Goal: Task Accomplishment & Management: Use online tool/utility

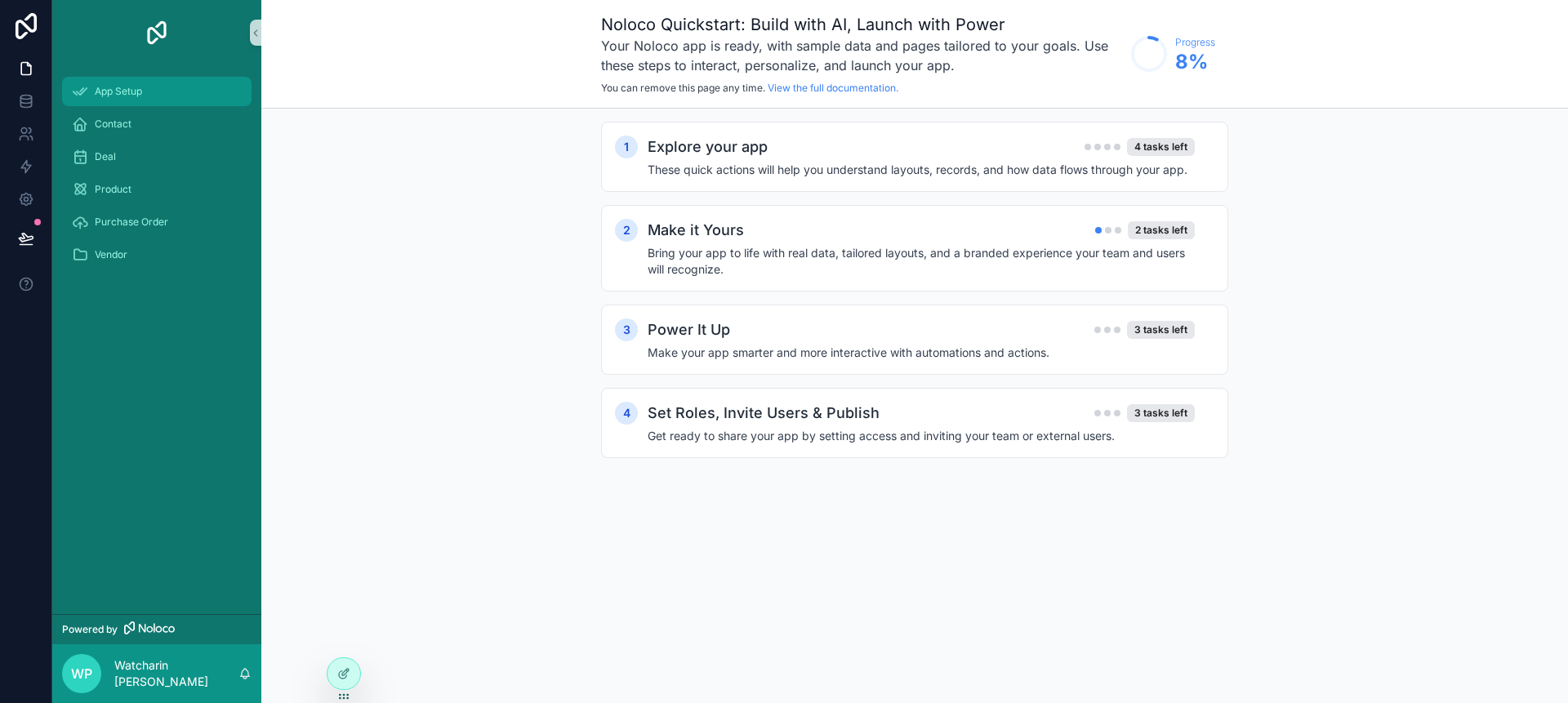
click at [128, 91] on span "App Setup" at bounding box center [119, 91] width 47 height 13
click at [22, 97] on icon at bounding box center [26, 101] width 17 height 17
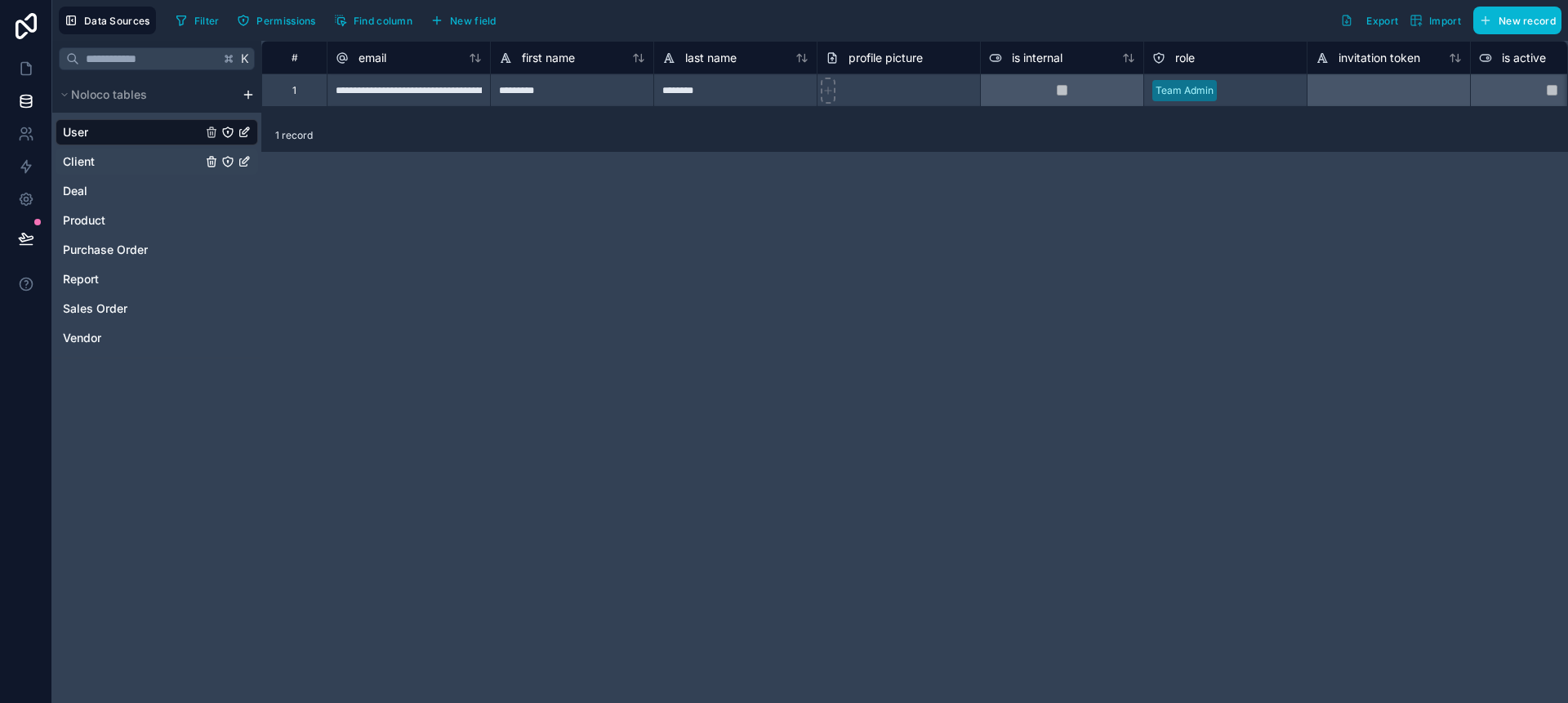
click at [78, 165] on span "Client" at bounding box center [78, 161] width 32 height 17
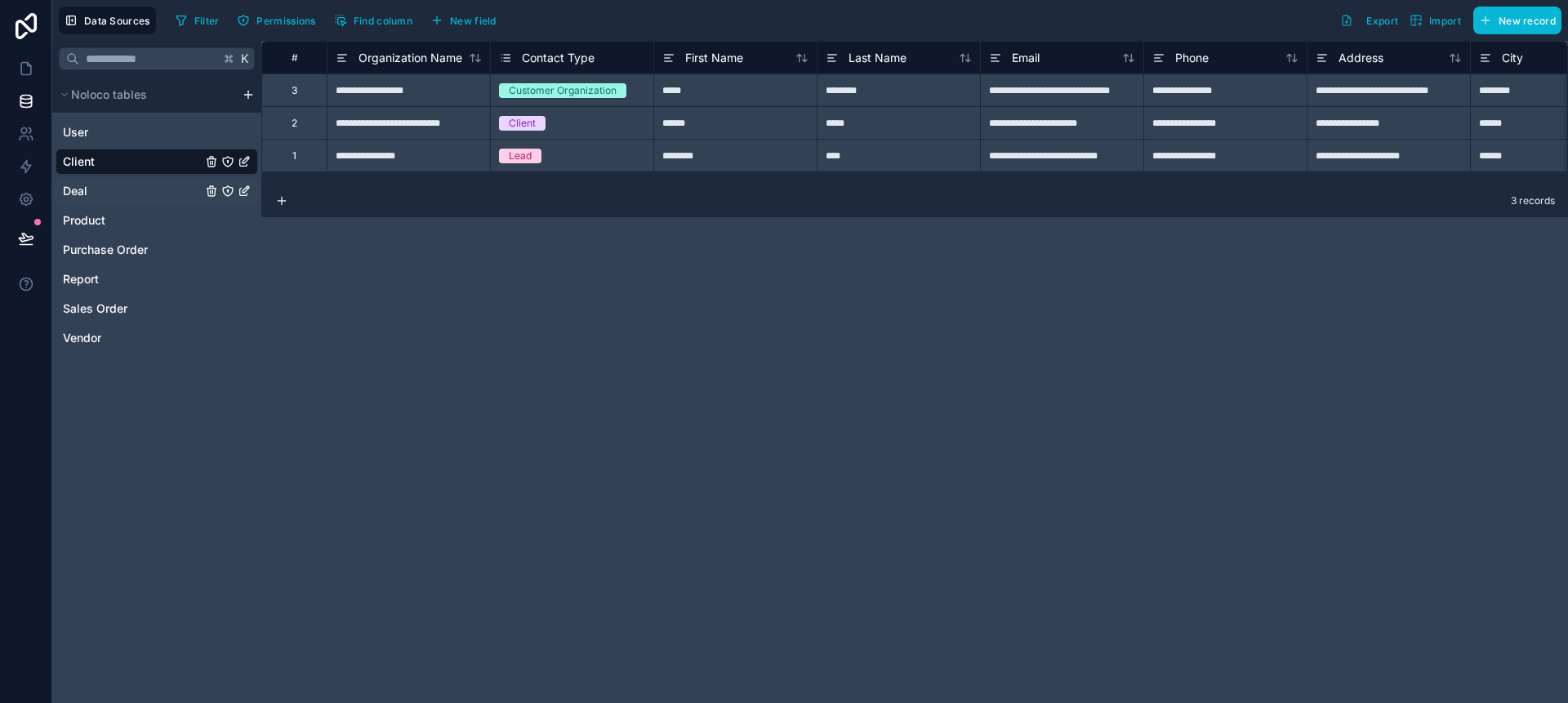
click at [80, 185] on span "Deal" at bounding box center [75, 191] width 24 height 17
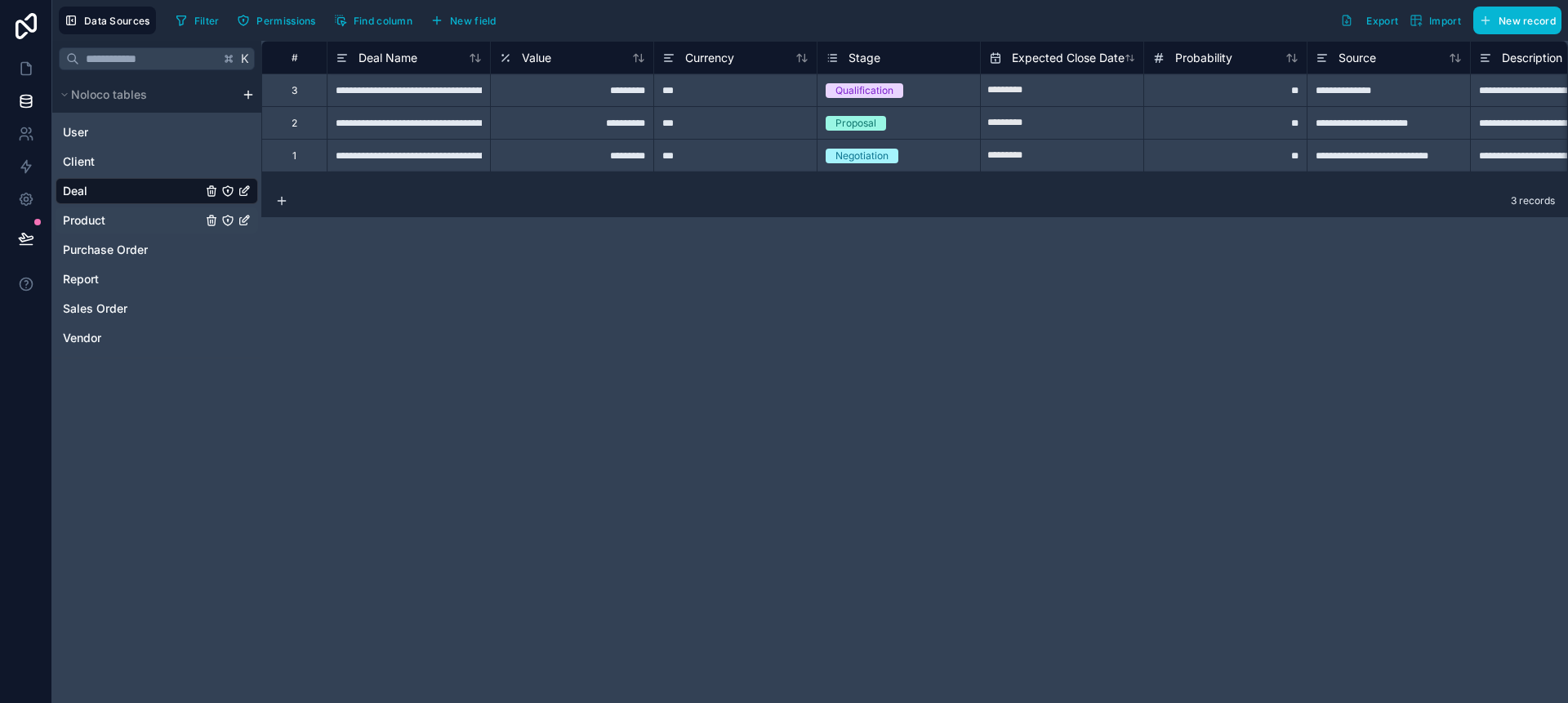
click at [88, 218] on span "Product" at bounding box center [84, 220] width 43 height 17
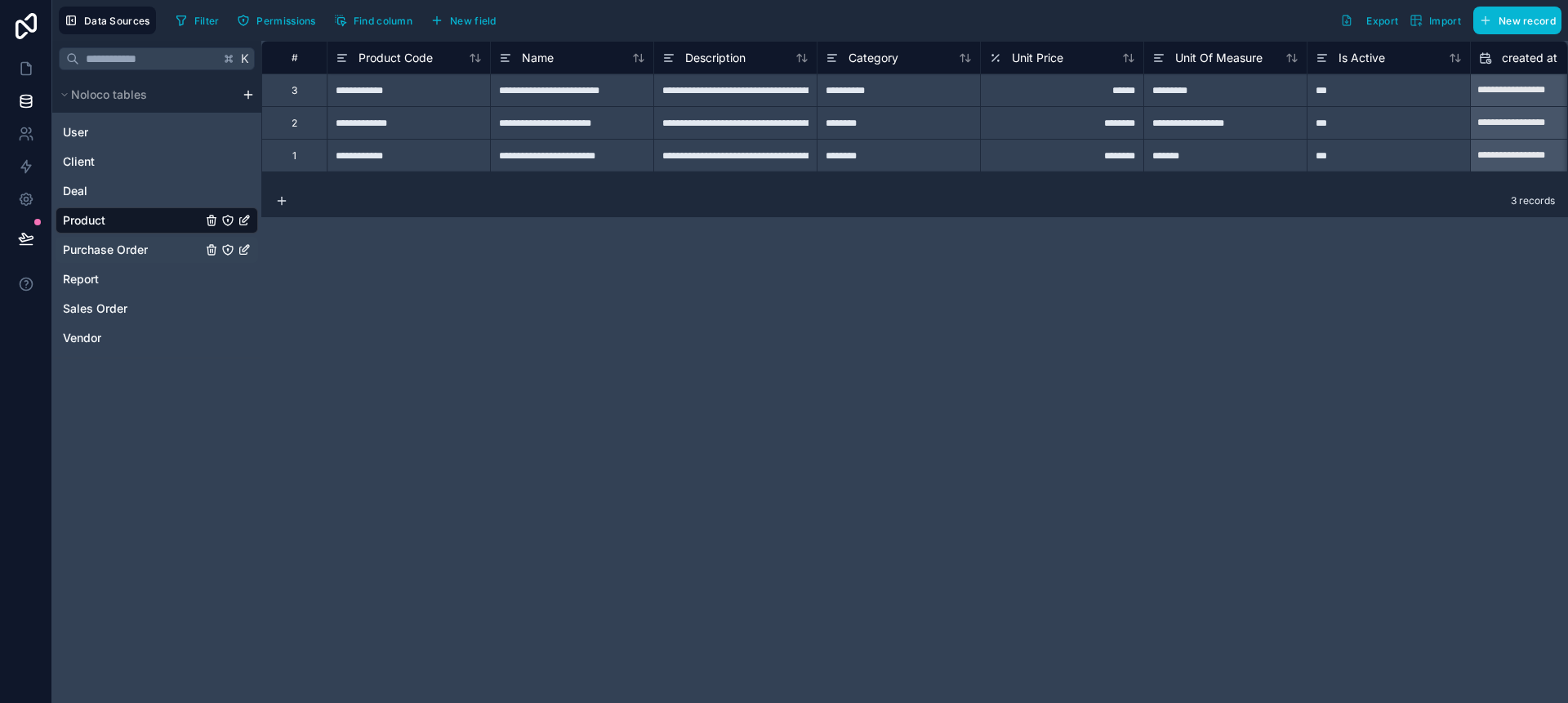
click at [135, 247] on span "Purchase Order" at bounding box center [105, 249] width 85 height 17
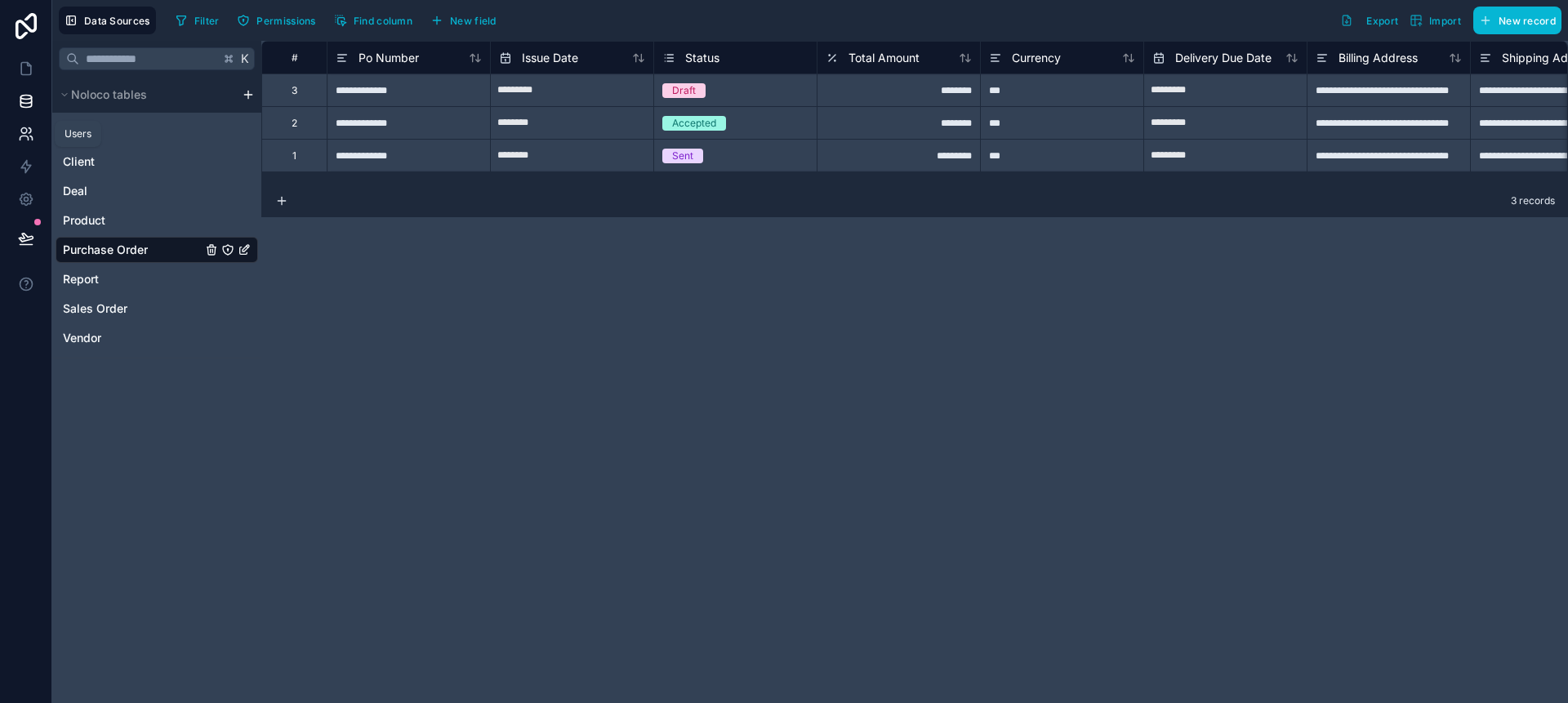
click at [25, 132] on icon at bounding box center [24, 131] width 6 height 6
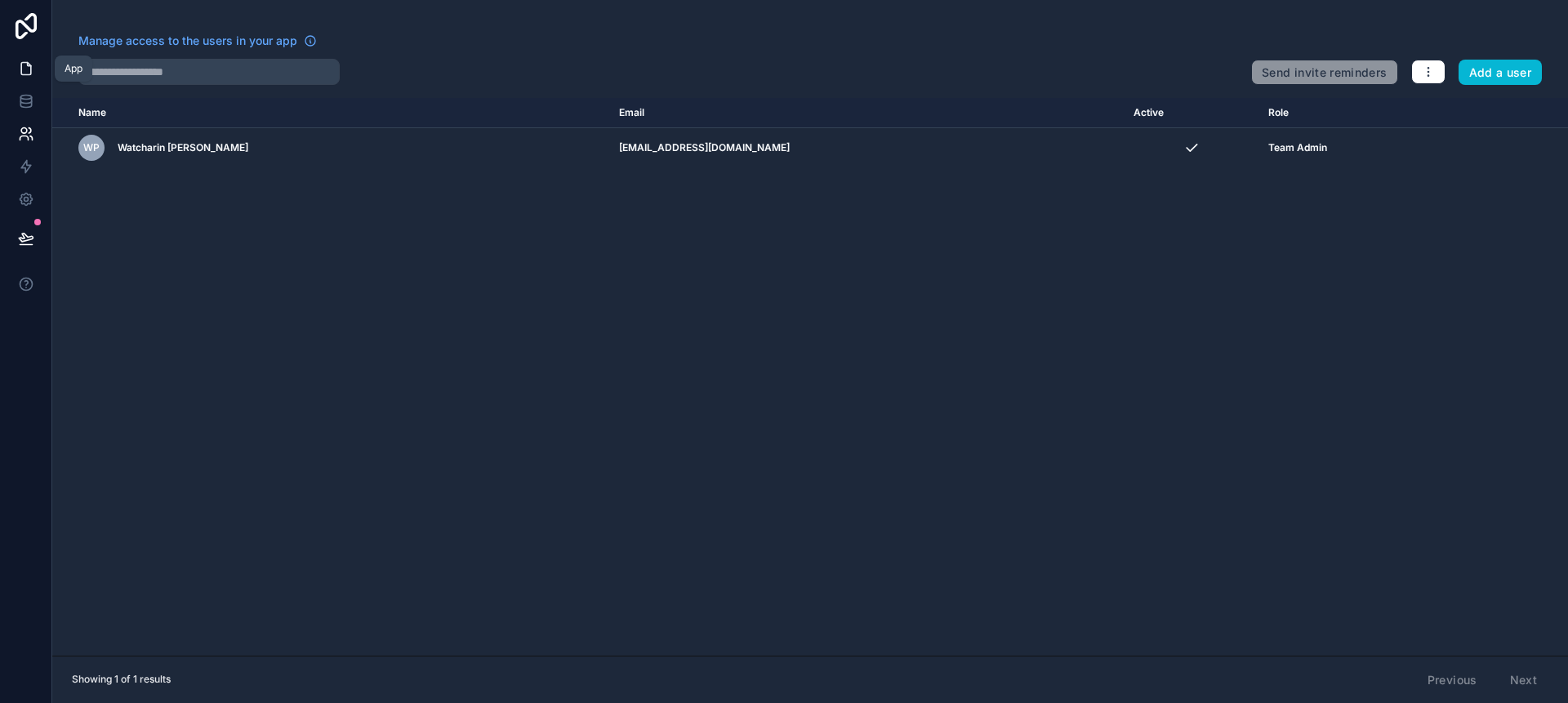
click at [21, 72] on icon at bounding box center [26, 68] width 17 height 17
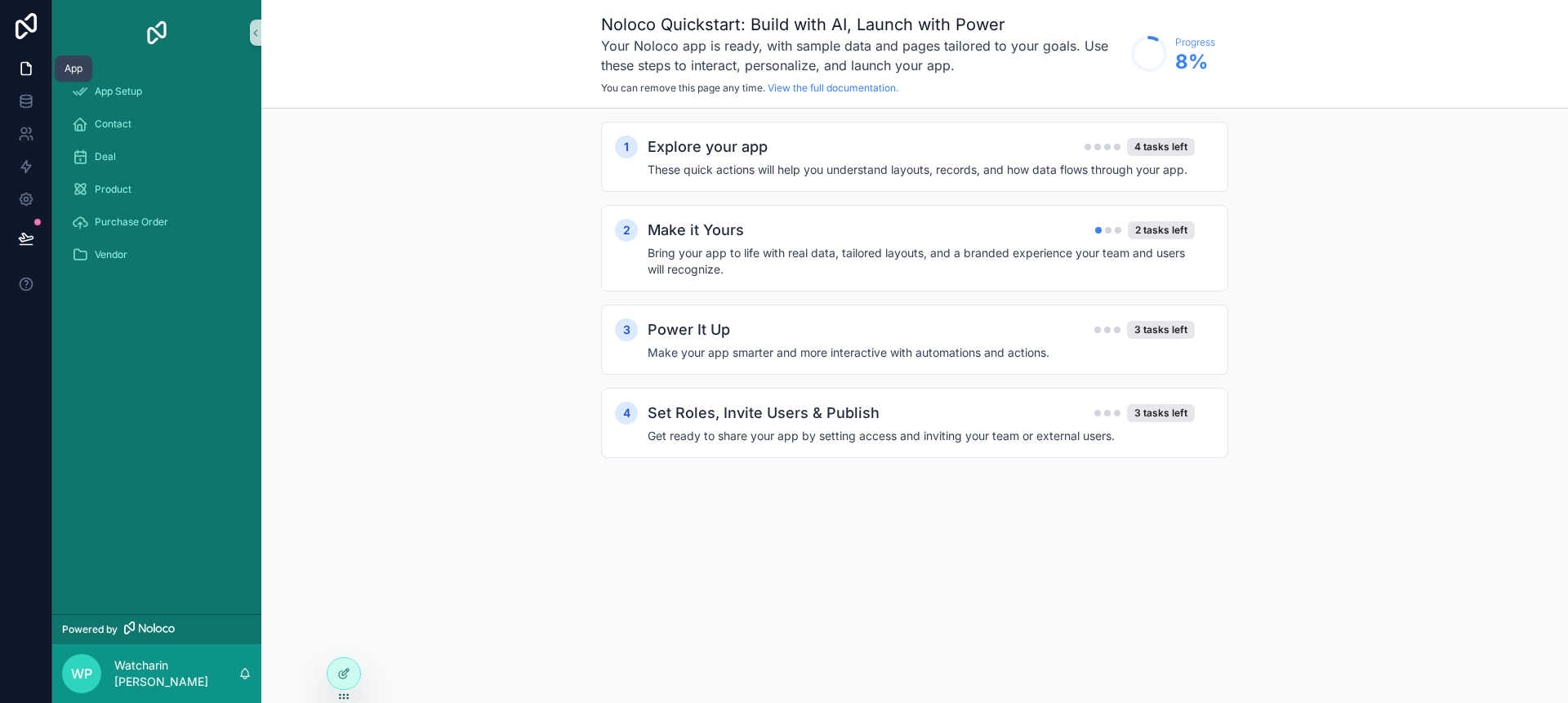
click at [29, 74] on icon at bounding box center [25, 69] width 10 height 12
click at [29, 27] on icon at bounding box center [25, 26] width 32 height 26
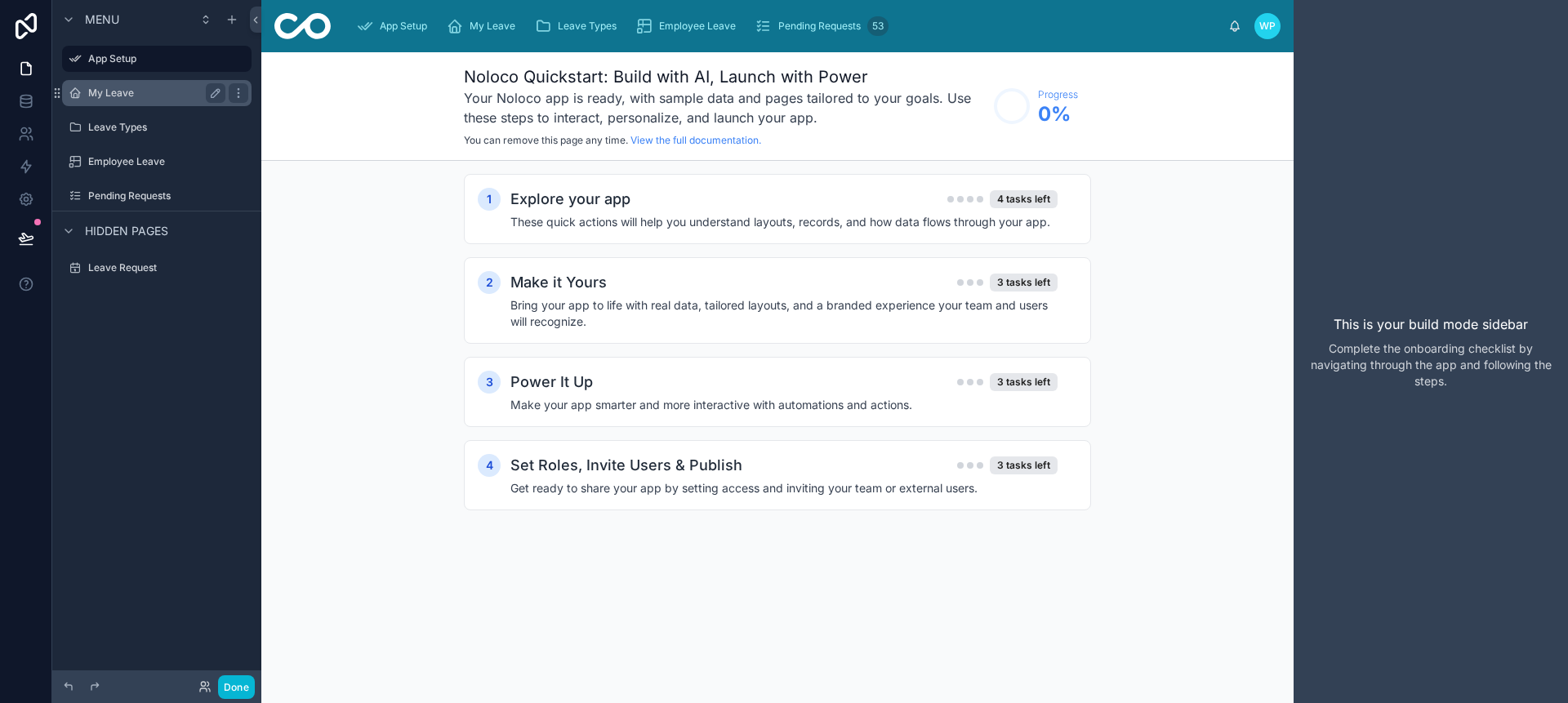
click at [107, 90] on label "My Leave" at bounding box center [153, 92] width 131 height 13
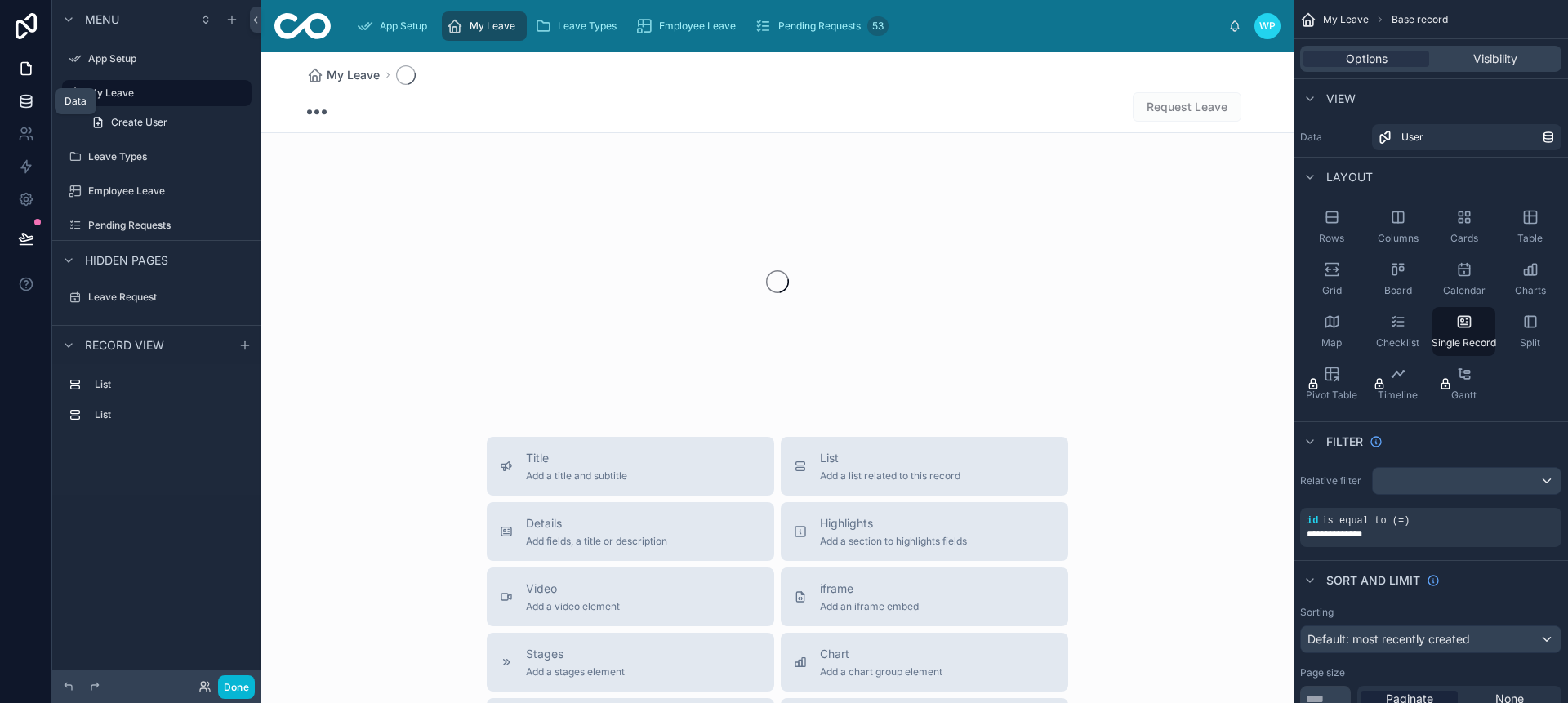
click at [31, 97] on icon at bounding box center [25, 99] width 10 height 6
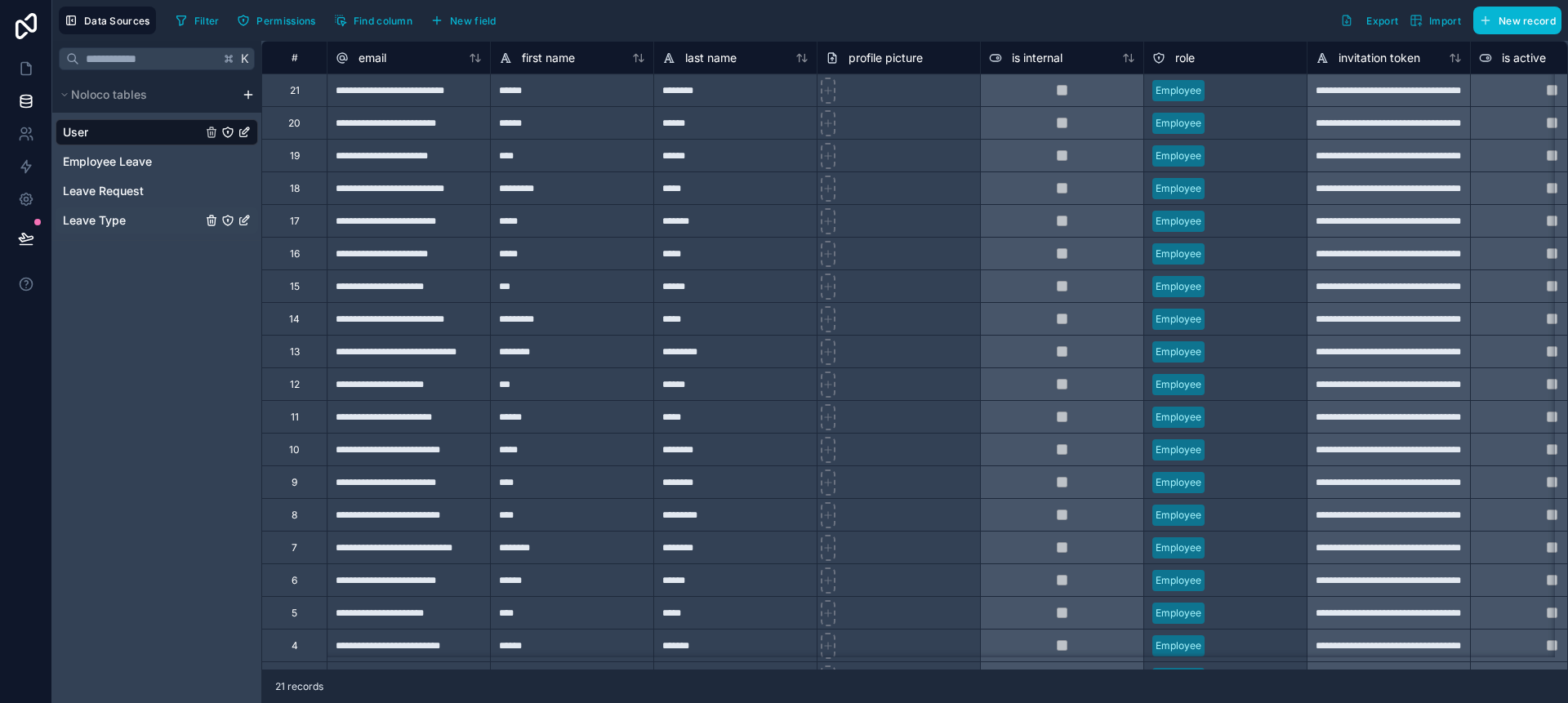
click at [99, 222] on span "Leave Type" at bounding box center [94, 220] width 63 height 17
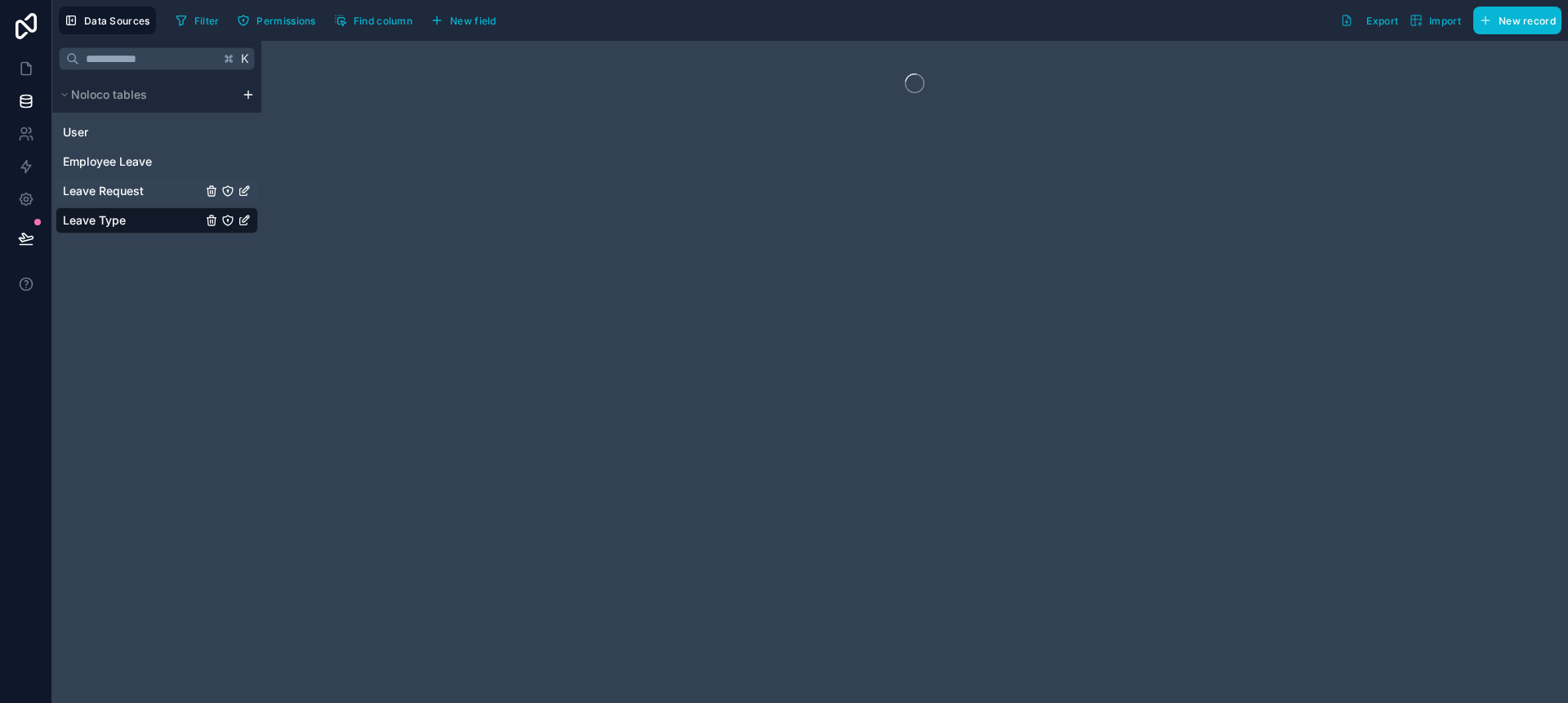
click at [98, 193] on span "Leave Request" at bounding box center [103, 191] width 81 height 17
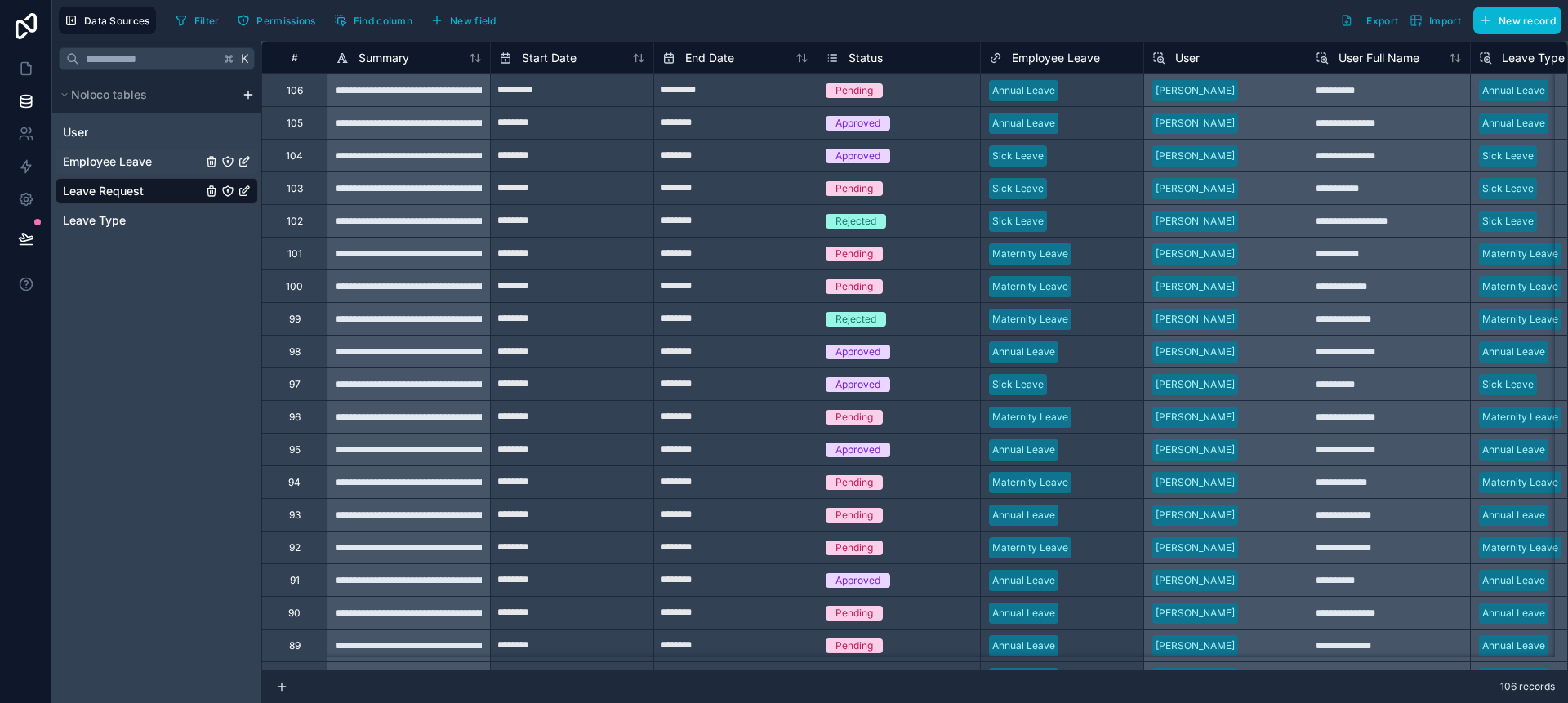
click at [102, 157] on span "Employee Leave" at bounding box center [107, 161] width 89 height 17
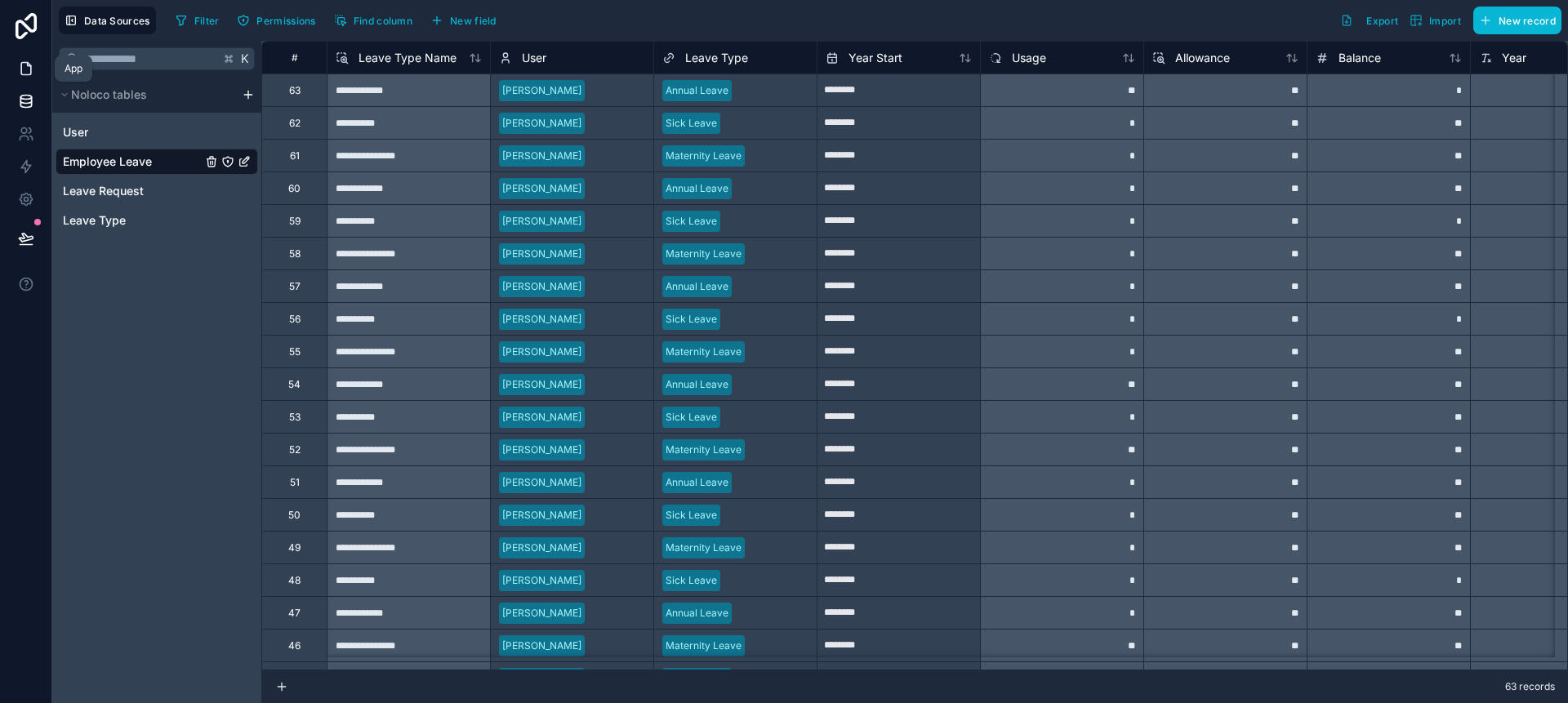
click at [32, 66] on icon at bounding box center [26, 68] width 17 height 17
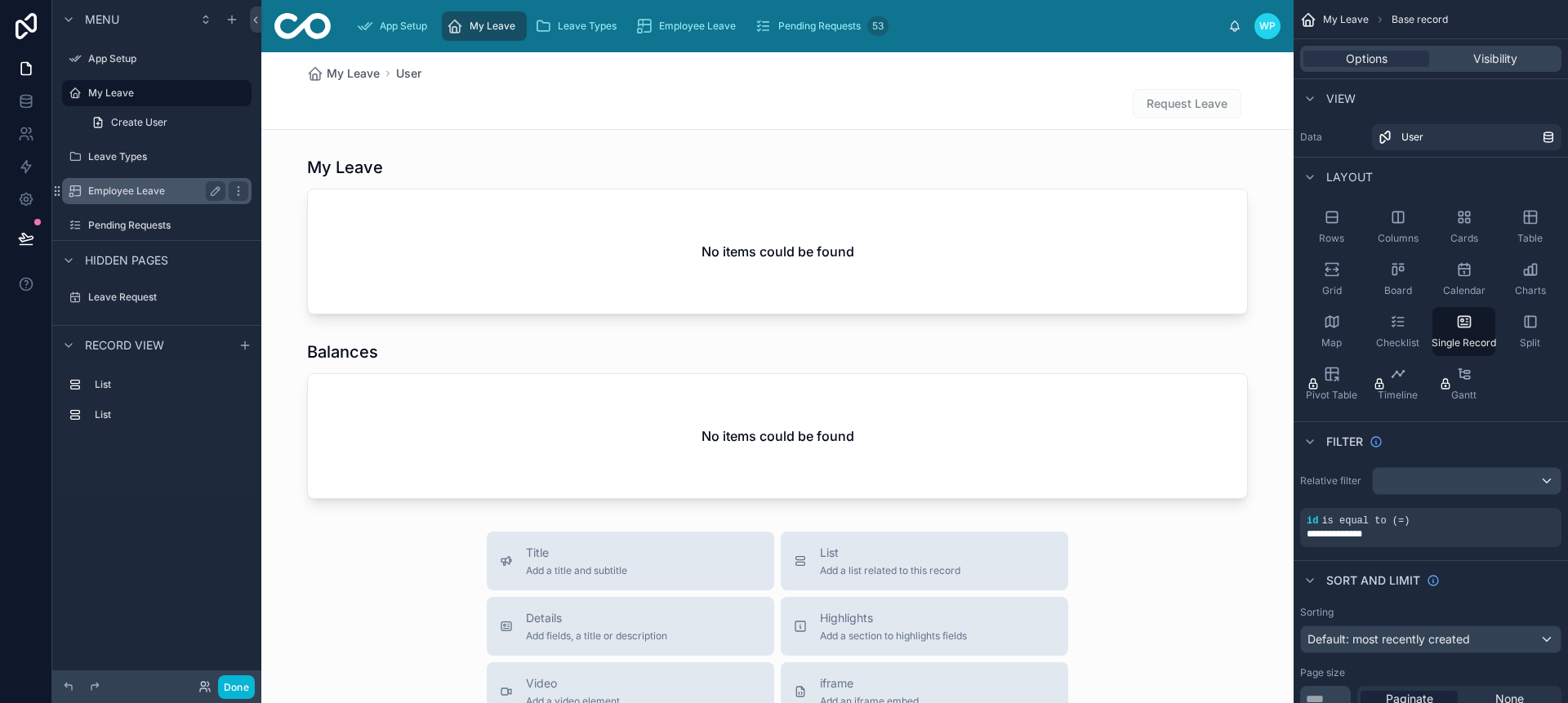
click at [136, 187] on label "Employee Leave" at bounding box center [153, 191] width 131 height 13
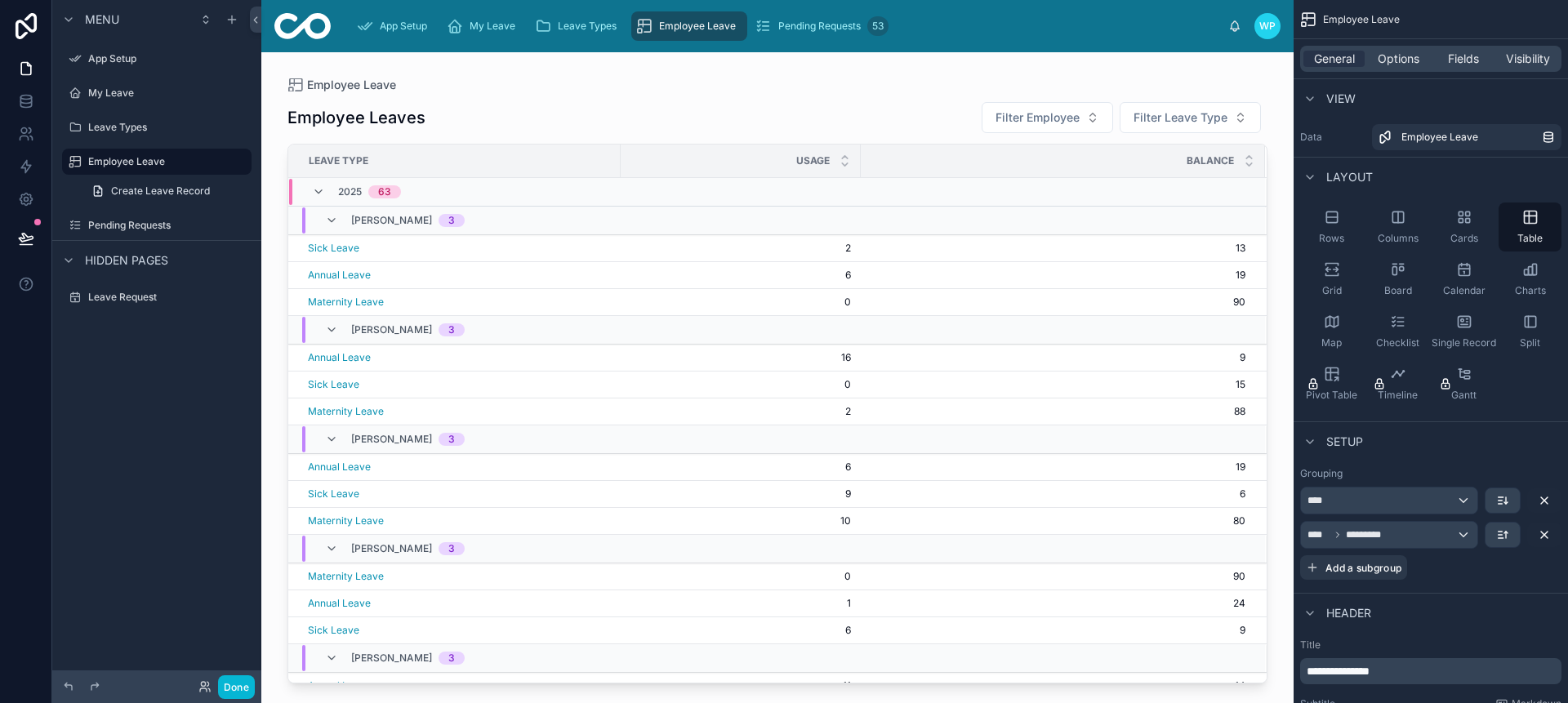
click at [325, 246] on div at bounding box center [777, 368] width 1032 height 631
click at [326, 247] on span "Sick Leave" at bounding box center [333, 247] width 51 height 13
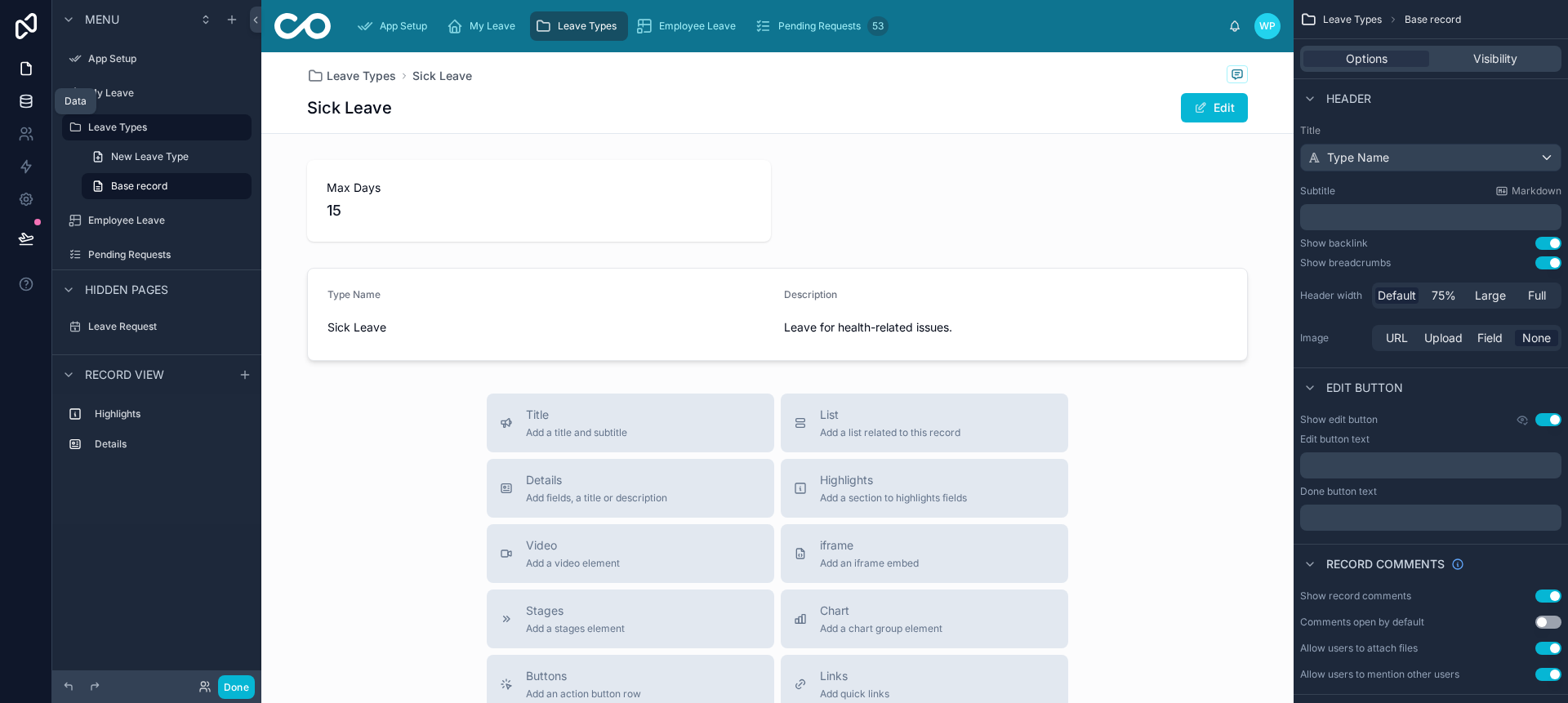
click at [26, 105] on icon at bounding box center [26, 101] width 17 height 17
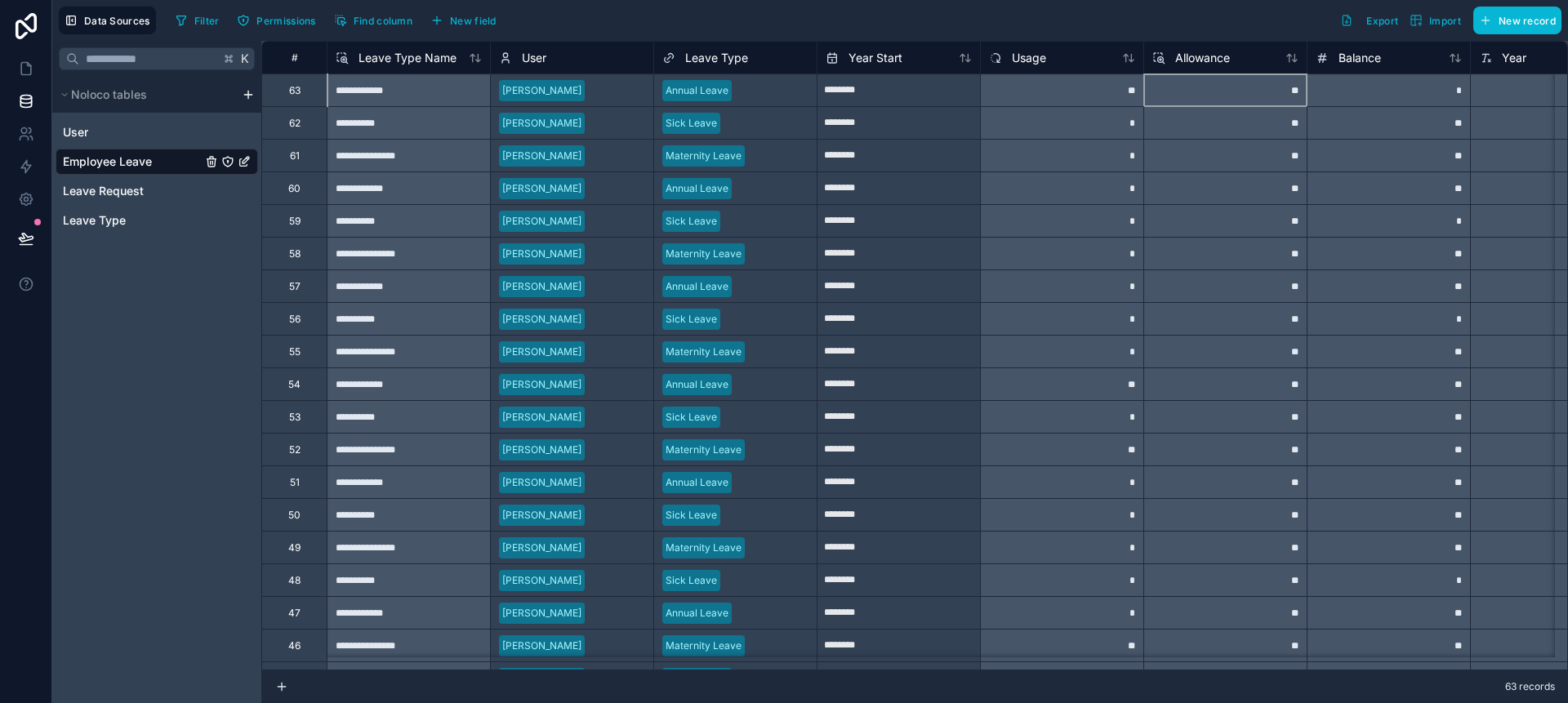
click at [1284, 96] on div "**" at bounding box center [1225, 89] width 163 height 32
drag, startPoint x: 1375, startPoint y: 84, endPoint x: 1395, endPoint y: 92, distance: 21.5
click at [1376, 84] on div "*" at bounding box center [1388, 89] width 163 height 32
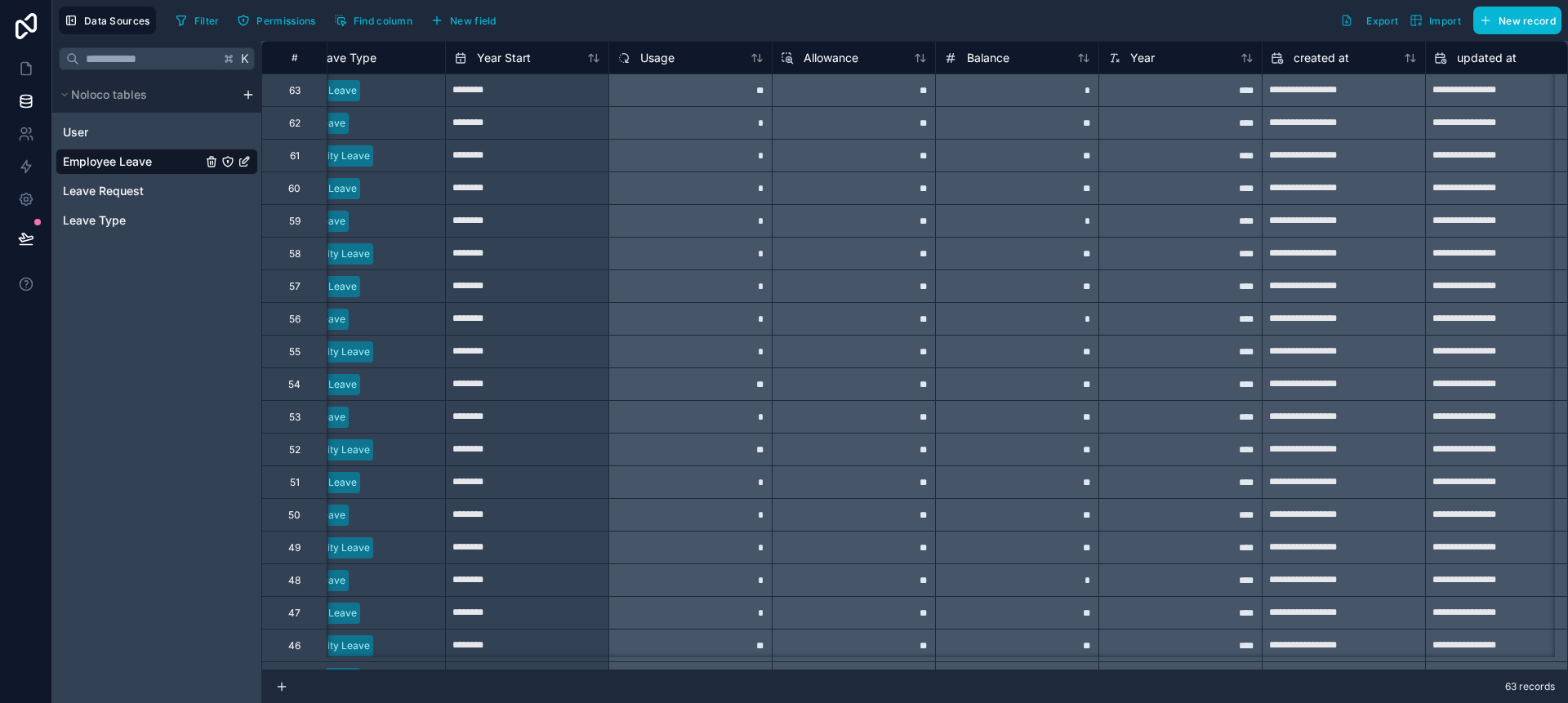
scroll to position [0, 369]
click at [764, 60] on icon at bounding box center [759, 57] width 13 height 13
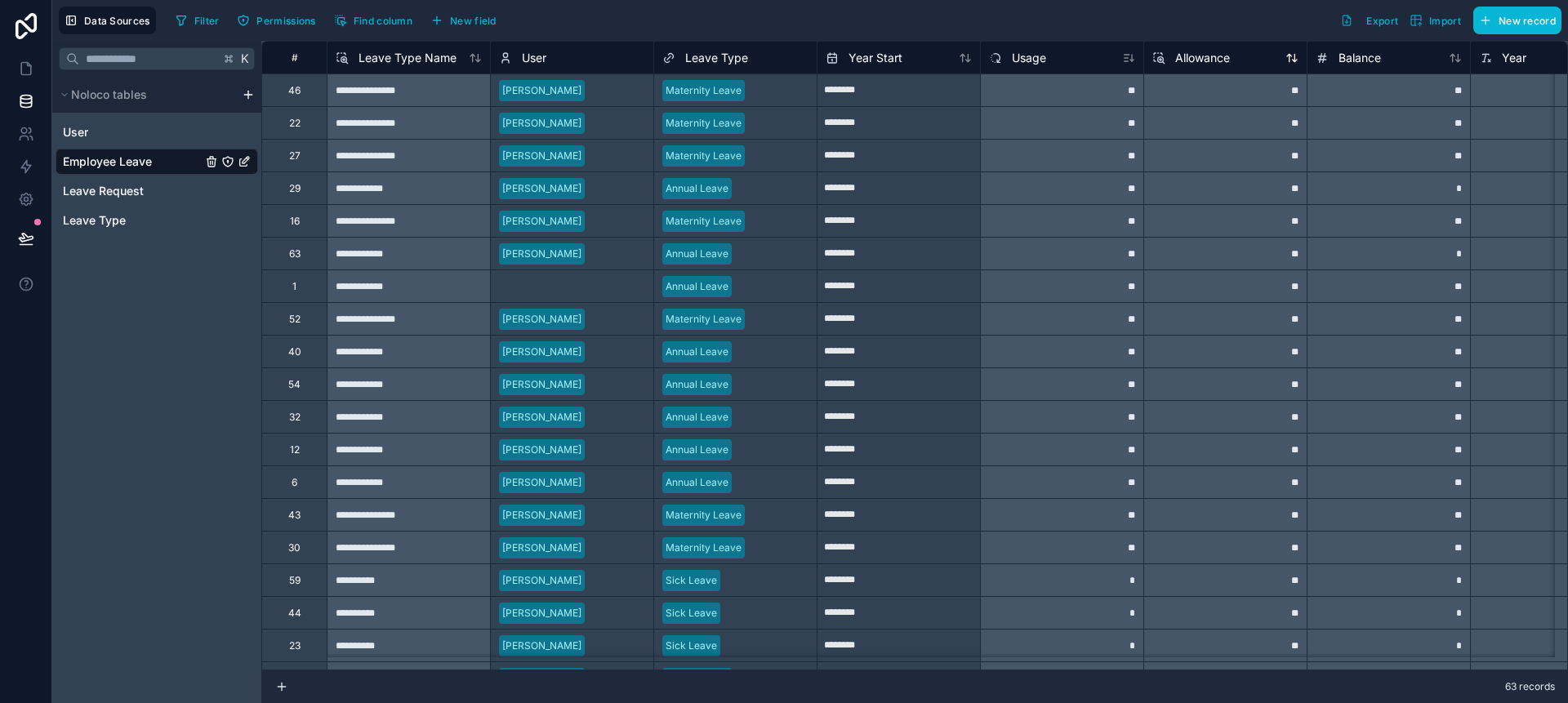
click at [1295, 61] on icon at bounding box center [1292, 57] width 13 height 13
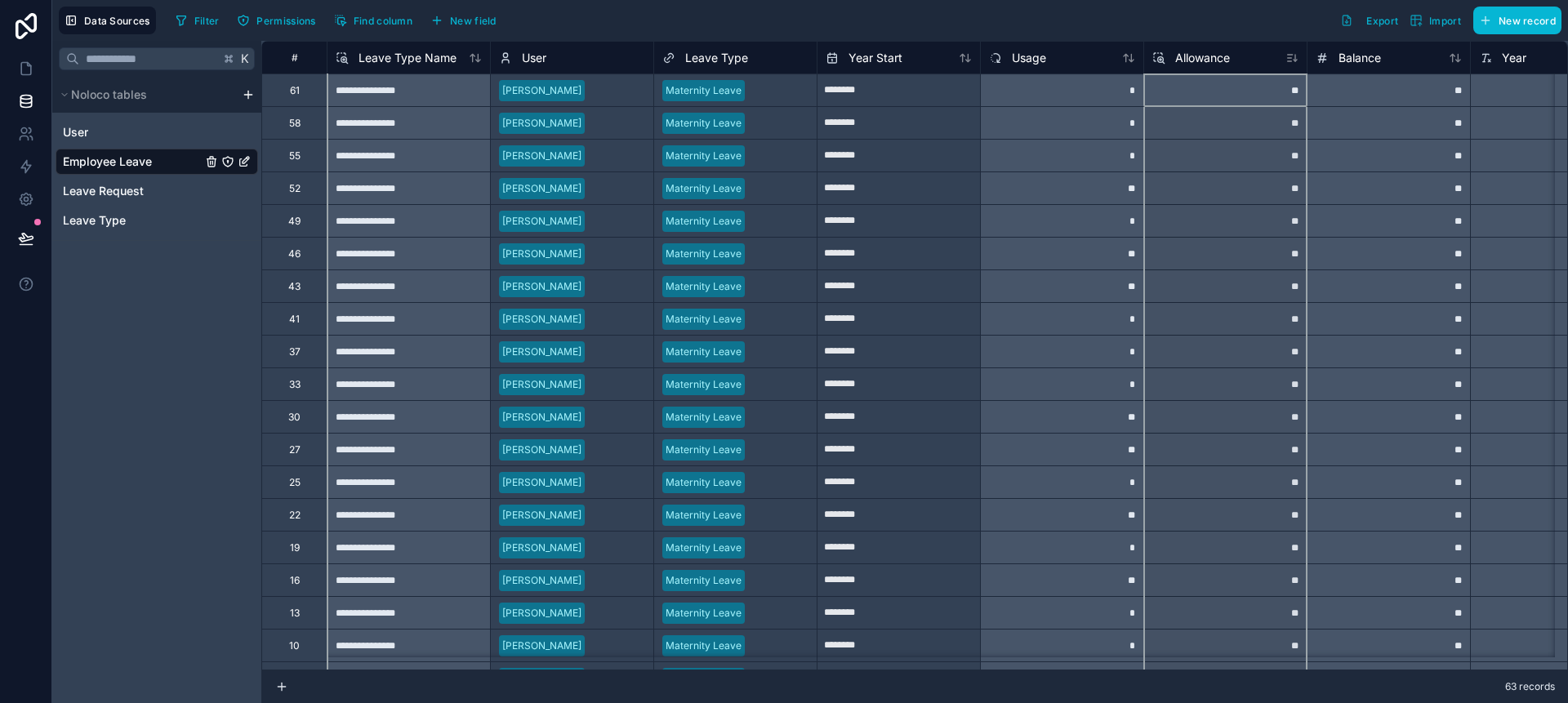
click at [1290, 58] on icon at bounding box center [1292, 57] width 13 height 13
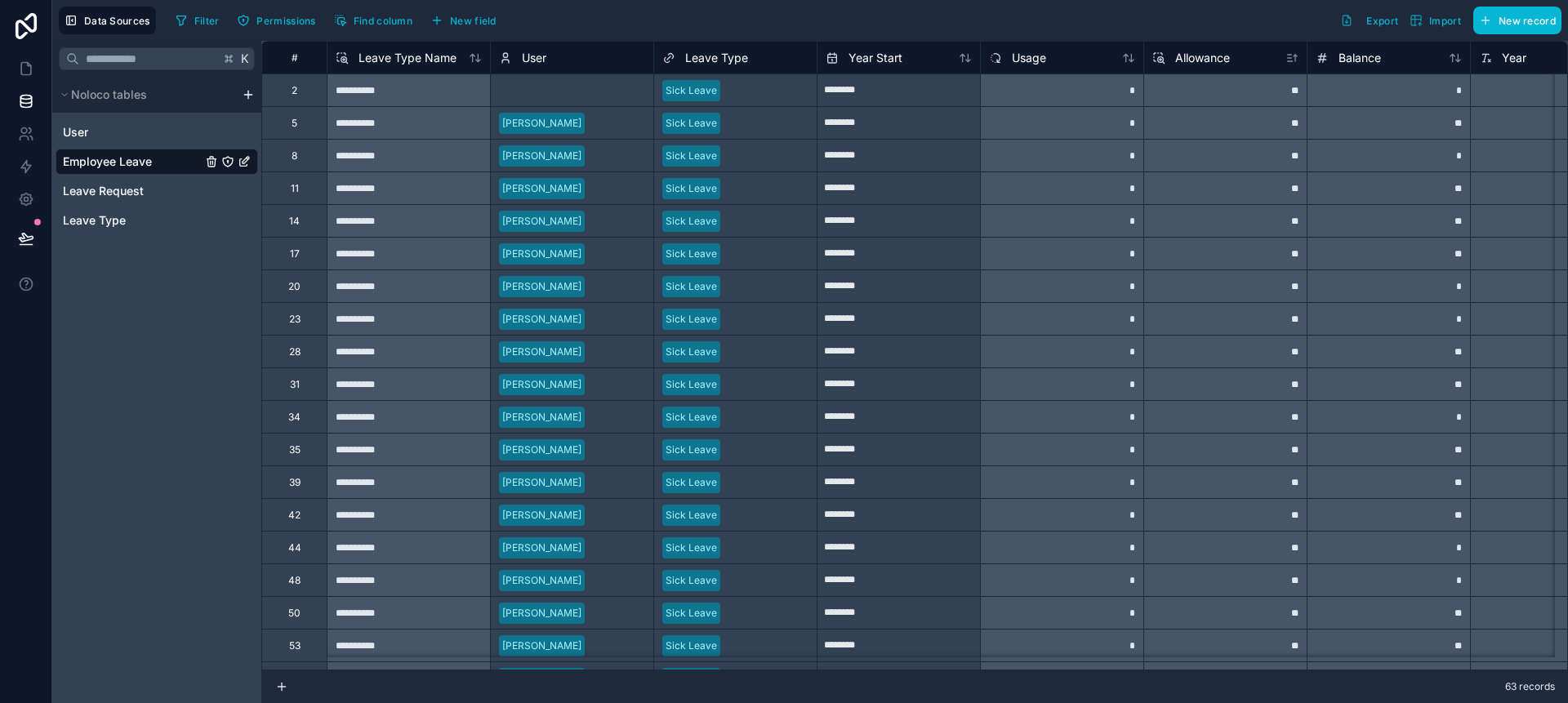
click at [1129, 56] on icon at bounding box center [1128, 57] width 13 height 13
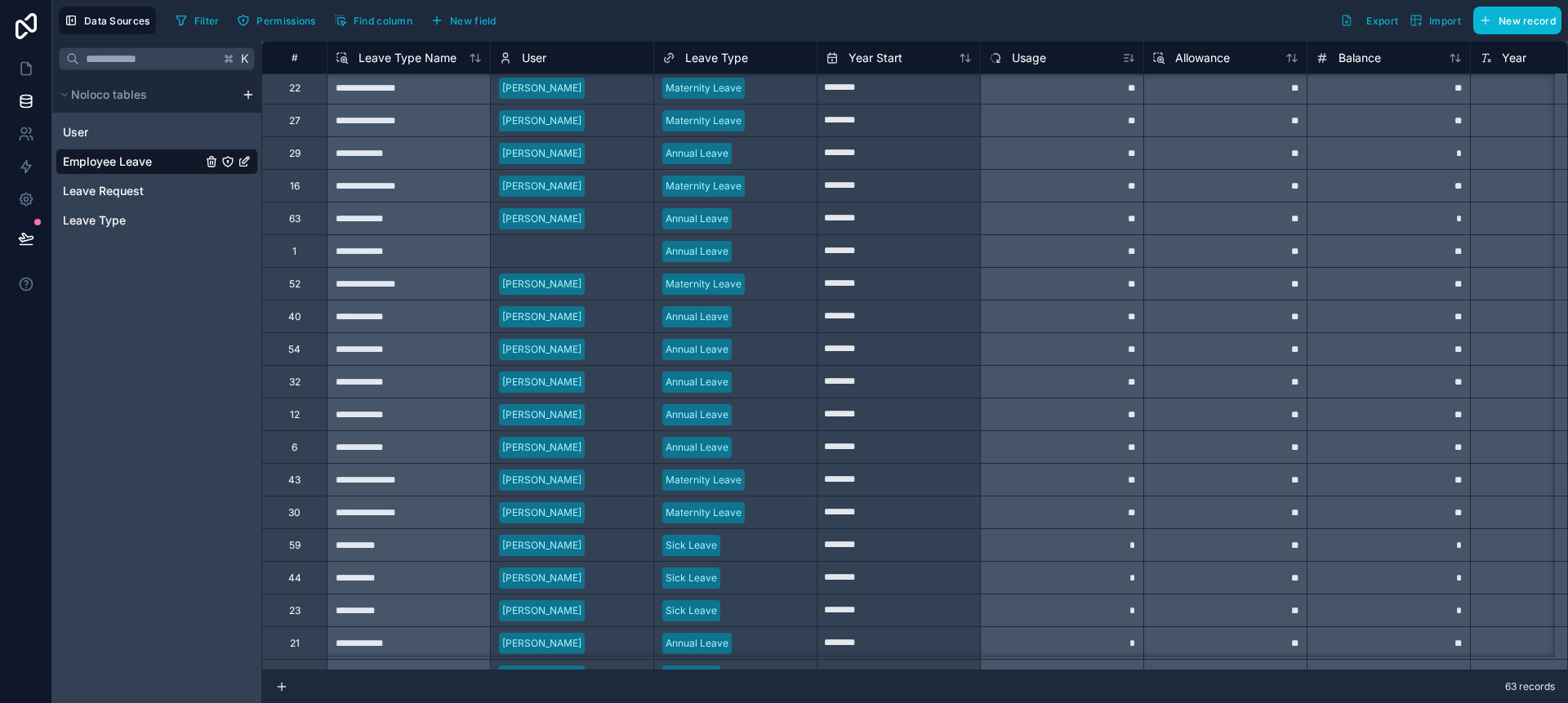
scroll to position [0, 0]
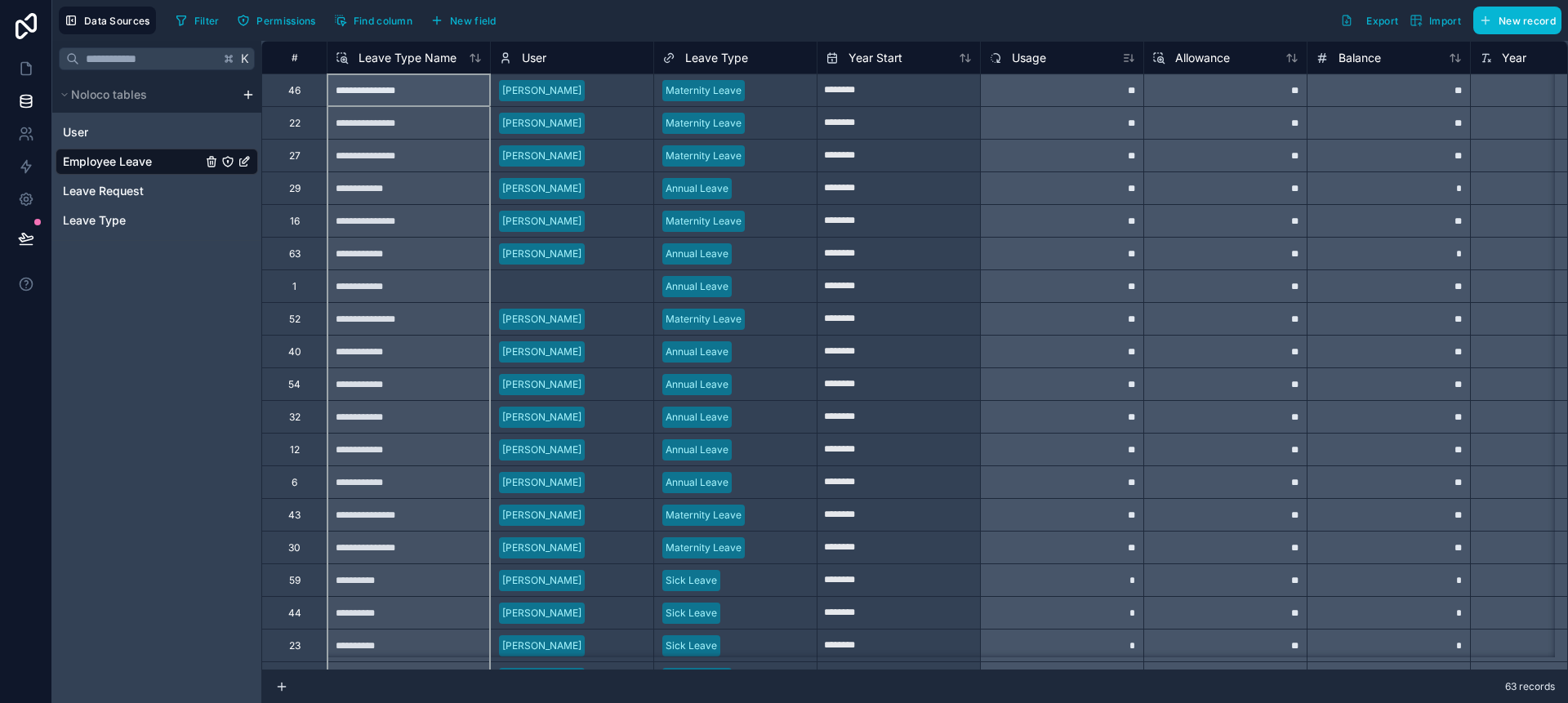
click at [476, 58] on icon at bounding box center [475, 57] width 13 height 13
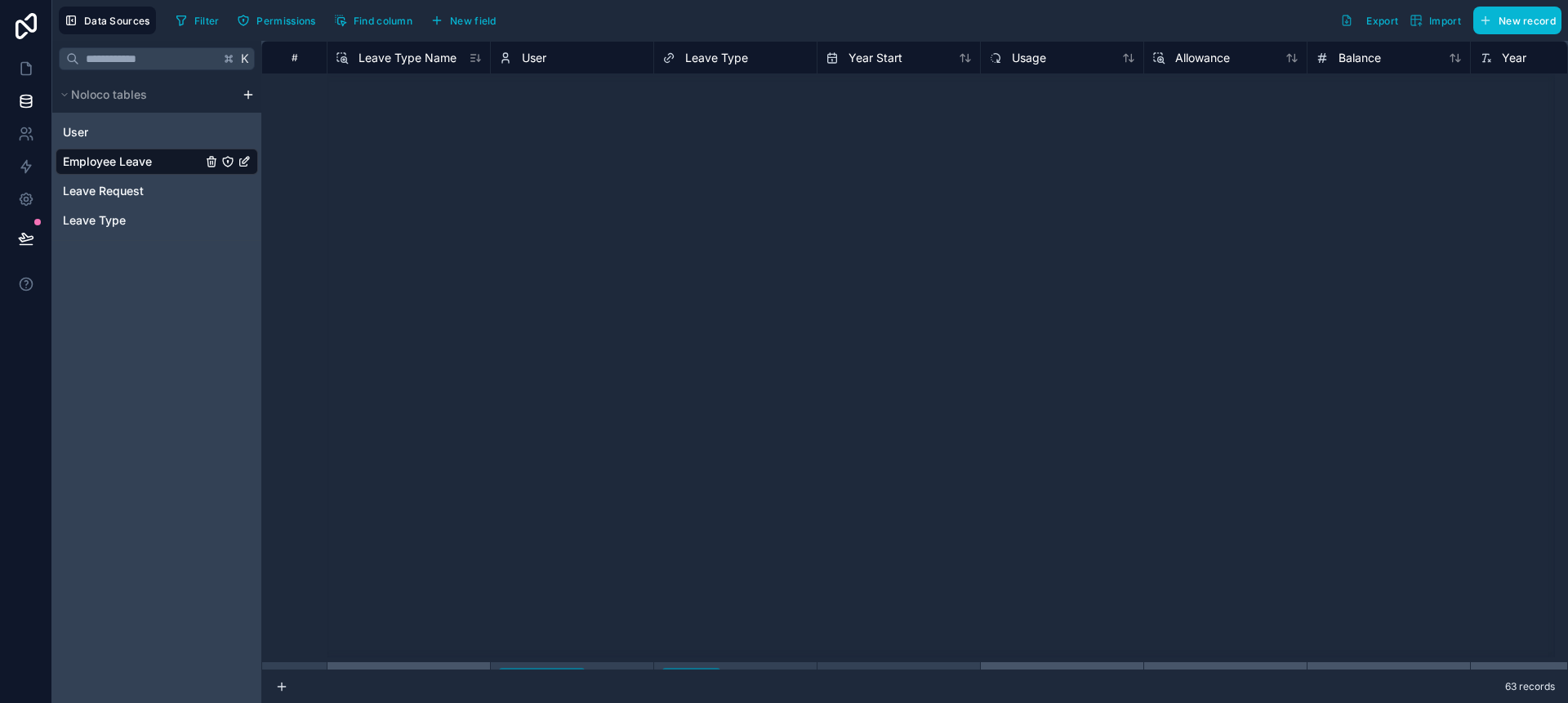
scroll to position [1049, 0]
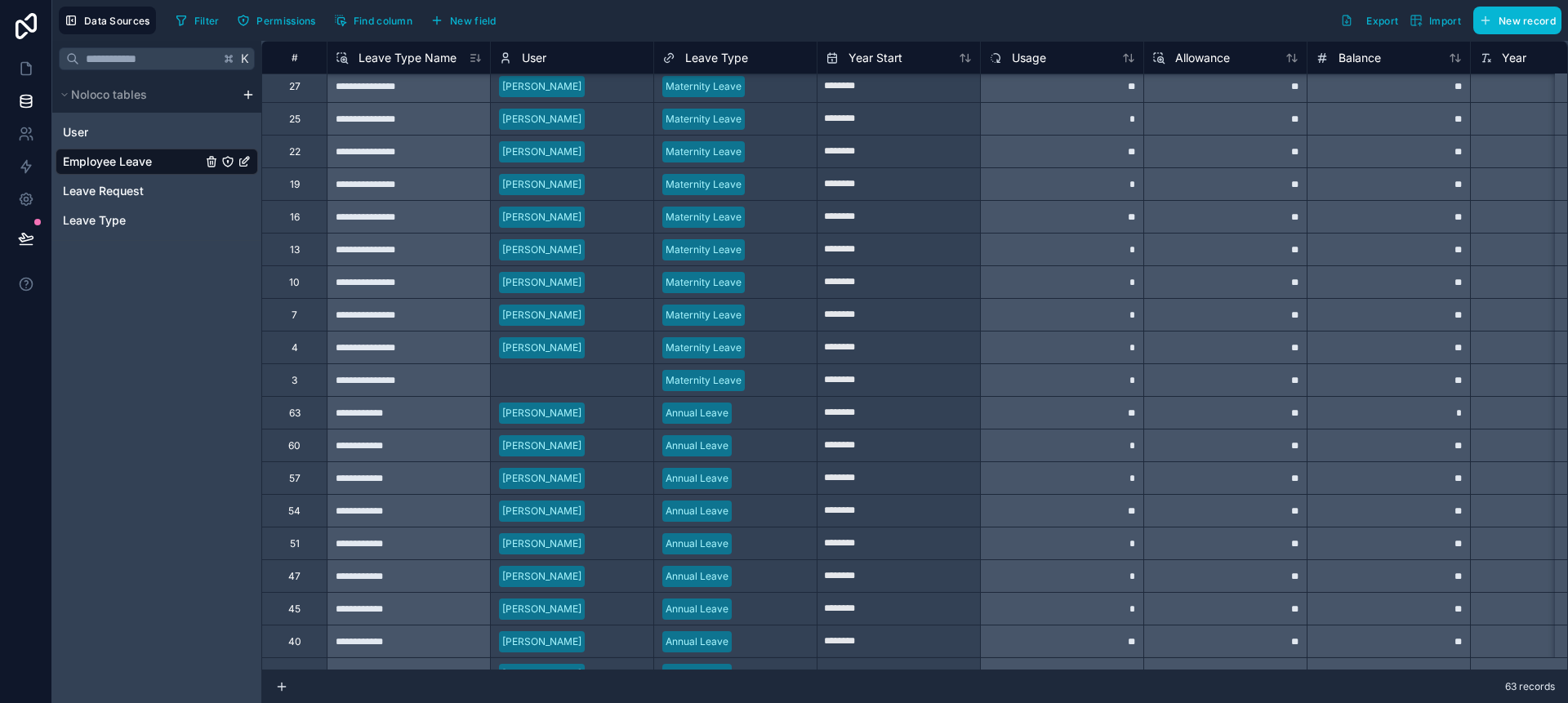
click at [298, 61] on div "#" at bounding box center [295, 57] width 40 height 12
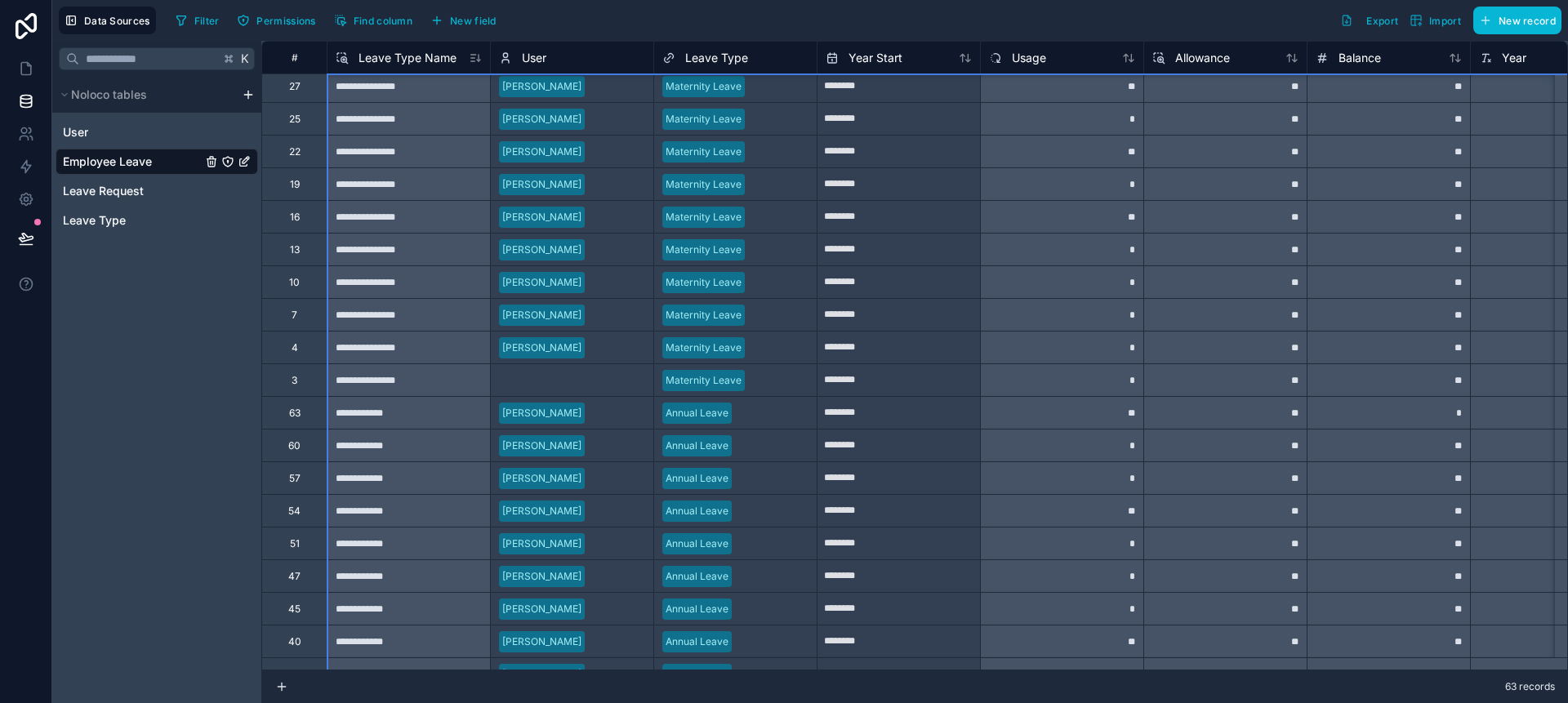
click at [292, 56] on div "#" at bounding box center [295, 57] width 40 height 12
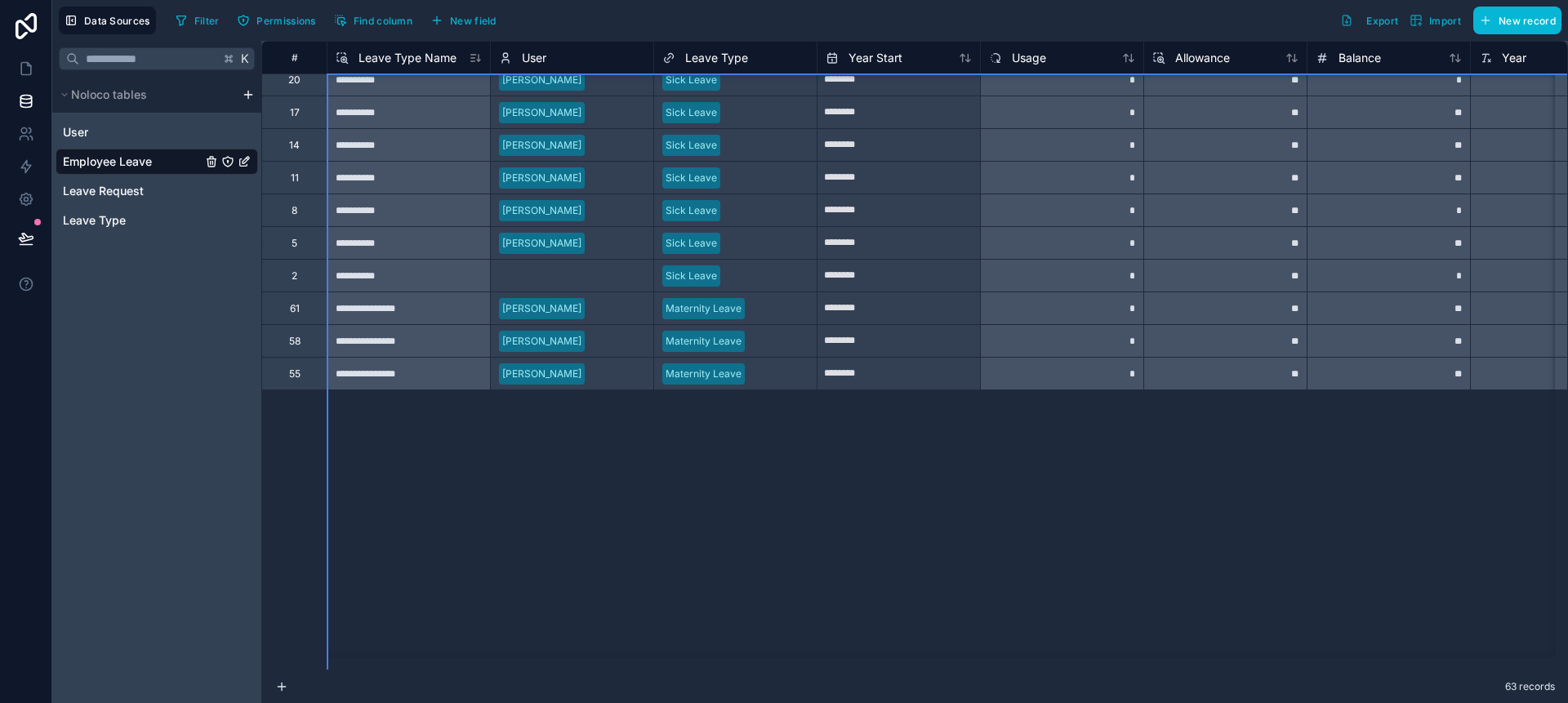
scroll to position [0, 0]
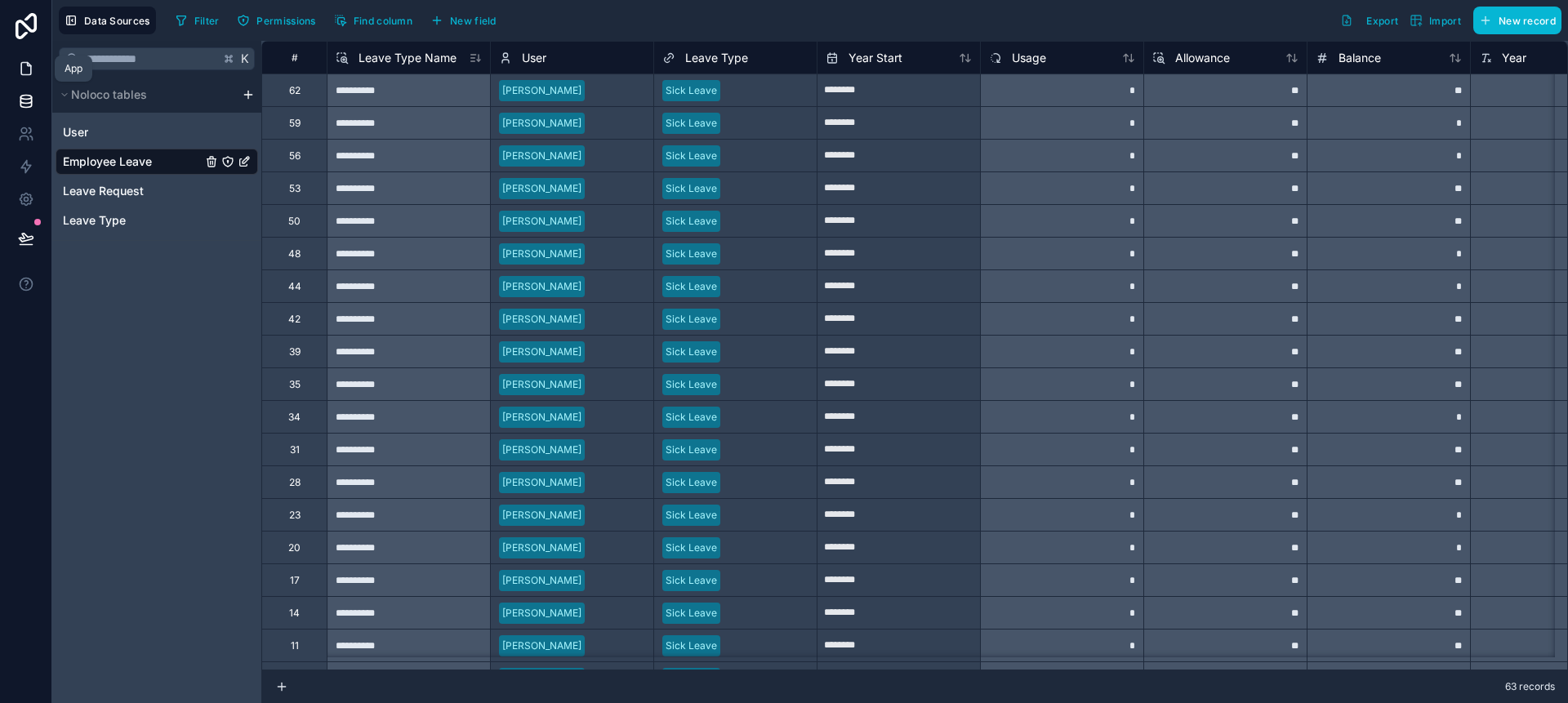
click at [26, 72] on icon at bounding box center [26, 68] width 17 height 17
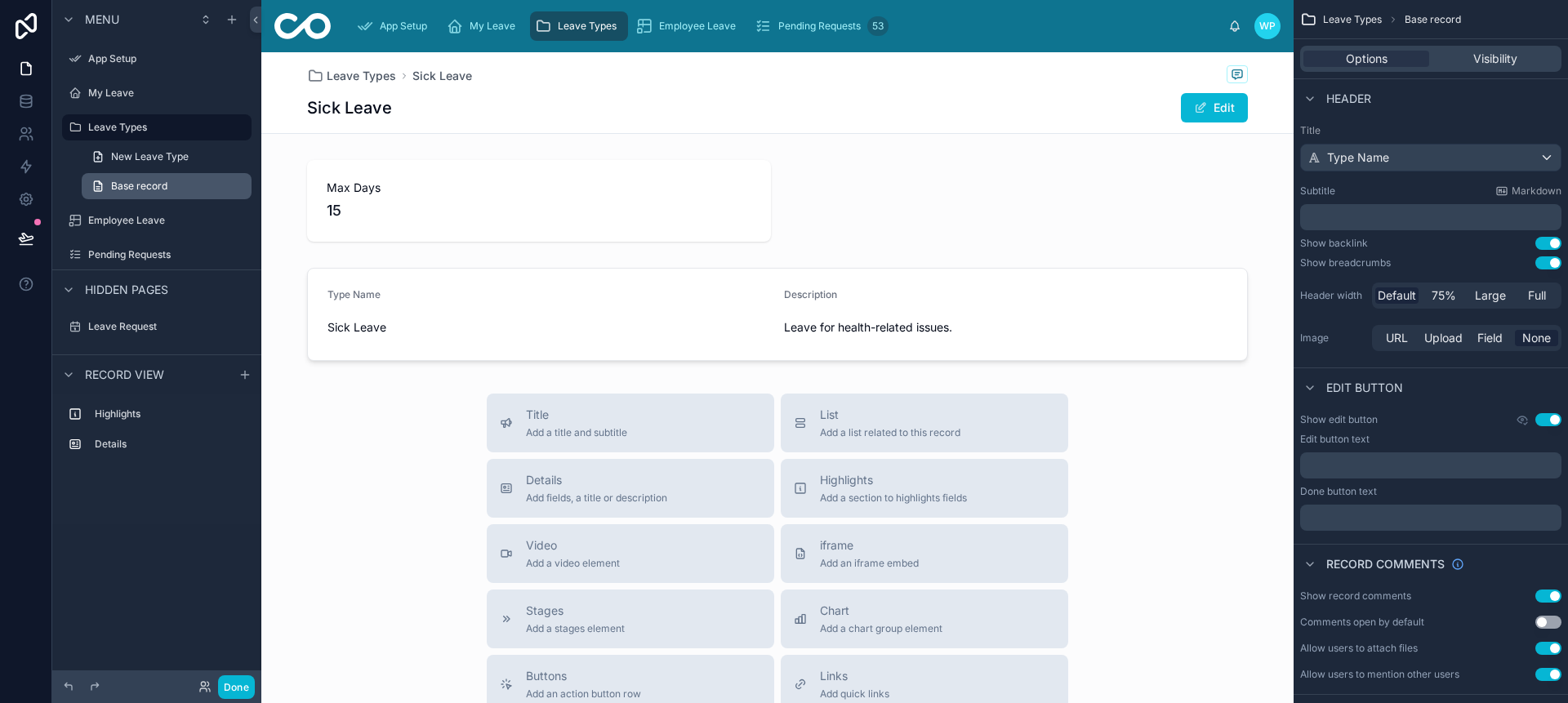
click at [151, 185] on span "Base record" at bounding box center [139, 186] width 57 height 13
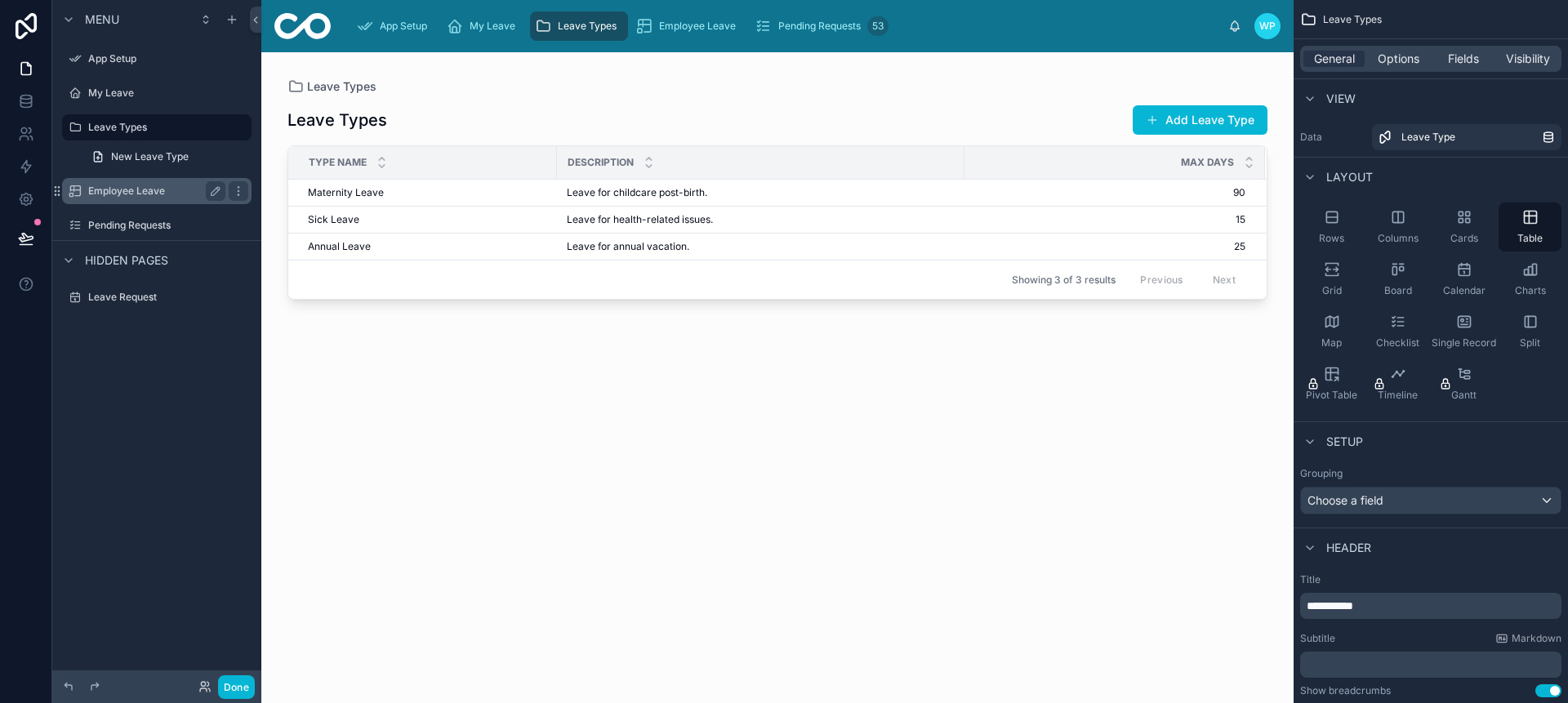
click at [110, 187] on label "Employee Leave" at bounding box center [153, 191] width 131 height 13
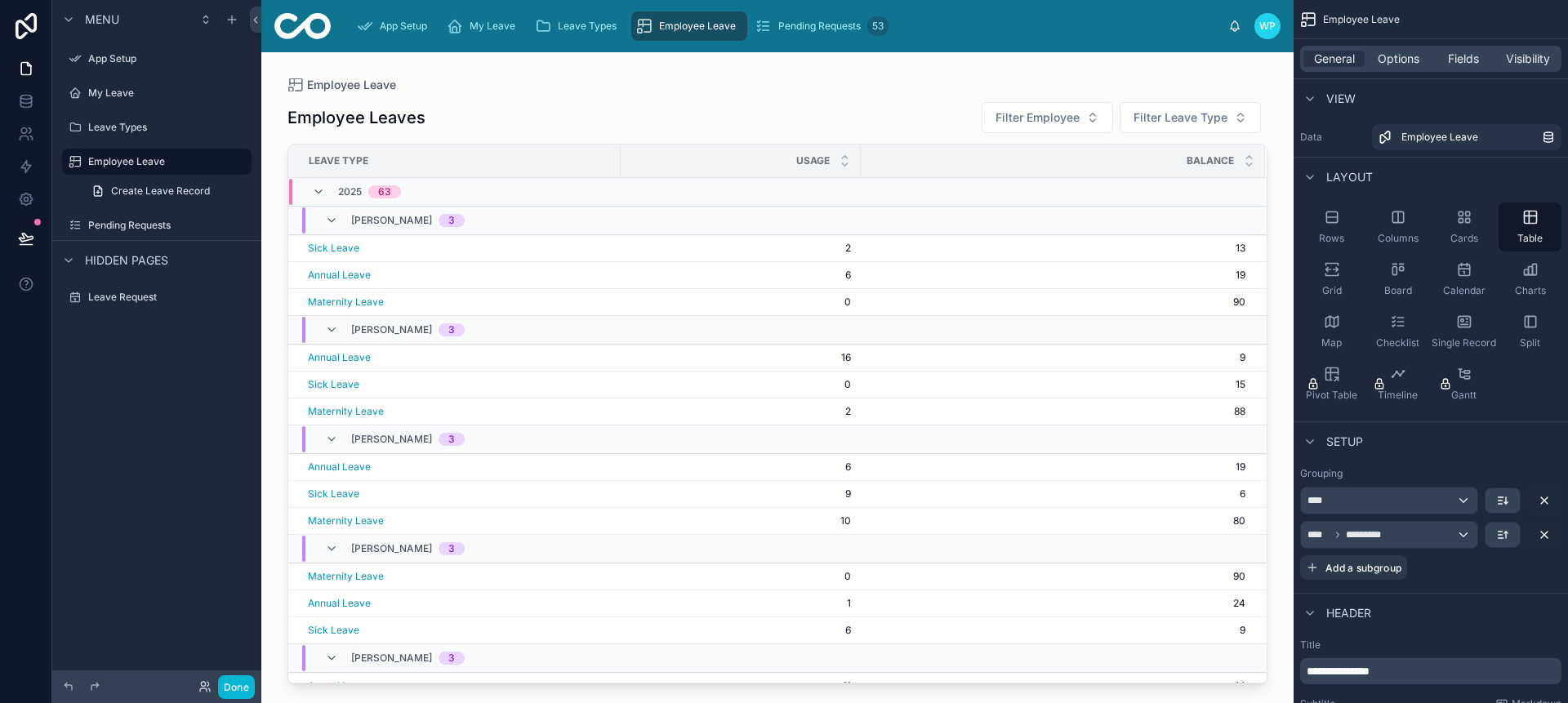
click at [687, 220] on div "[PERSON_NAME] 3" at bounding box center [777, 220] width 975 height 26
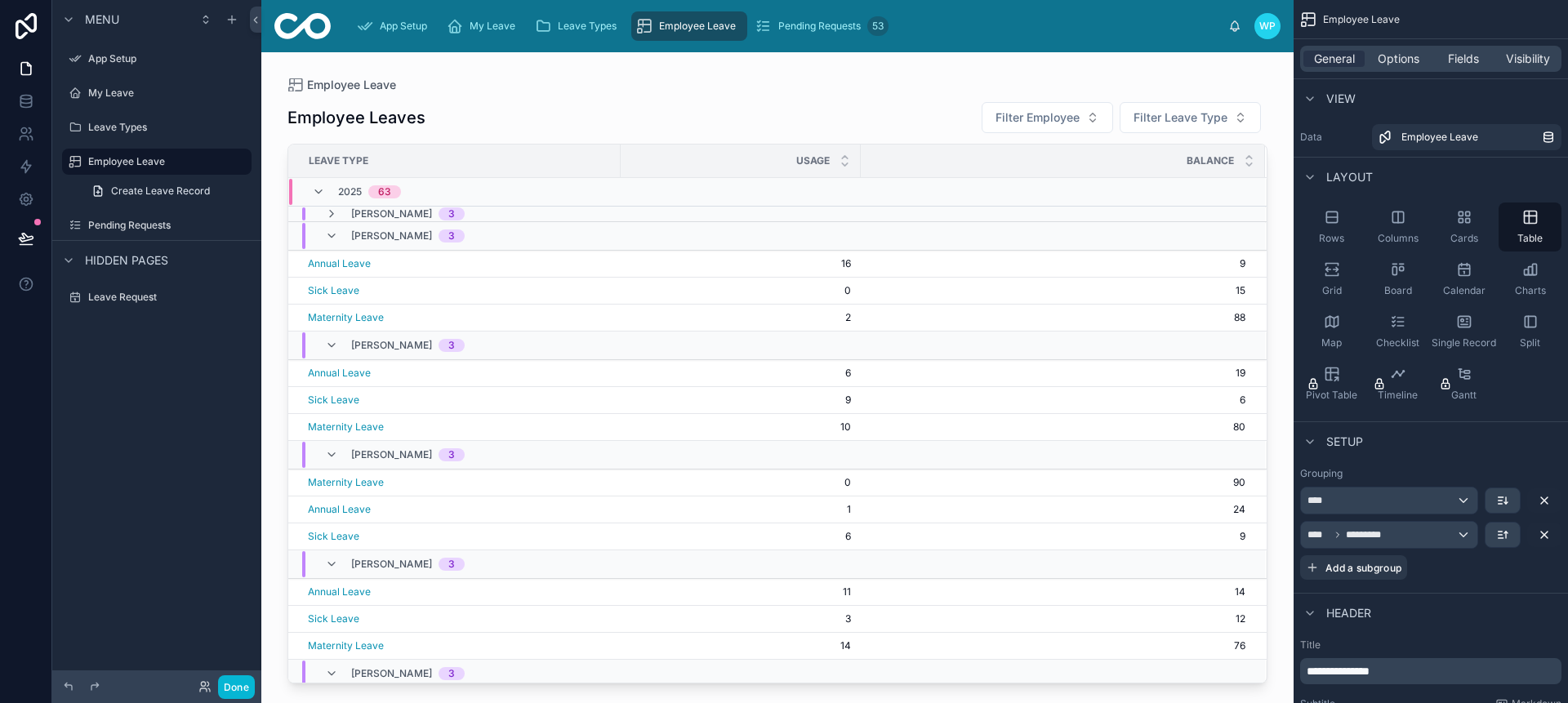
click at [687, 220] on div "[PERSON_NAME] 3" at bounding box center [777, 213] width 975 height 13
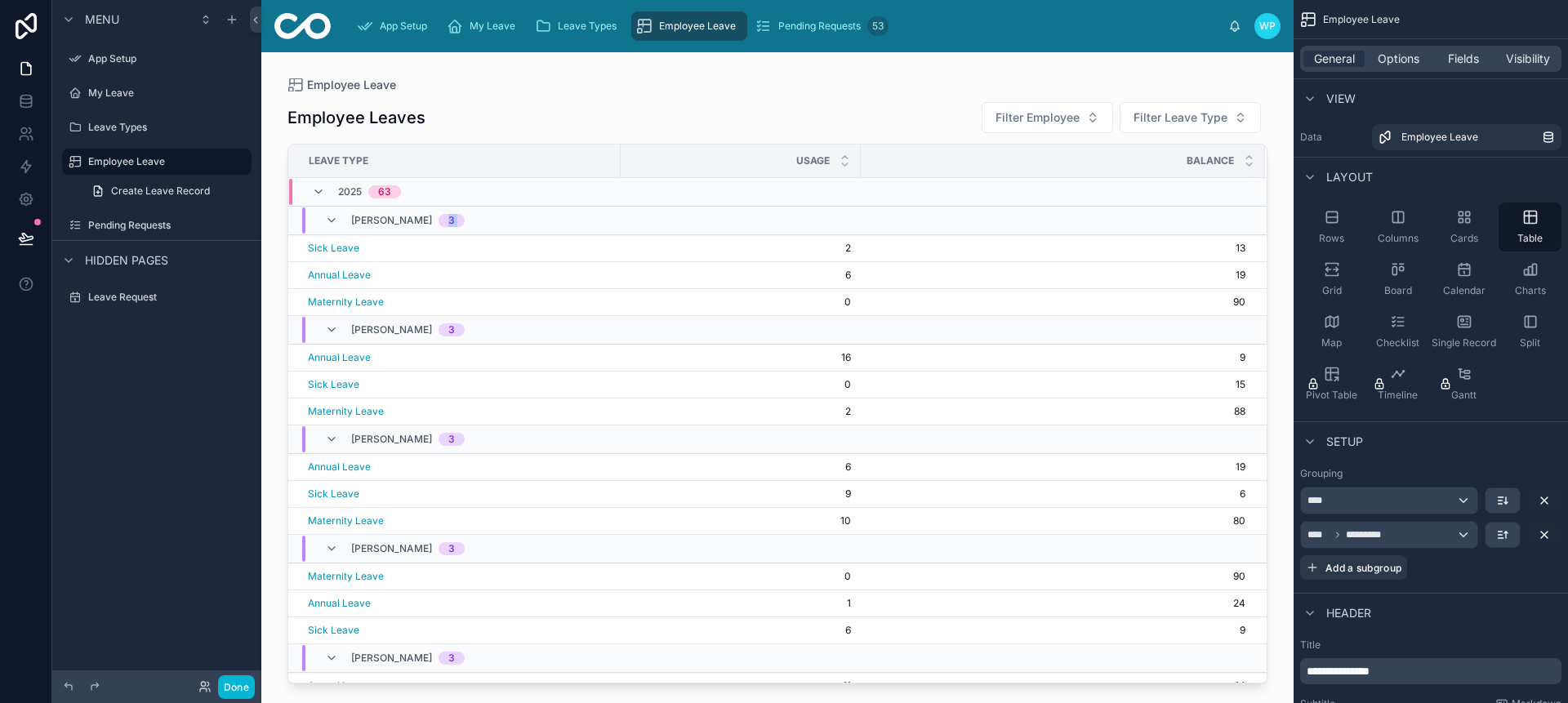
click at [687, 220] on div "[PERSON_NAME] 3" at bounding box center [777, 220] width 975 height 26
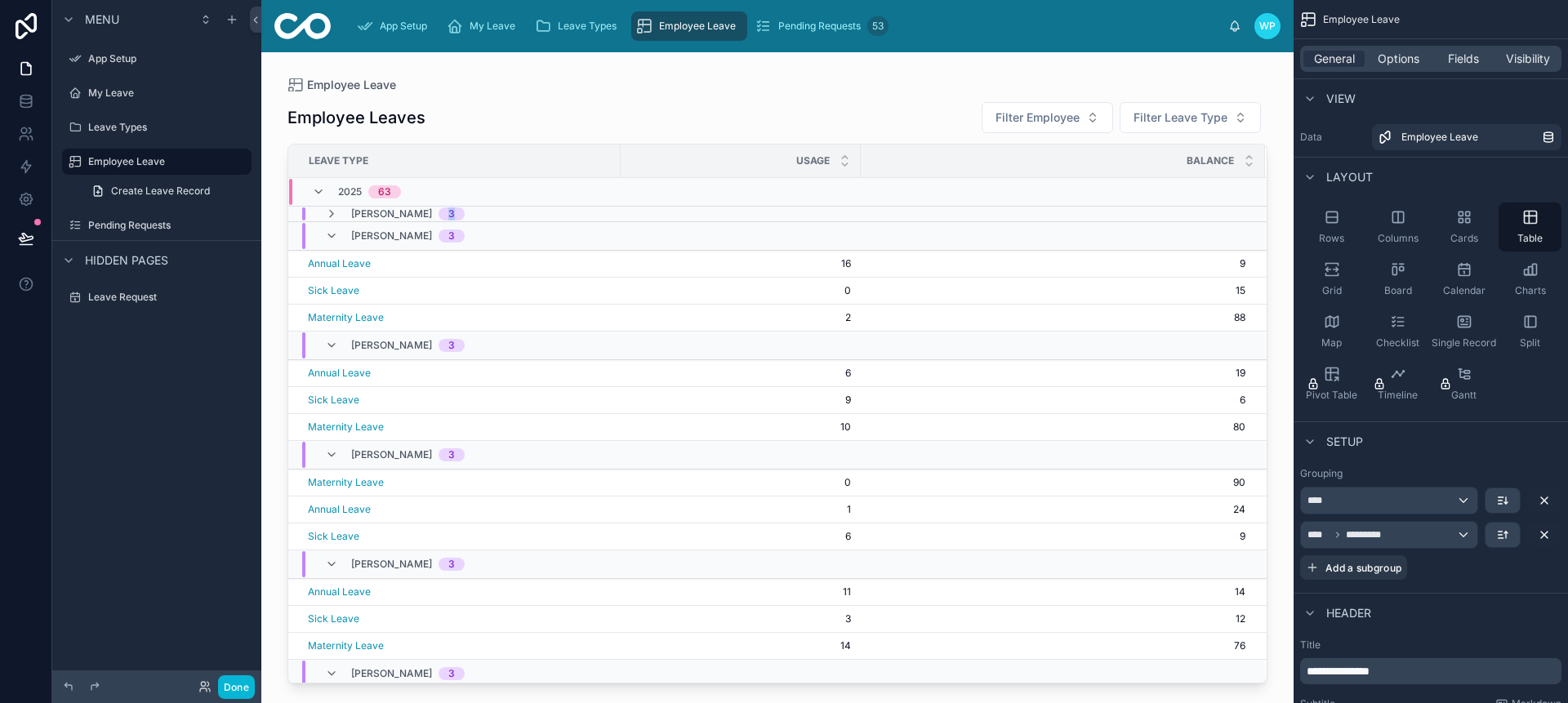
click at [687, 220] on div "[PERSON_NAME] 3" at bounding box center [777, 213] width 975 height 13
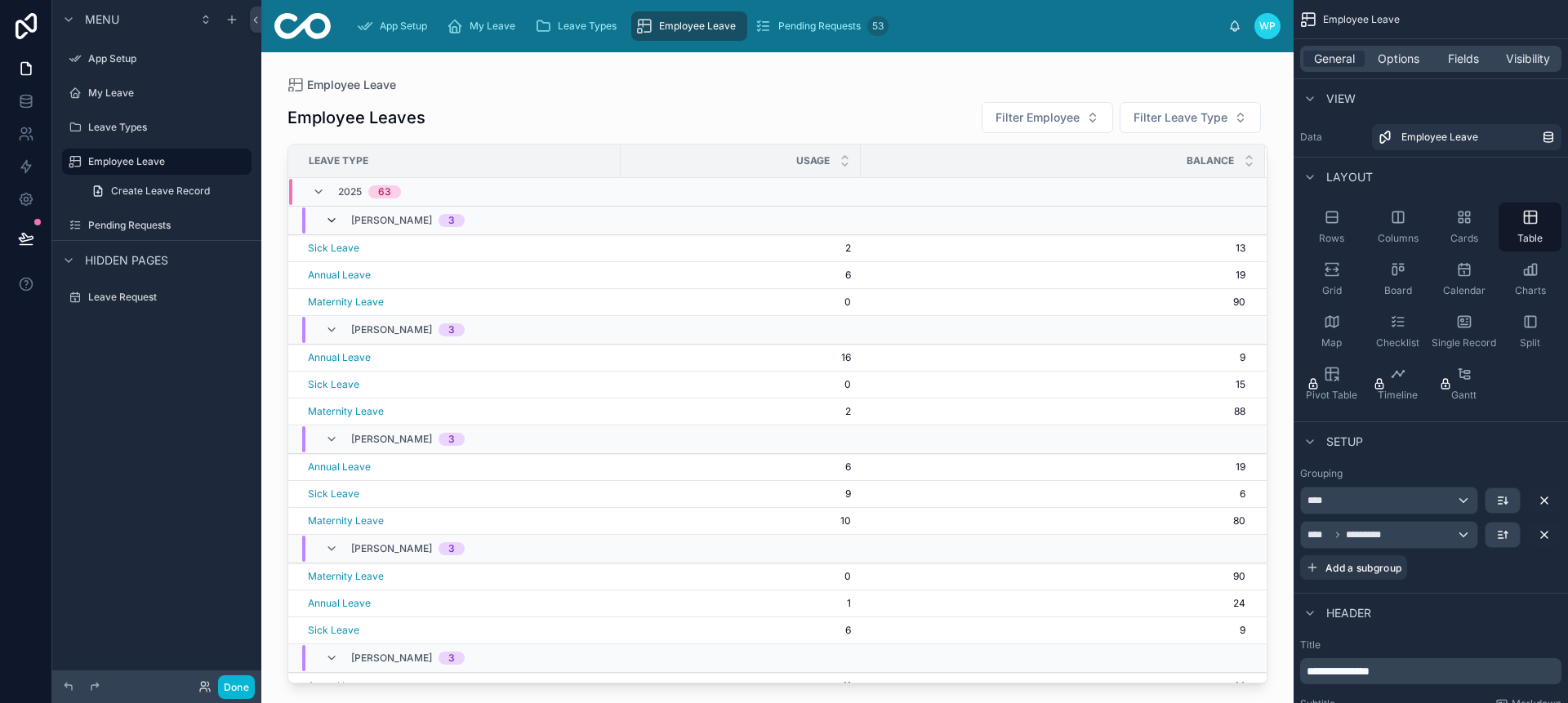
click at [336, 219] on icon at bounding box center [331, 220] width 13 height 13
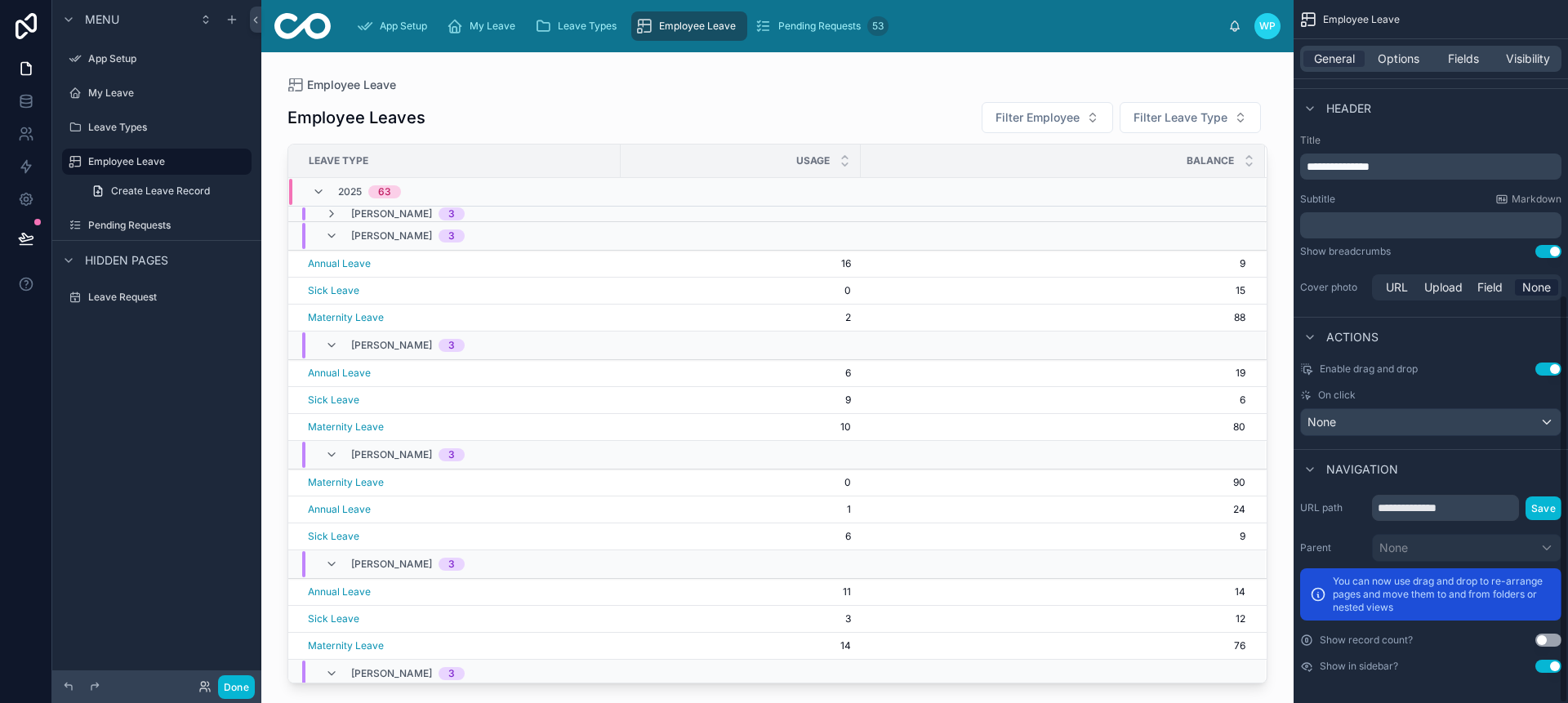
scroll to position [507, 0]
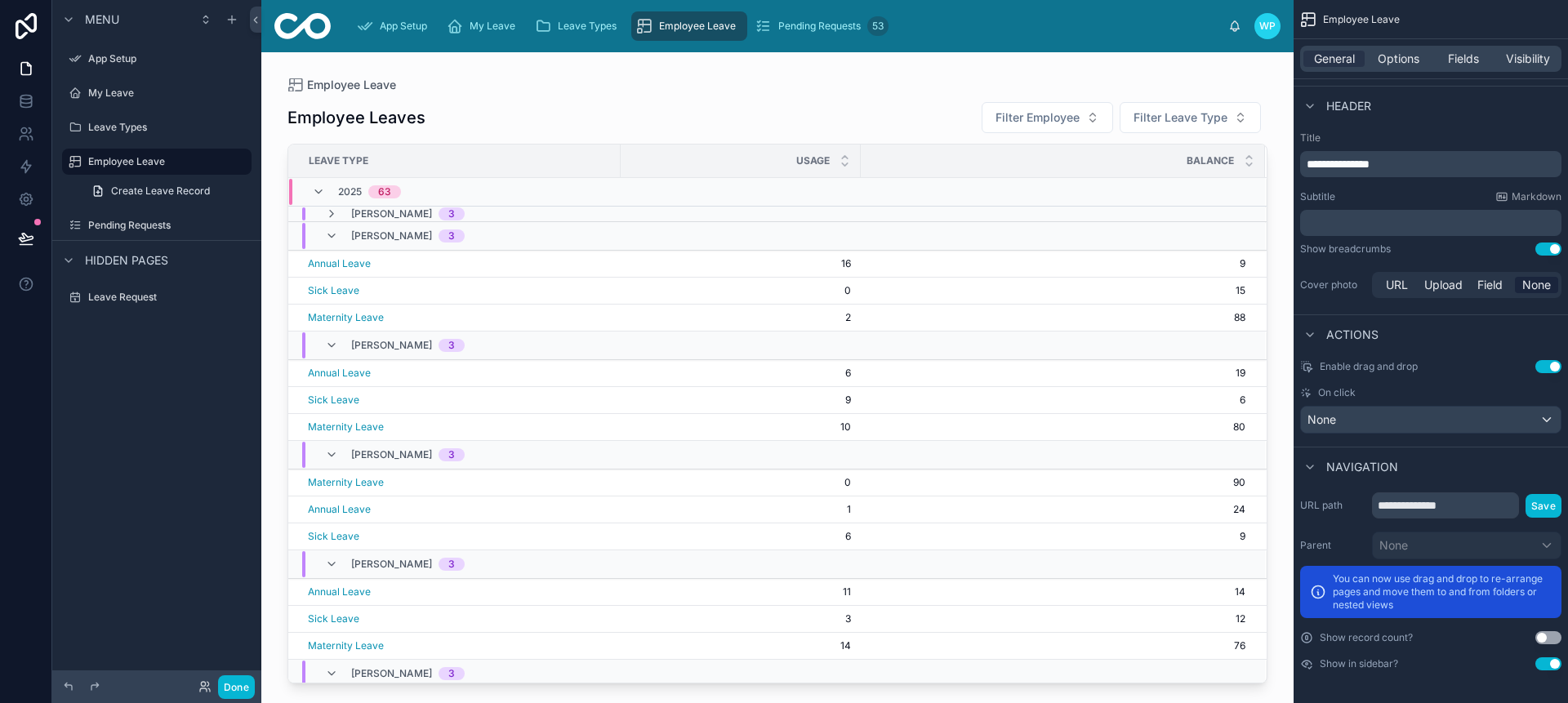
click at [800, 237] on div "[PERSON_NAME] 3" at bounding box center [777, 236] width 975 height 26
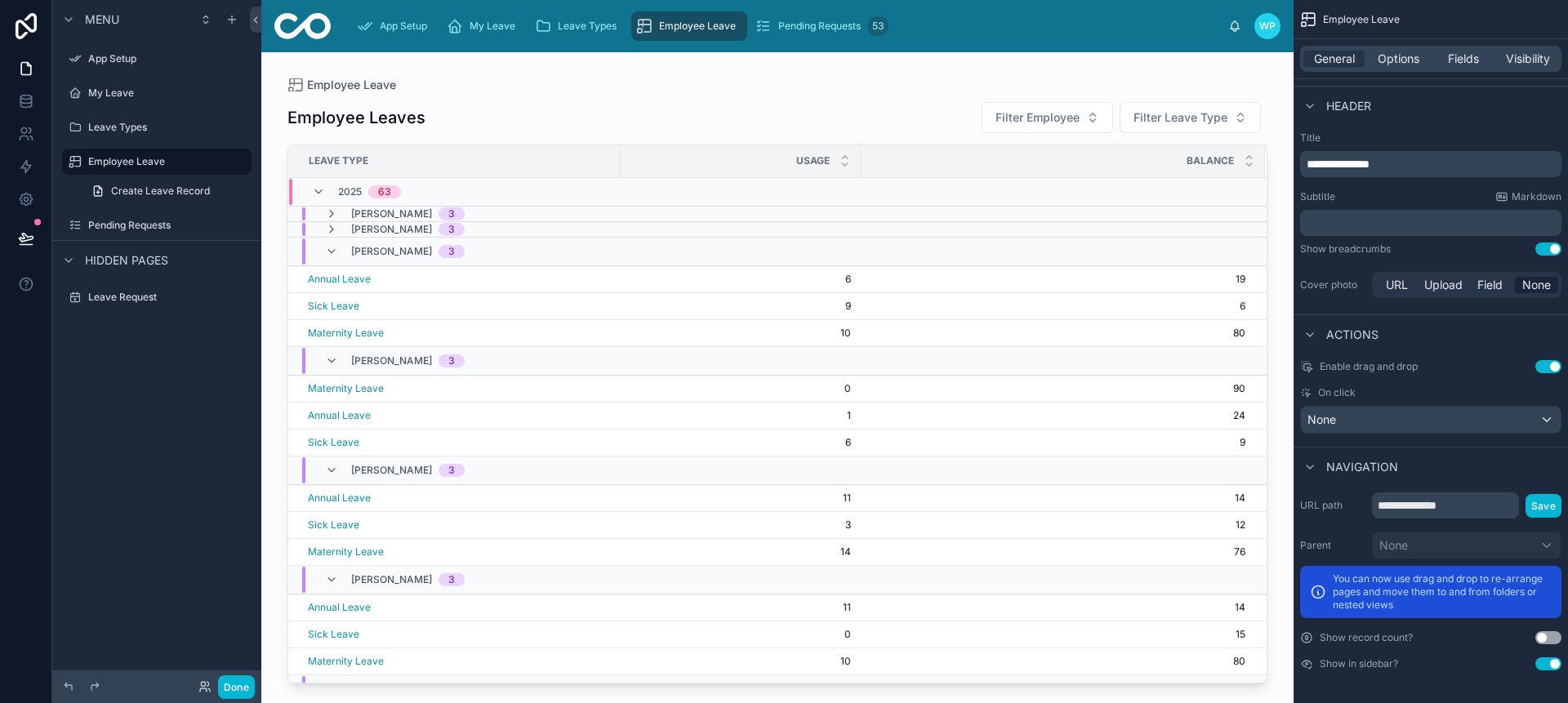
click at [500, 255] on div "[PERSON_NAME] 3" at bounding box center [777, 252] width 975 height 26
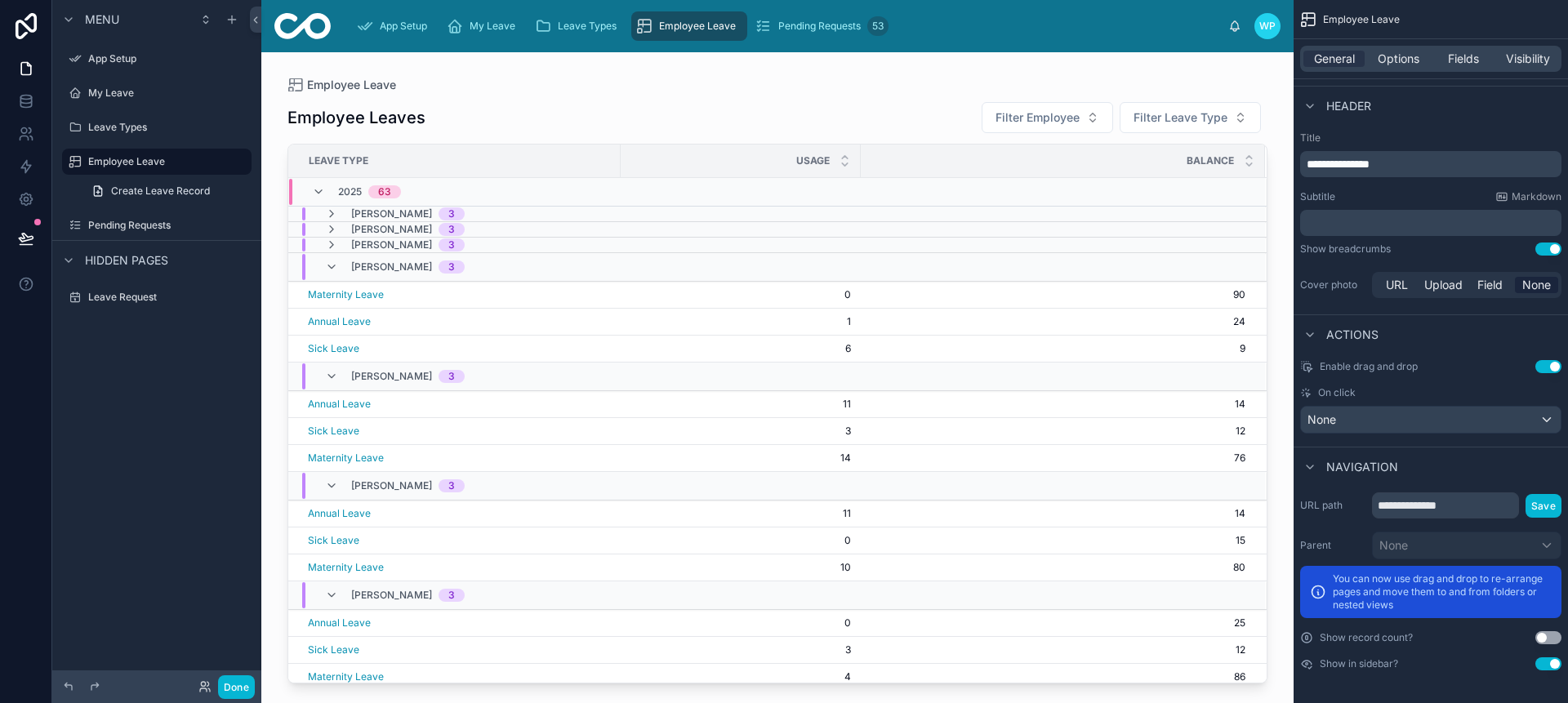
click at [559, 270] on div "[PERSON_NAME] 3" at bounding box center [777, 267] width 975 height 26
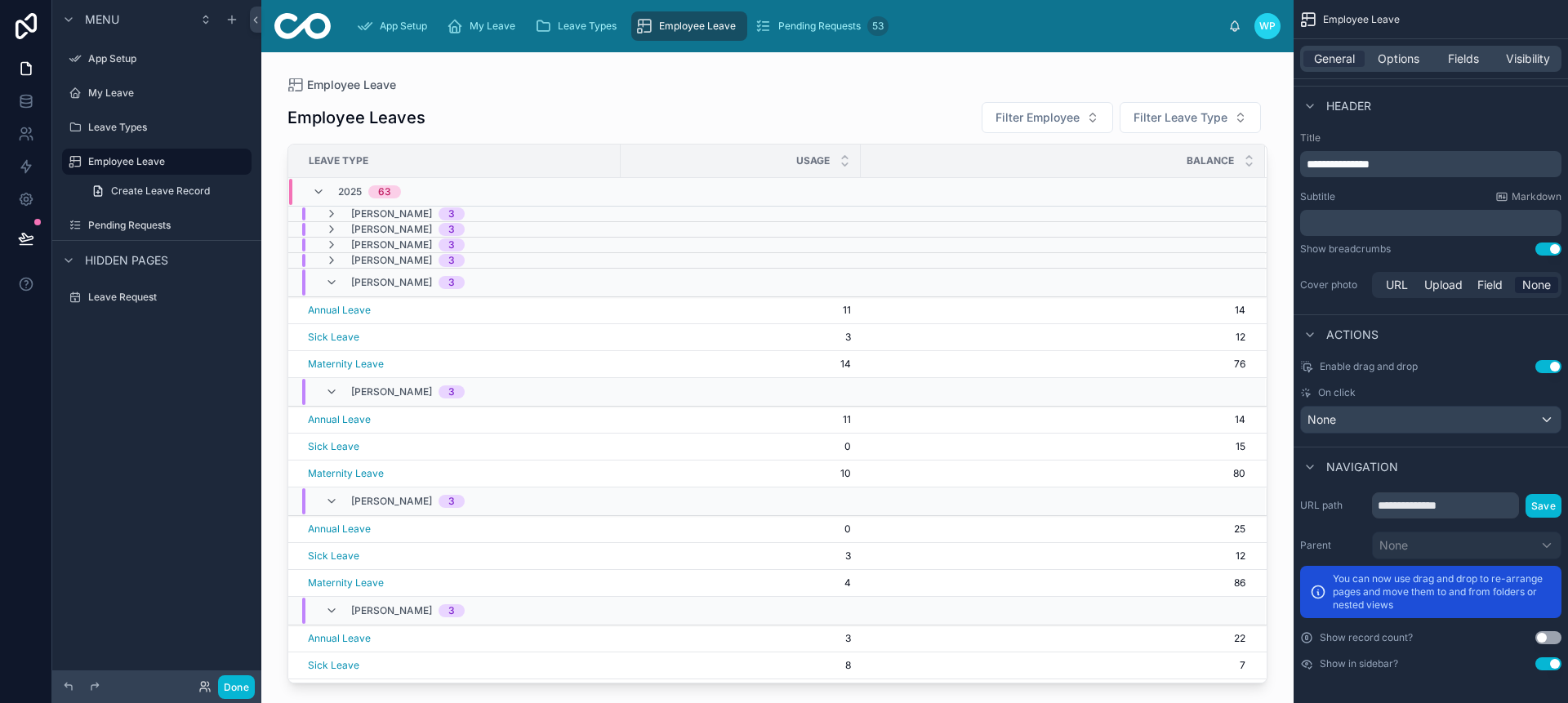
click at [541, 292] on div "[PERSON_NAME] 3" at bounding box center [777, 282] width 975 height 26
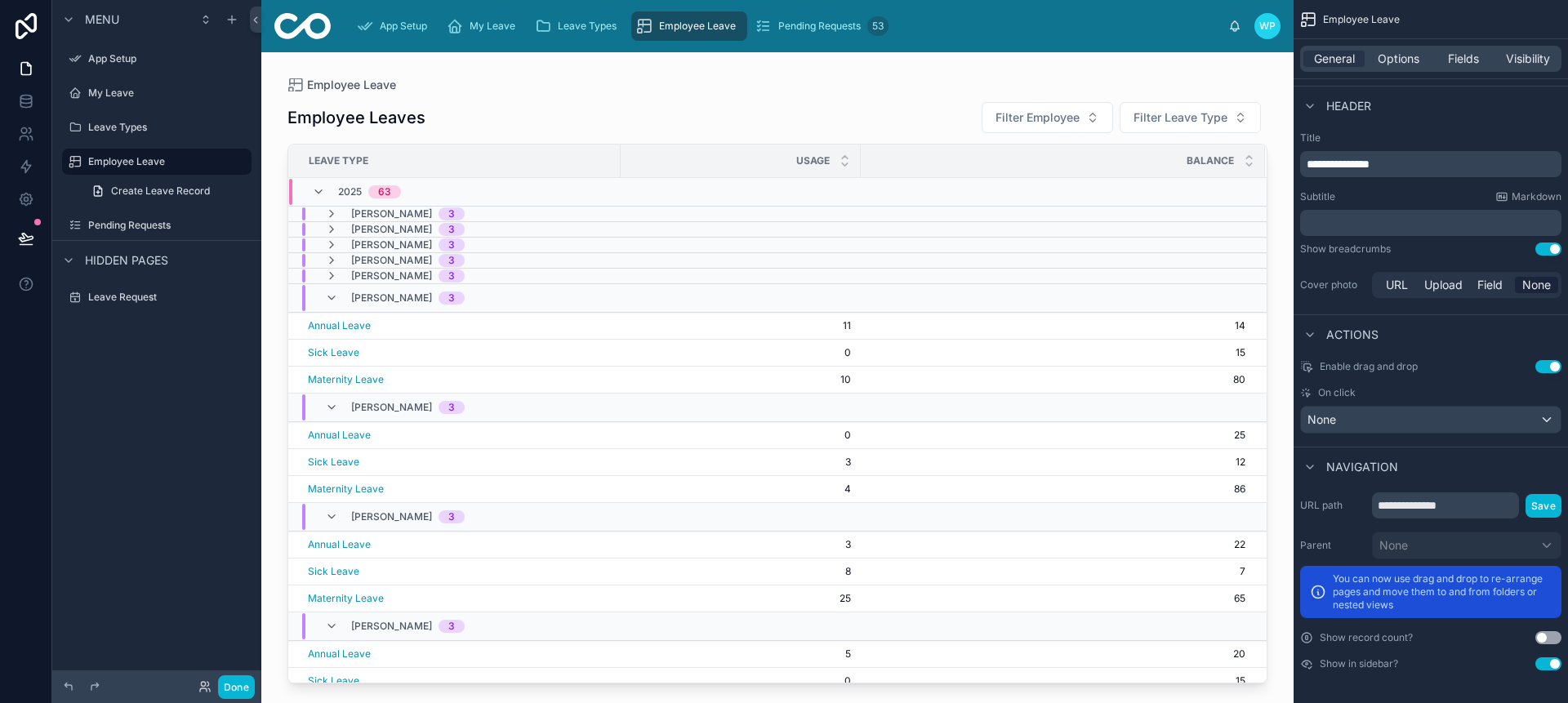
click at [534, 291] on div "[PERSON_NAME] 3" at bounding box center [777, 298] width 975 height 26
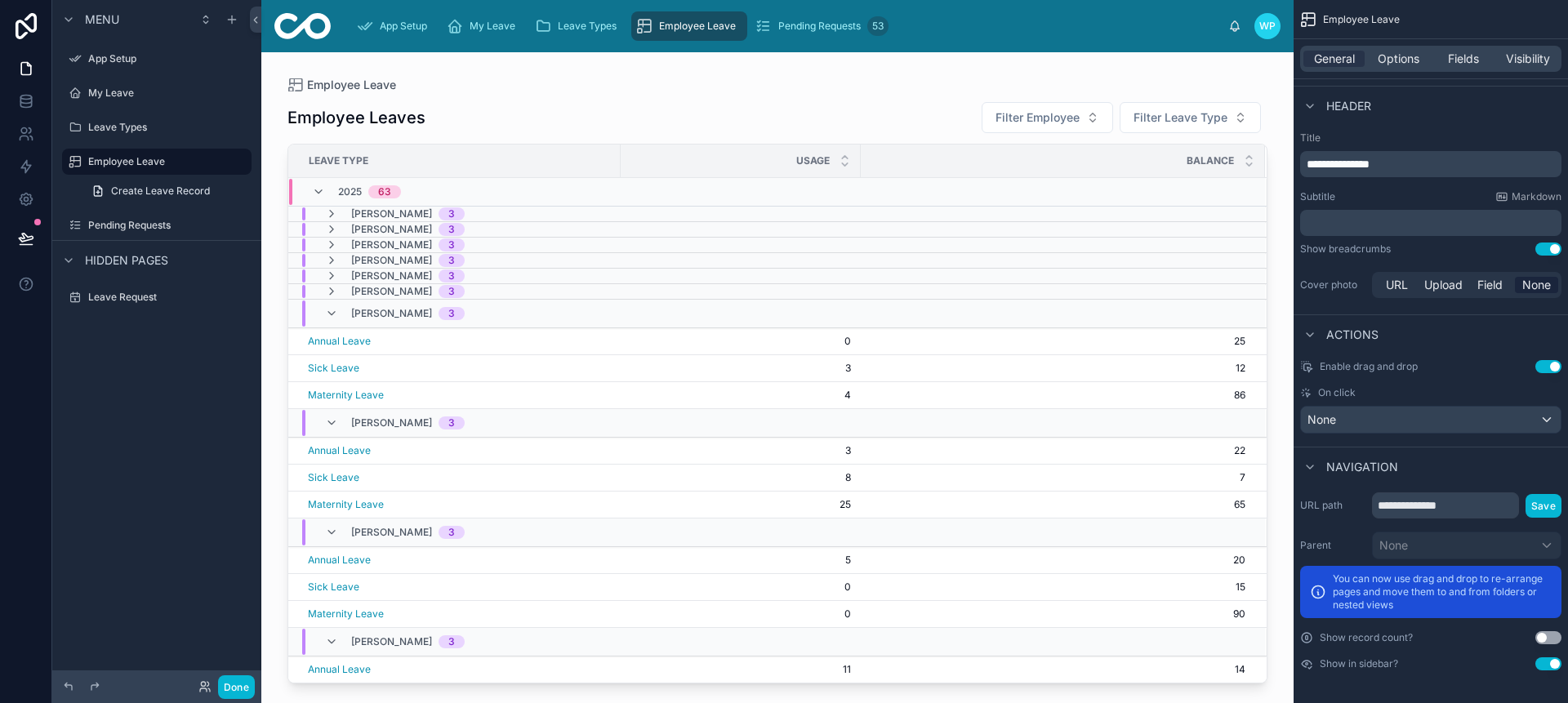
click at [519, 320] on div "[PERSON_NAME] 3" at bounding box center [777, 314] width 975 height 26
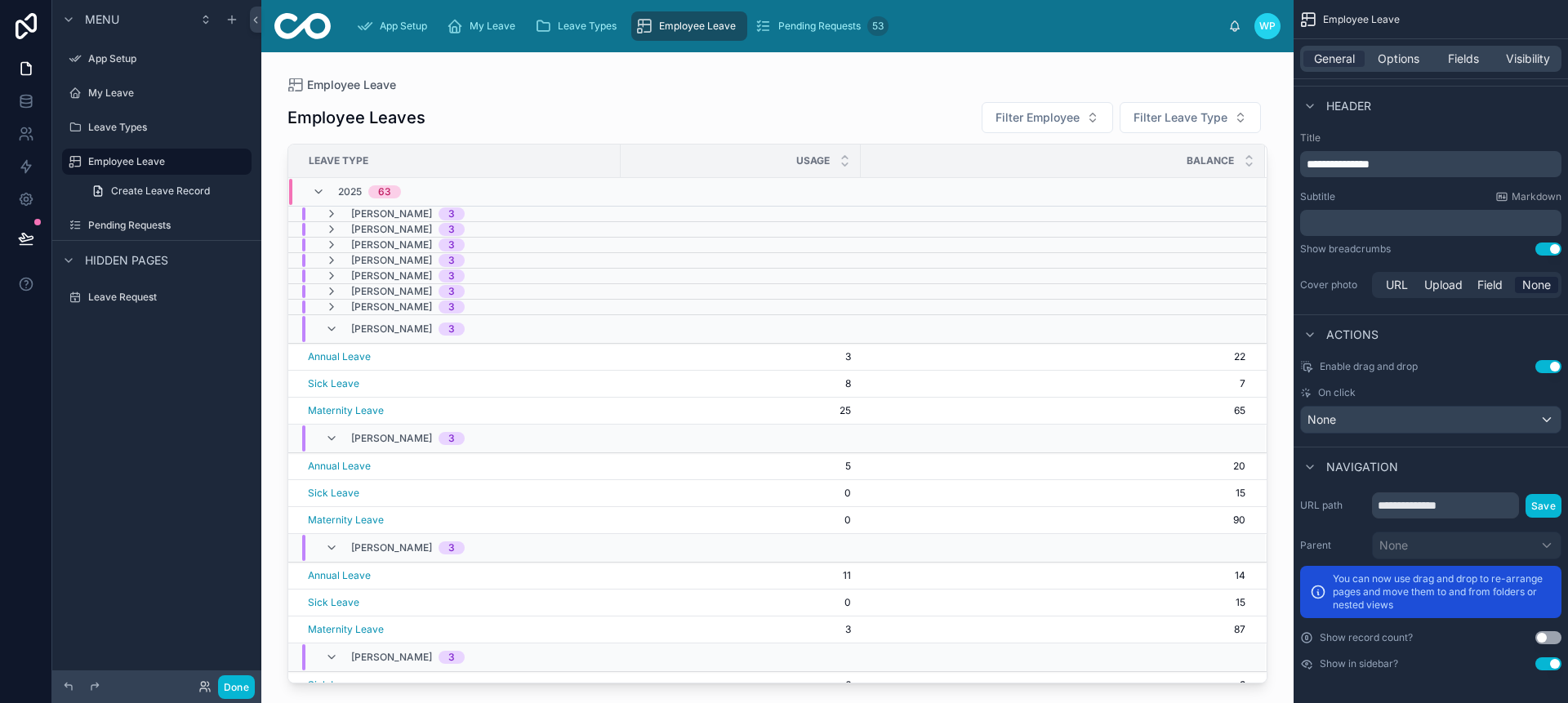
click at [521, 326] on div "[PERSON_NAME] 3" at bounding box center [777, 329] width 975 height 26
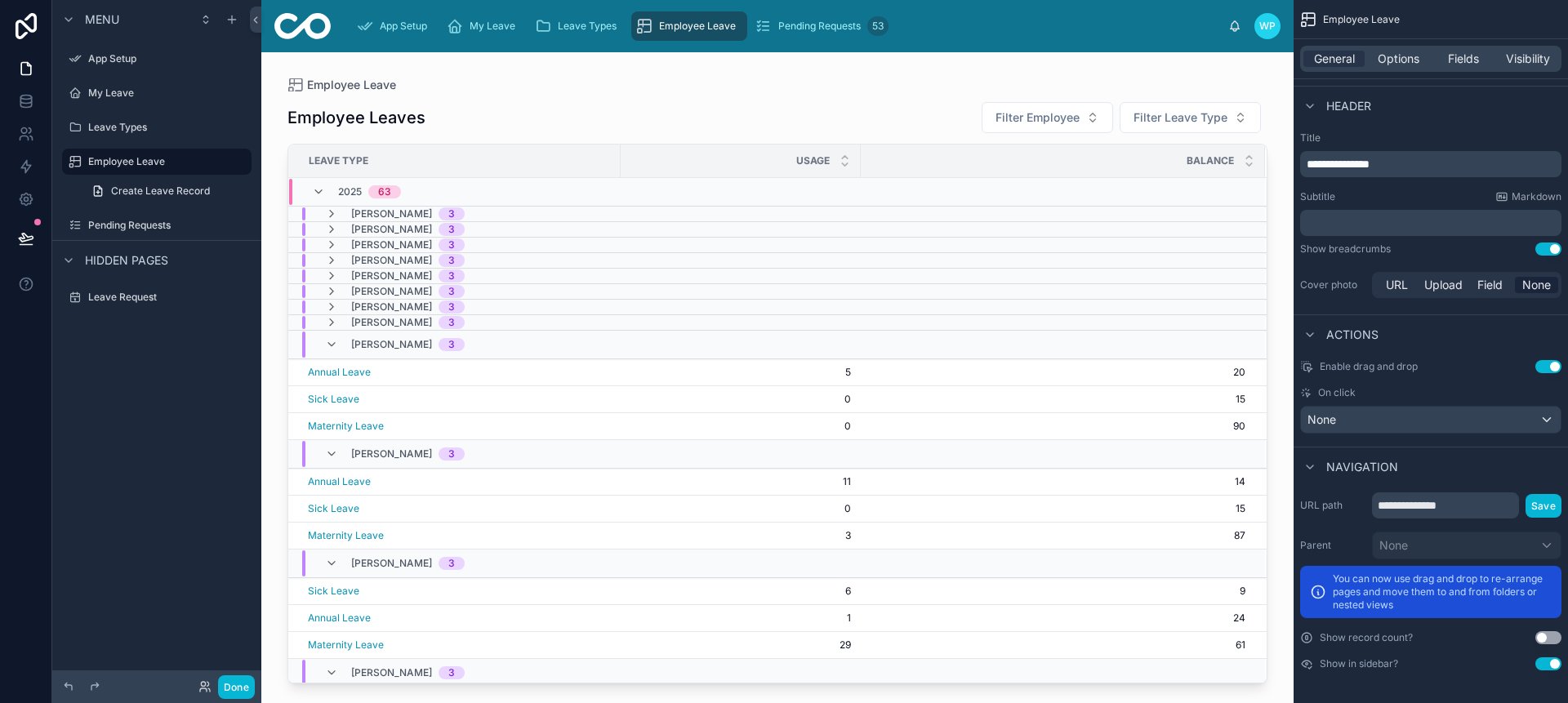
click at [522, 335] on div "[PERSON_NAME] 3" at bounding box center [777, 344] width 975 height 26
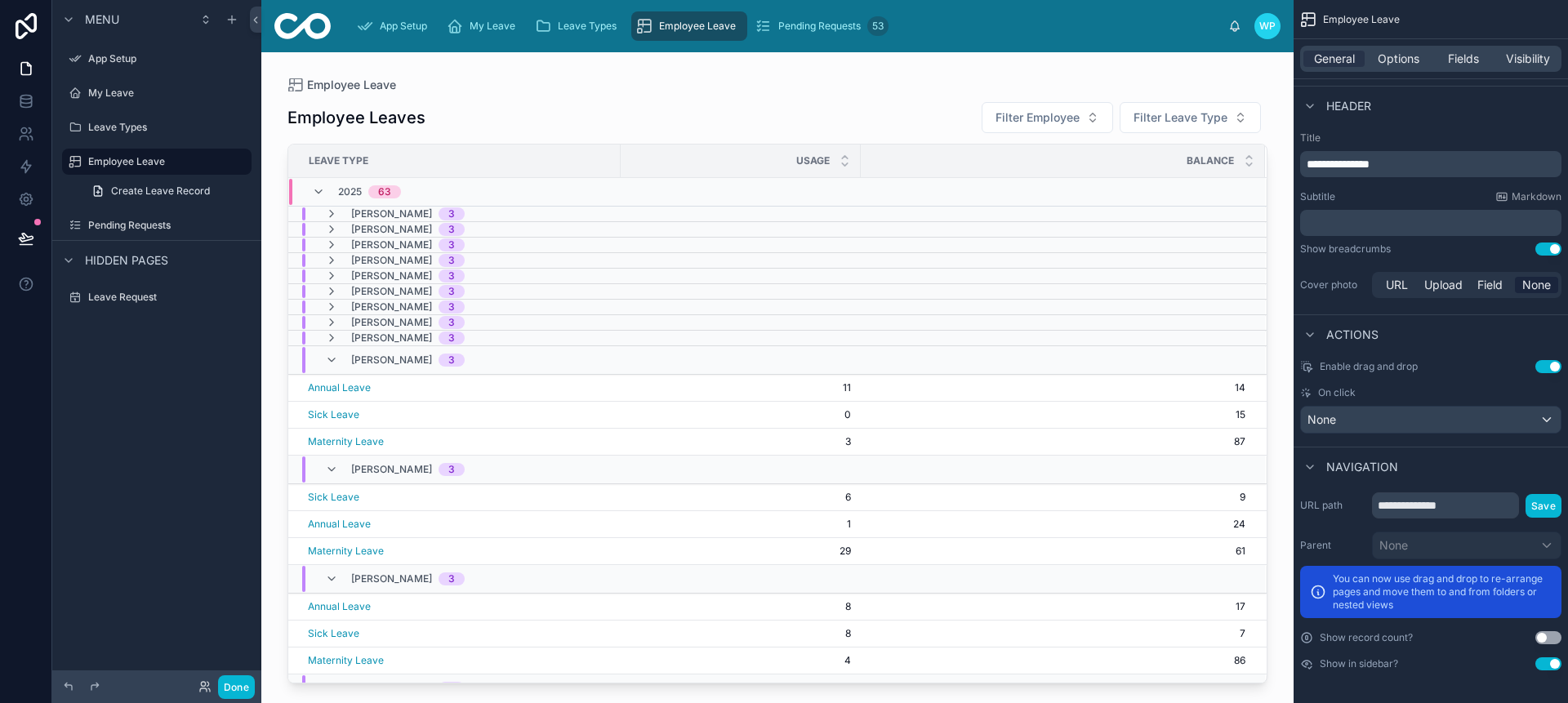
click at [523, 364] on div "[PERSON_NAME] 3" at bounding box center [777, 360] width 975 height 26
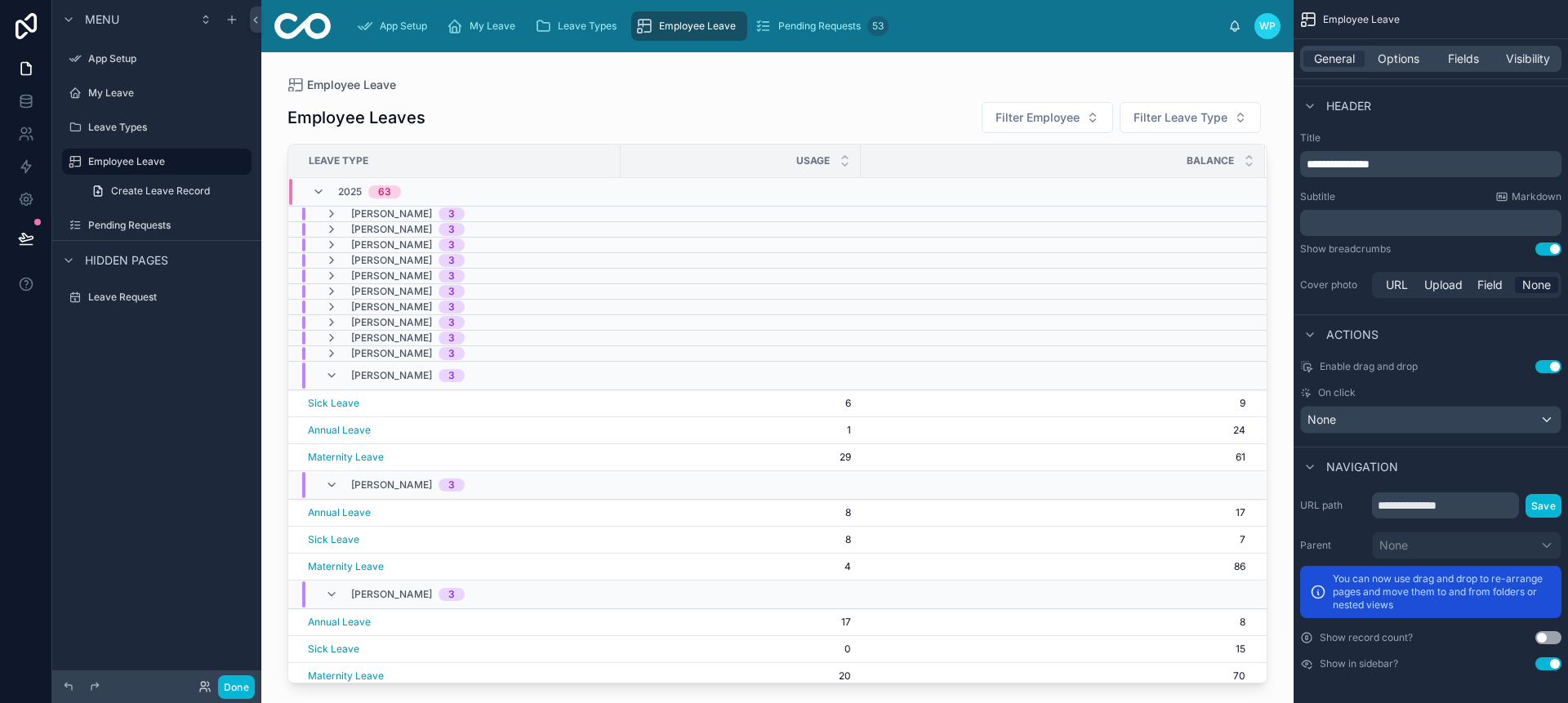
click at [519, 379] on div "[PERSON_NAME] 3" at bounding box center [777, 375] width 975 height 26
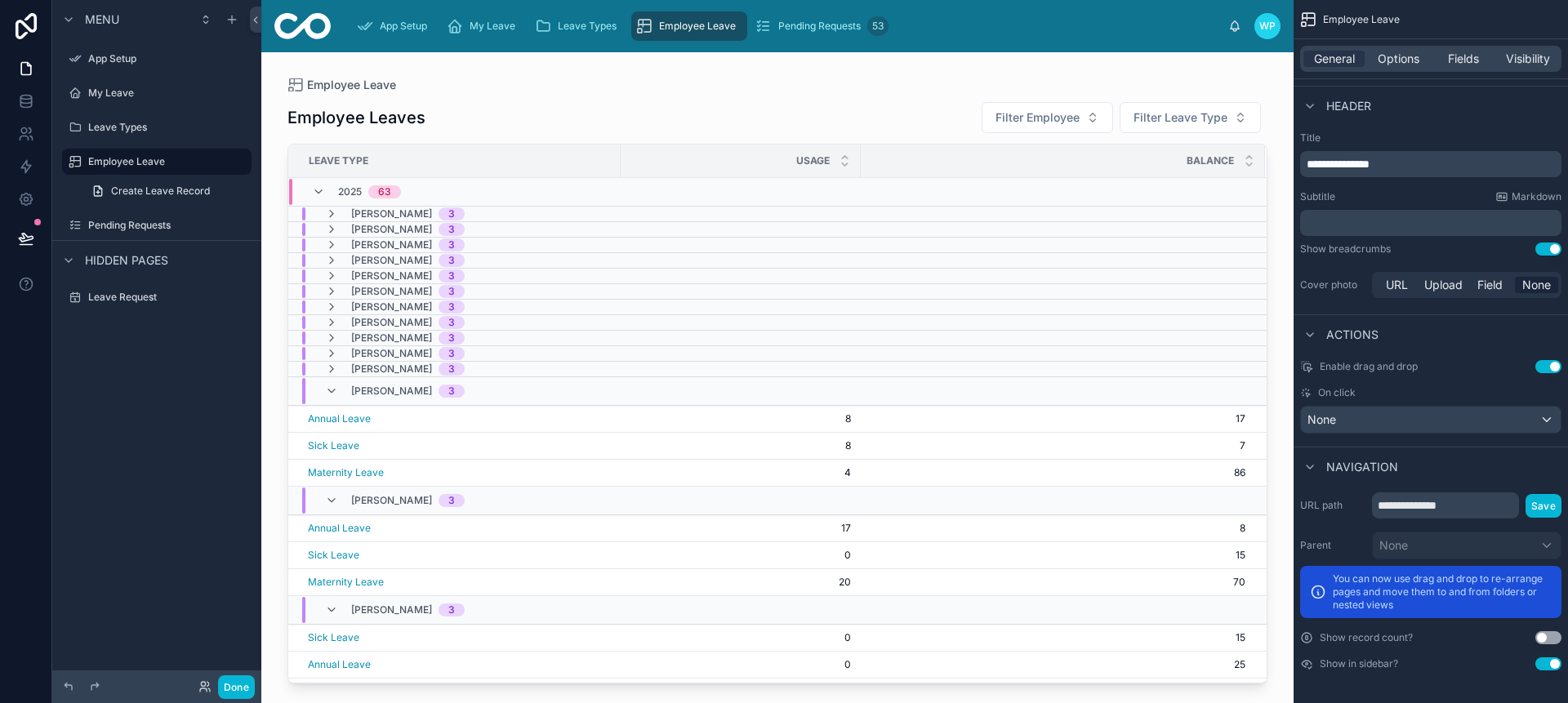
click at [518, 394] on div "[PERSON_NAME] 3" at bounding box center [777, 391] width 975 height 26
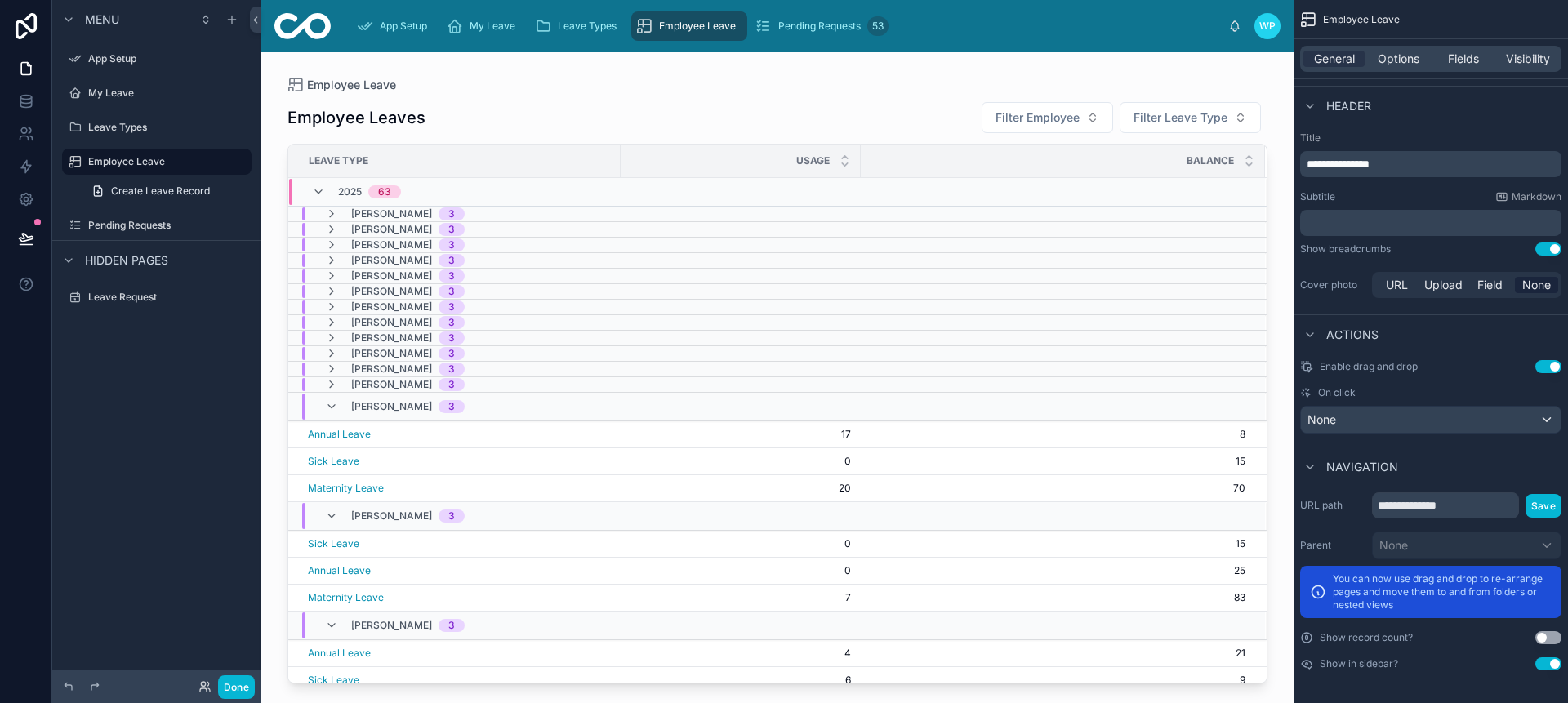
click at [521, 410] on div "[PERSON_NAME] 3" at bounding box center [777, 407] width 975 height 26
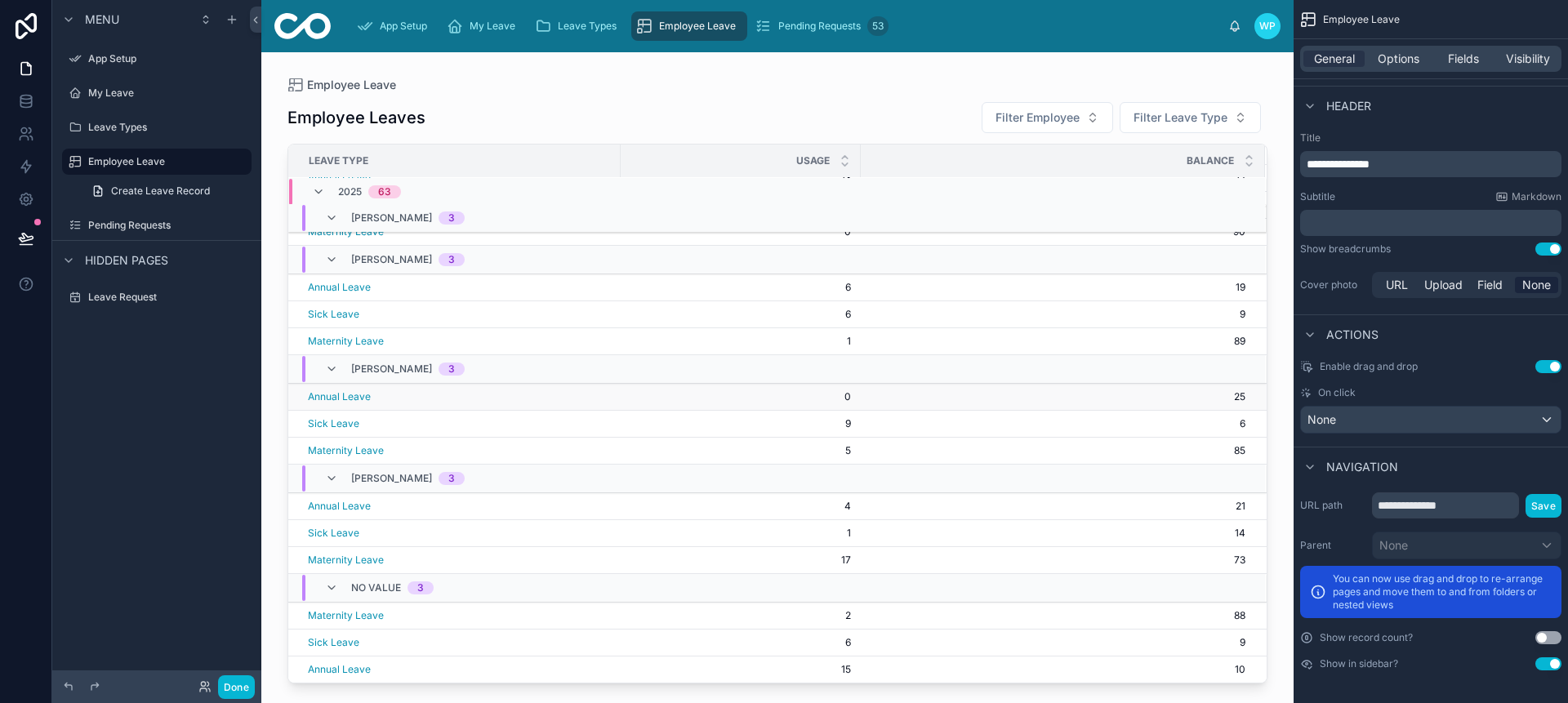
scroll to position [0, 0]
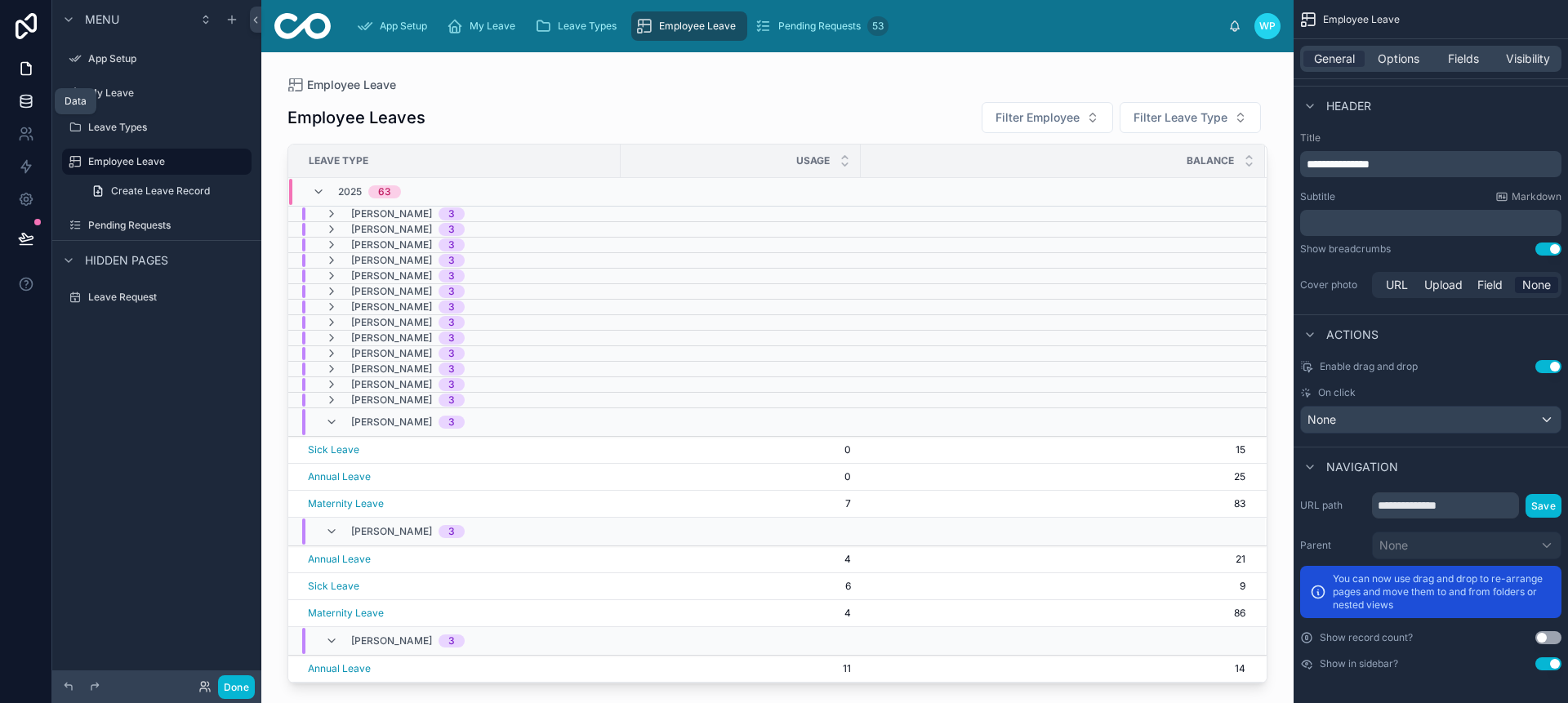
click at [29, 110] on link at bounding box center [25, 100] width 51 height 32
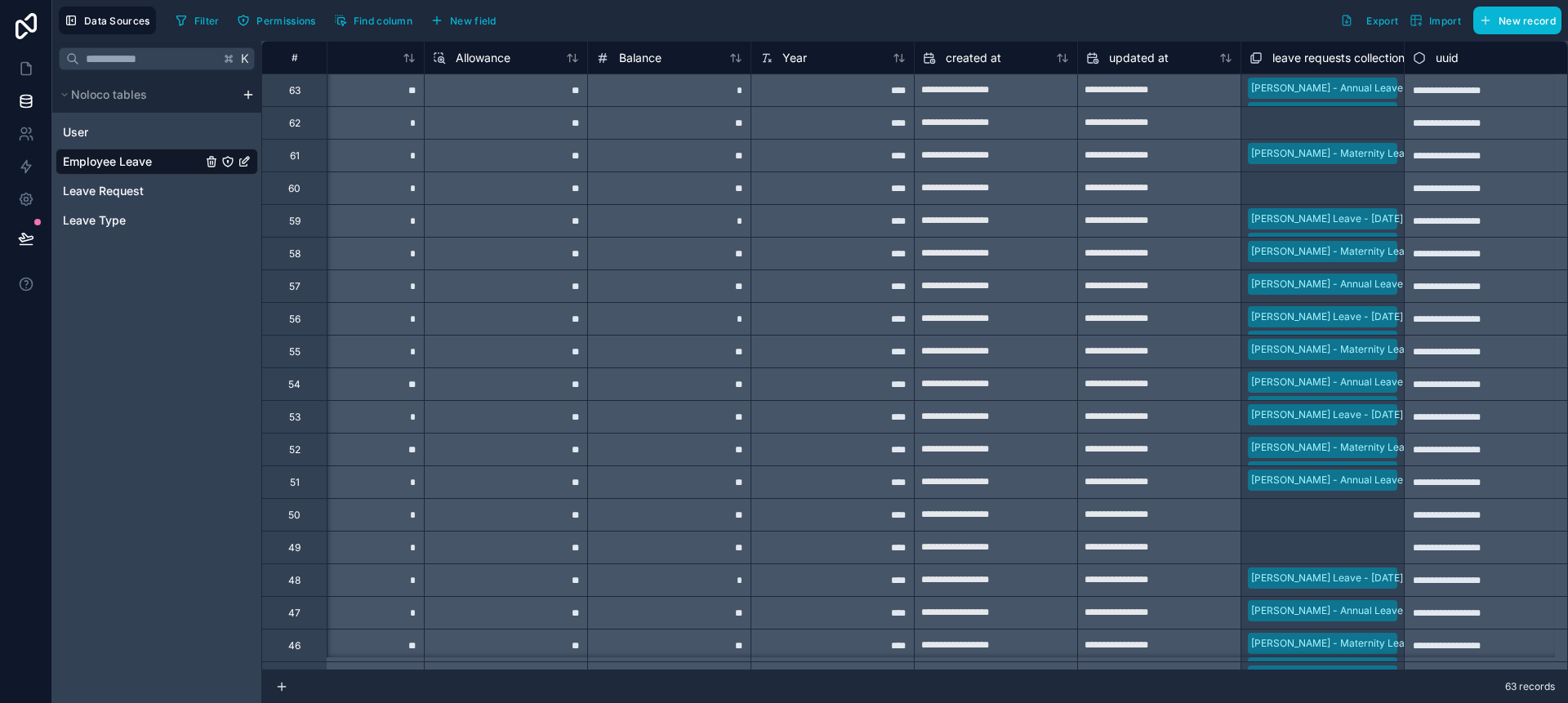
click at [1273, 152] on div "[PERSON_NAME] - Maternity Leave - [DATE] to [DATE]" at bounding box center [1322, 155] width 162 height 32
click at [1286, 193] on div "Select a leave requests collection" at bounding box center [1322, 190] width 143 height 26
click at [132, 195] on span "Leave Request" at bounding box center [103, 191] width 81 height 17
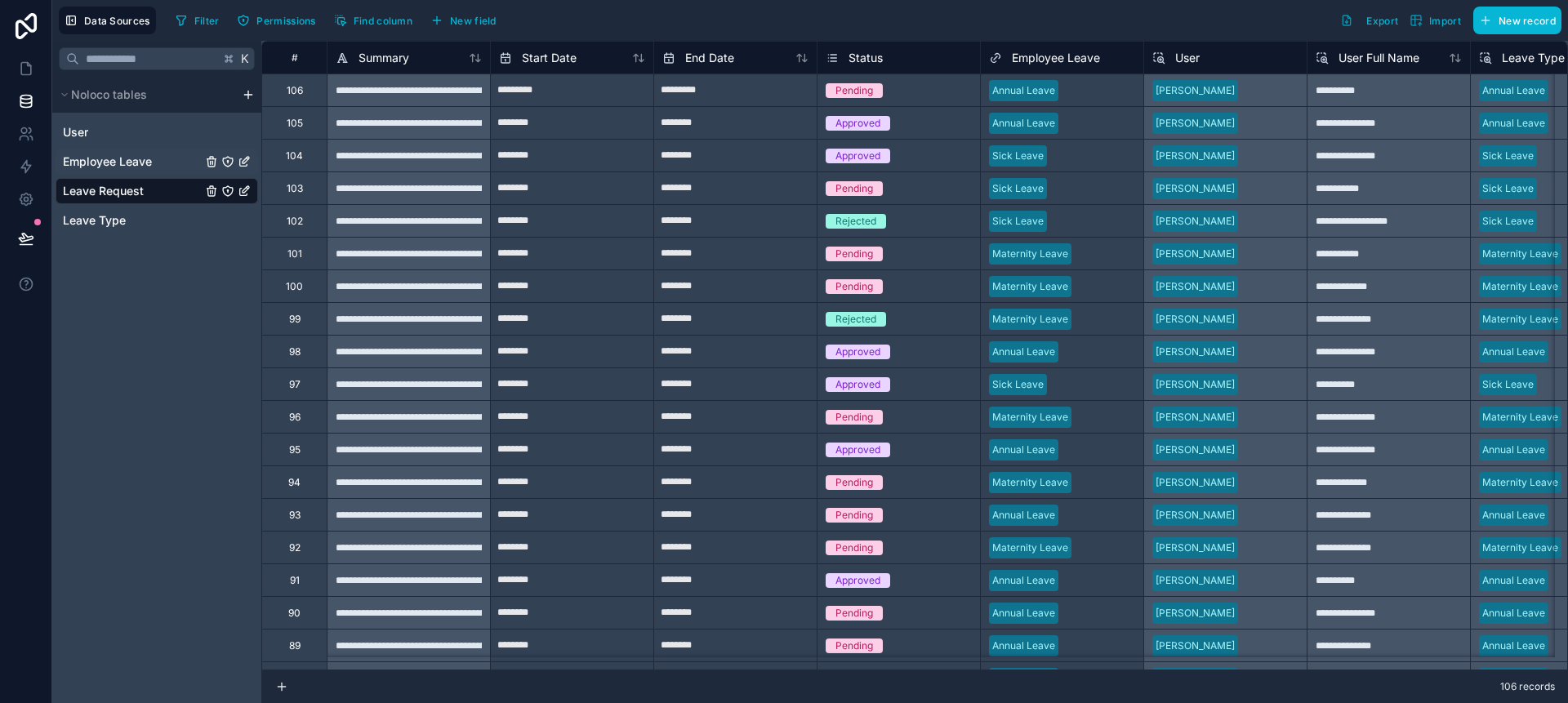
click at [116, 166] on span "Employee Leave" at bounding box center [107, 161] width 89 height 17
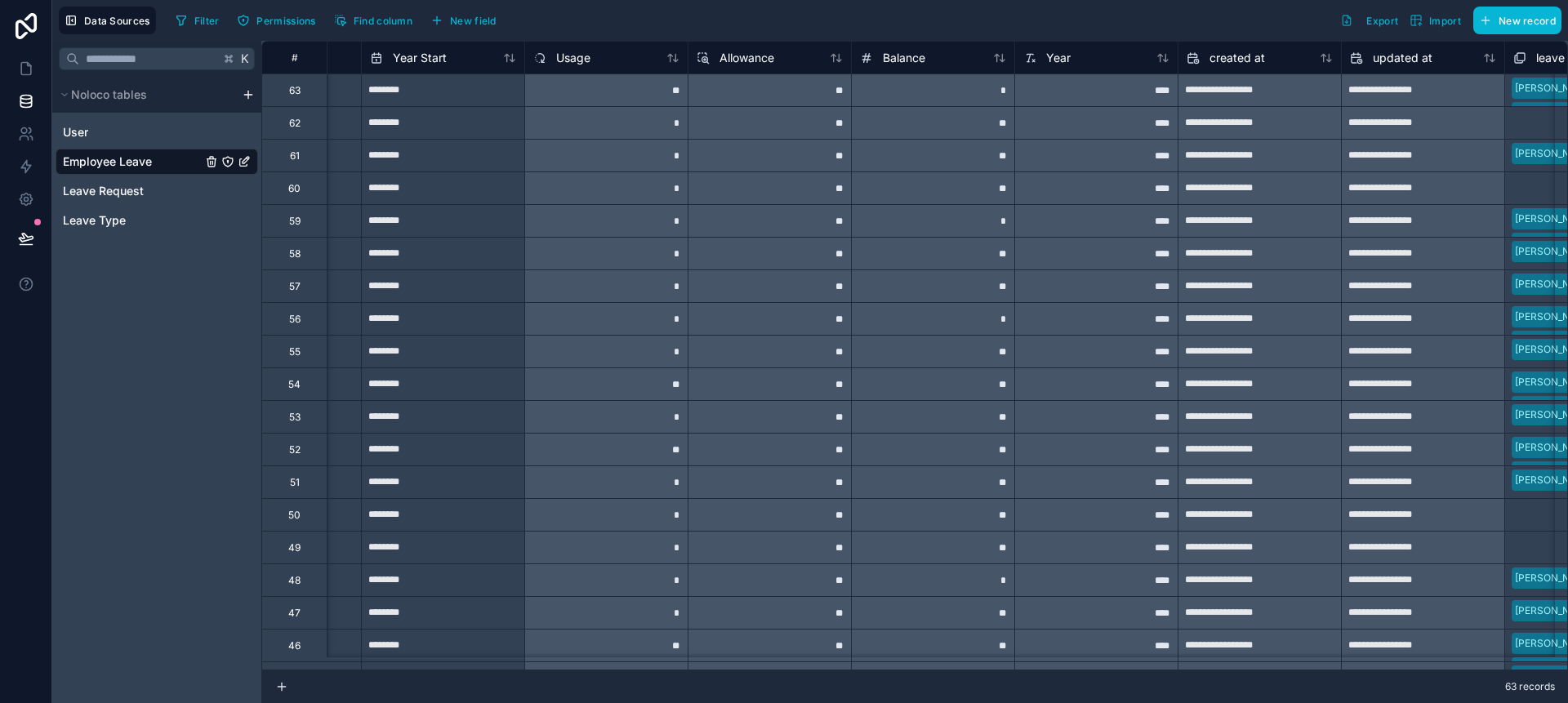
scroll to position [0, 731]
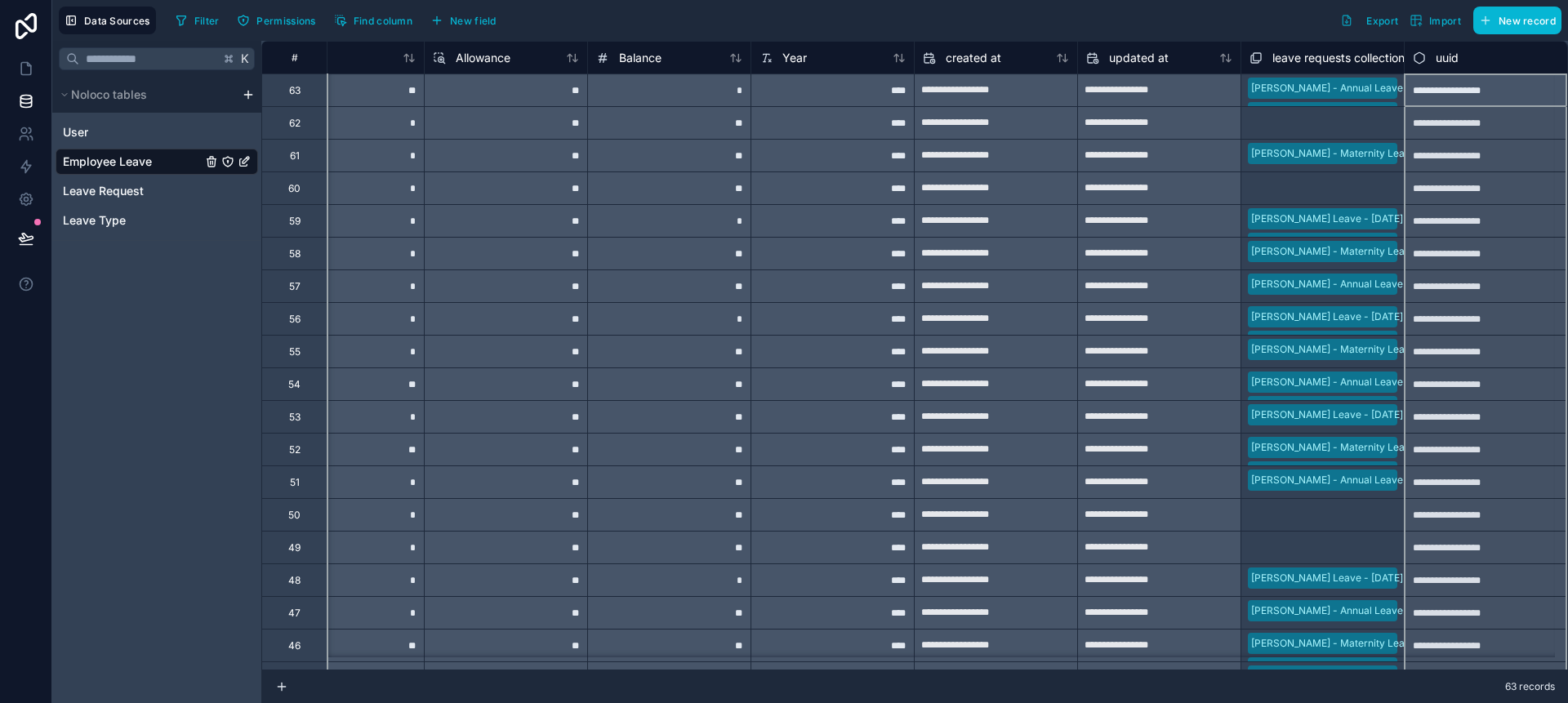
drag, startPoint x: 1392, startPoint y: 64, endPoint x: 1451, endPoint y: 65, distance: 59.0
click at [1451, 65] on div "uuid" at bounding box center [1485, 57] width 162 height 19
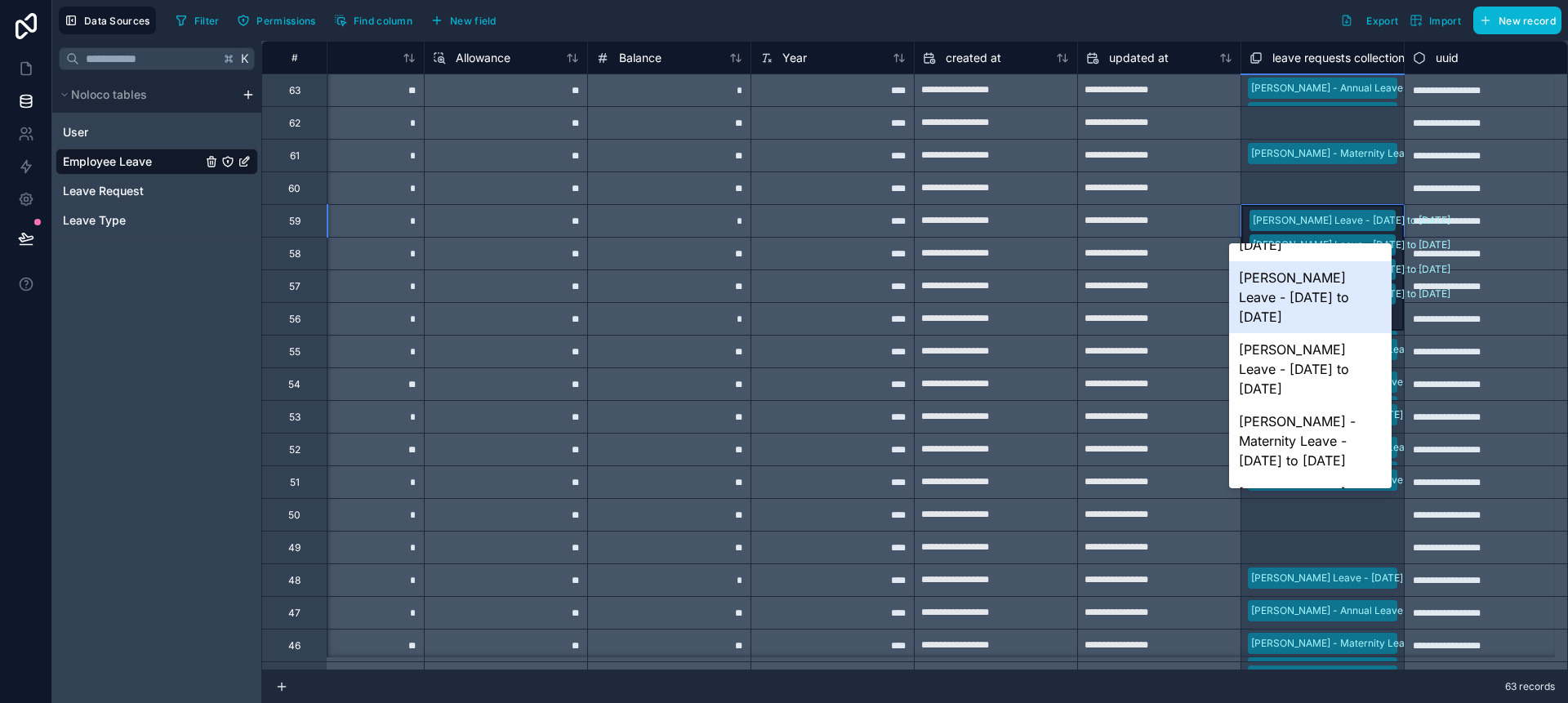
scroll to position [0, 0]
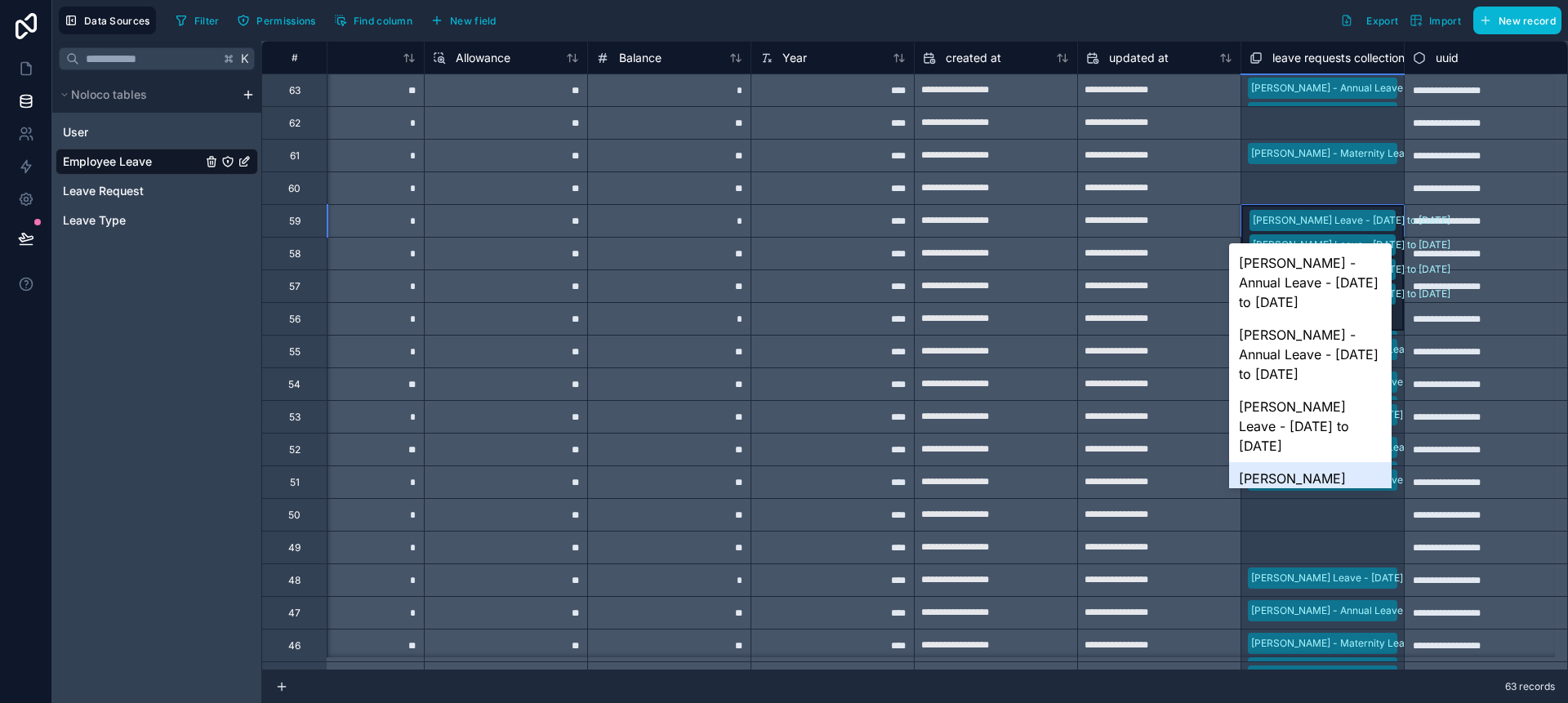
click at [1350, 536] on div "Select a leave requests collection" at bounding box center [1322, 548] width 146 height 26
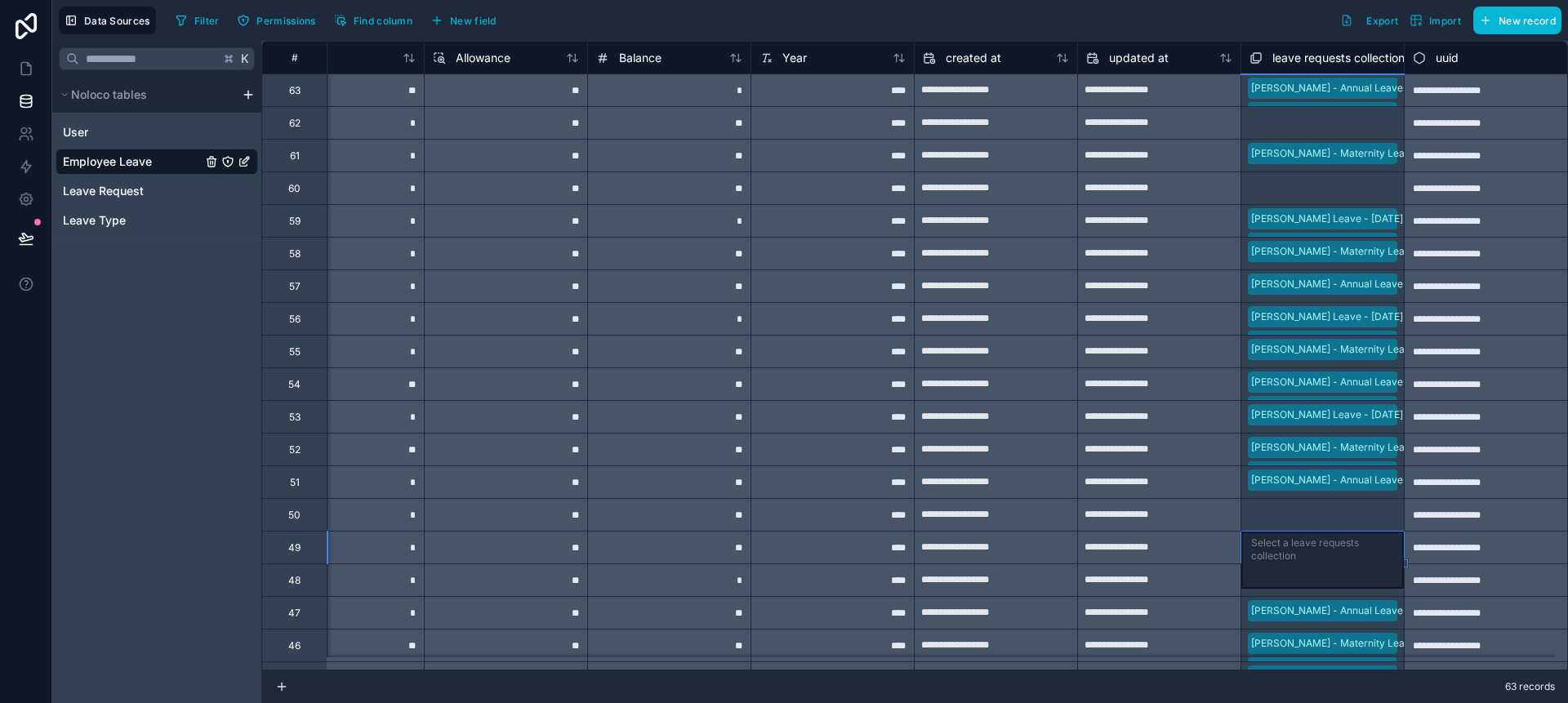
click at [1324, 531] on div "Select a leave requests collection" at bounding box center [1322, 560] width 162 height 57
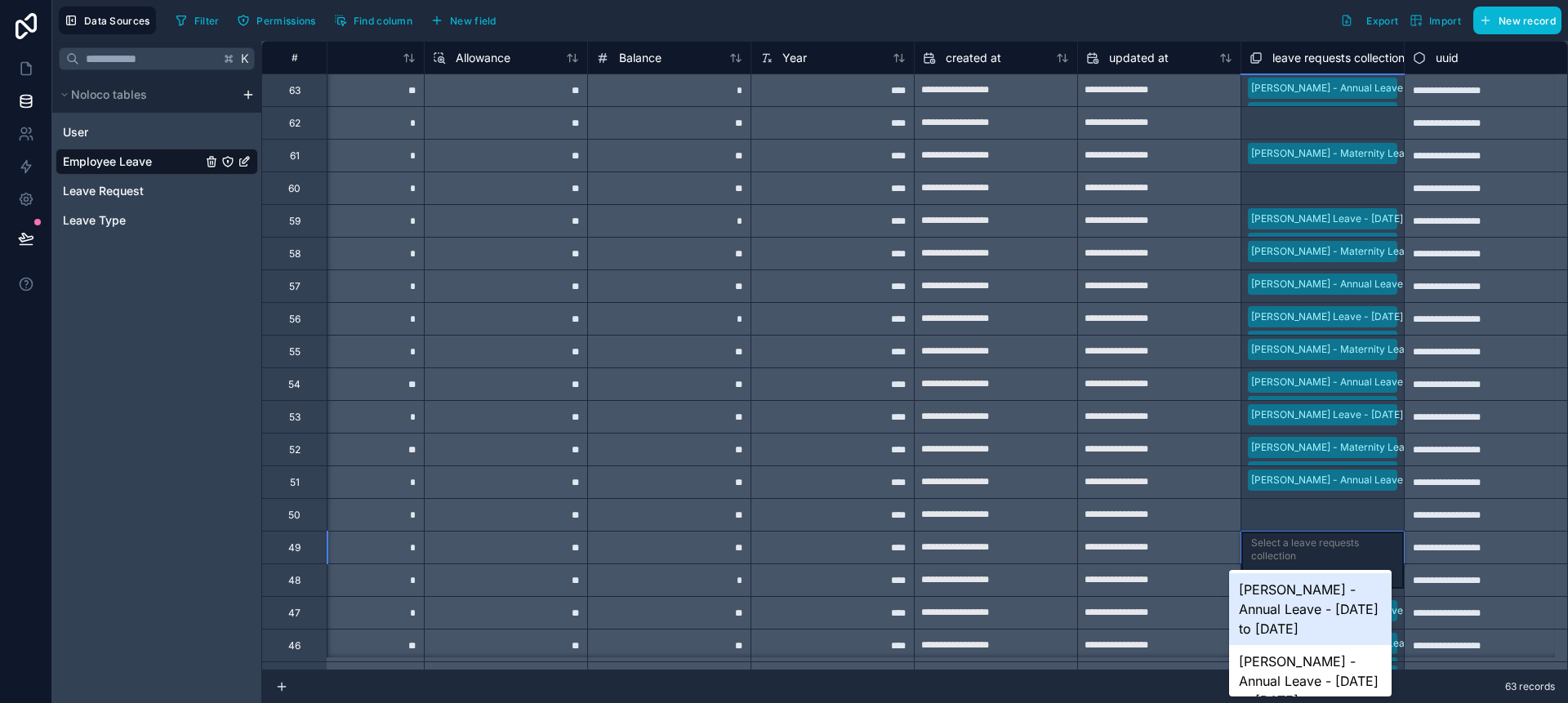
click at [1320, 519] on div "Select a leave requests collection" at bounding box center [1322, 515] width 146 height 26
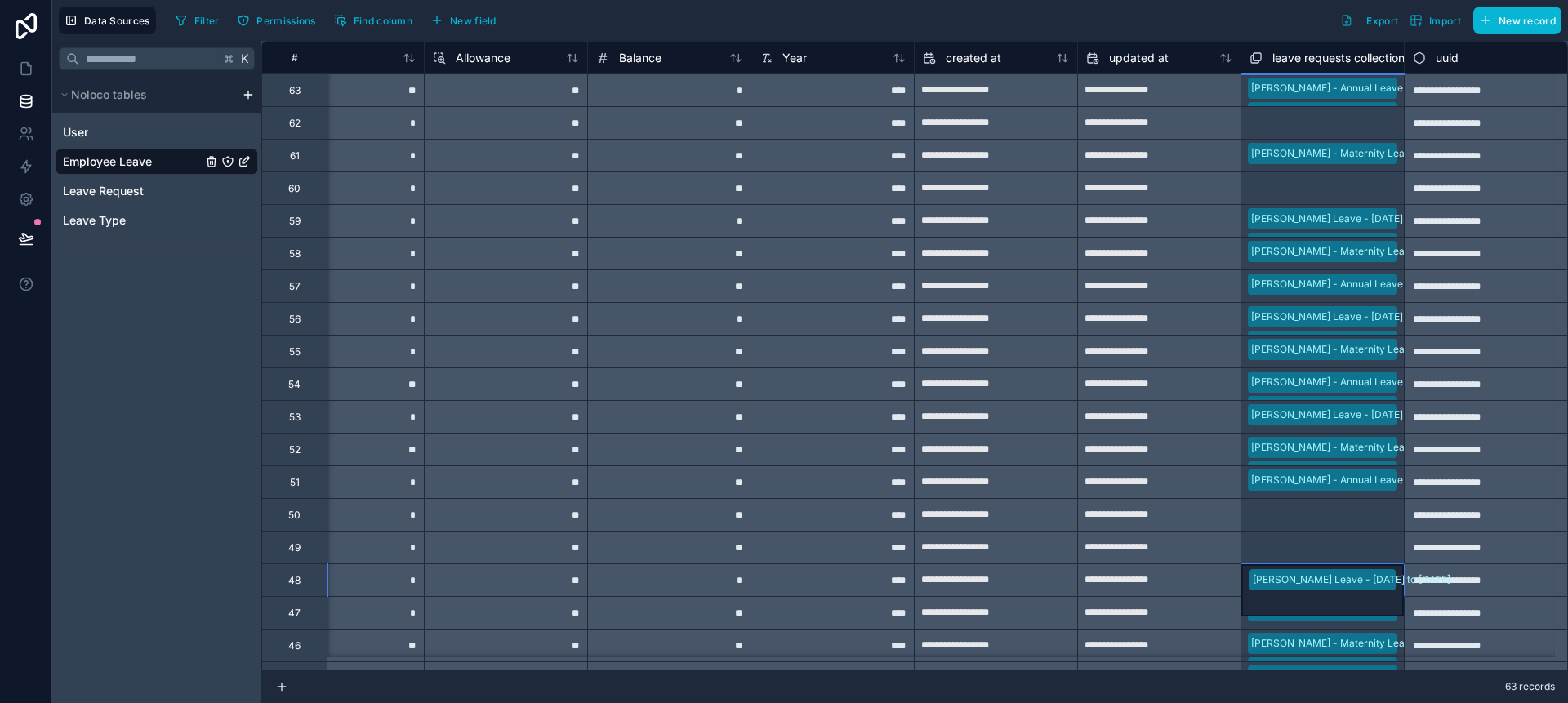
drag, startPoint x: 1290, startPoint y: 565, endPoint x: 1286, endPoint y: 554, distance: 11.7
click at [1289, 564] on div "[PERSON_NAME] Leave - [DATE] to [DATE]" at bounding box center [1322, 590] width 162 height 52
click at [1285, 524] on div "Select a leave requests collection" at bounding box center [1322, 514] width 162 height 32
click at [1304, 519] on div "Select a leave requests collection" at bounding box center [1322, 517] width 143 height 26
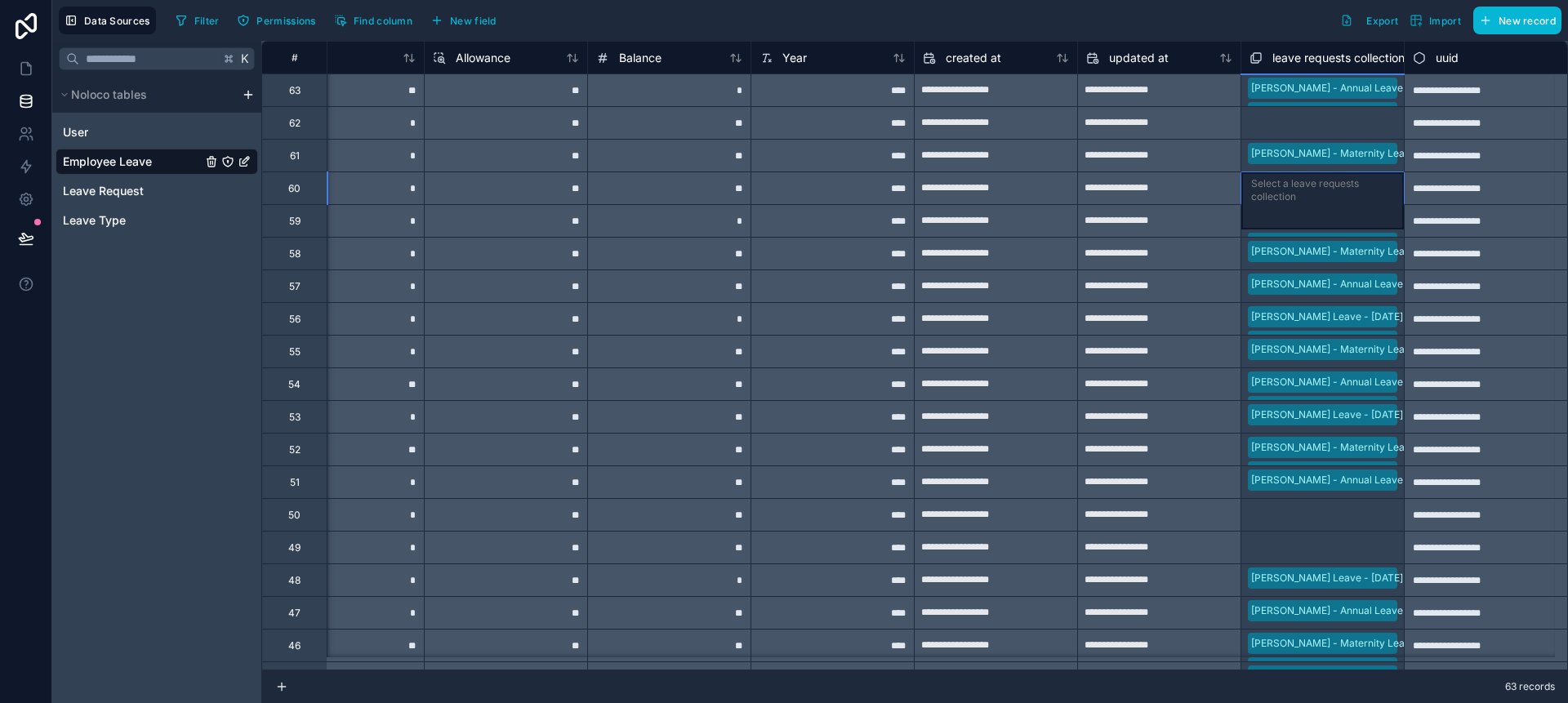
click at [1290, 186] on div "Select a leave requests collection" at bounding box center [1322, 190] width 143 height 26
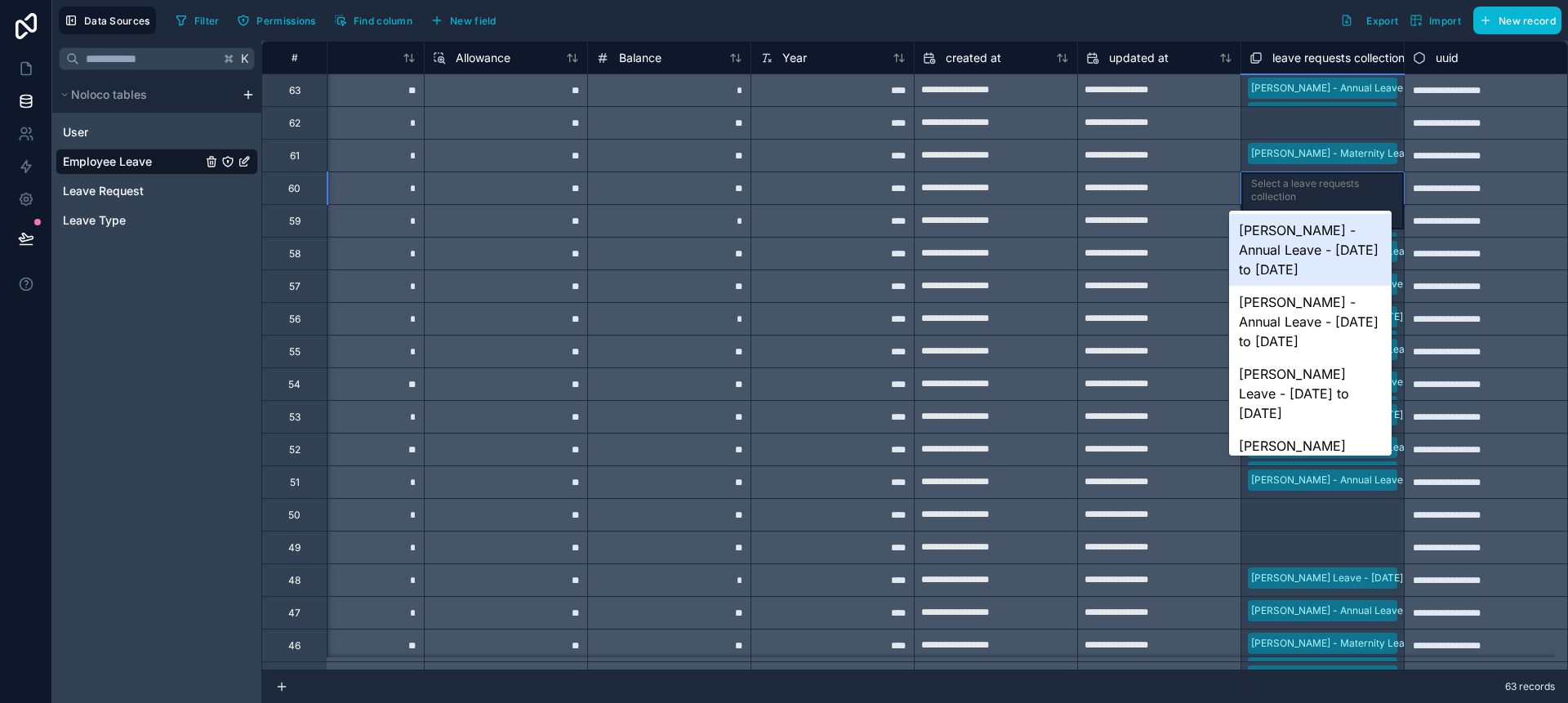
click at [1280, 197] on div "Select a leave requests collection" at bounding box center [1322, 190] width 143 height 26
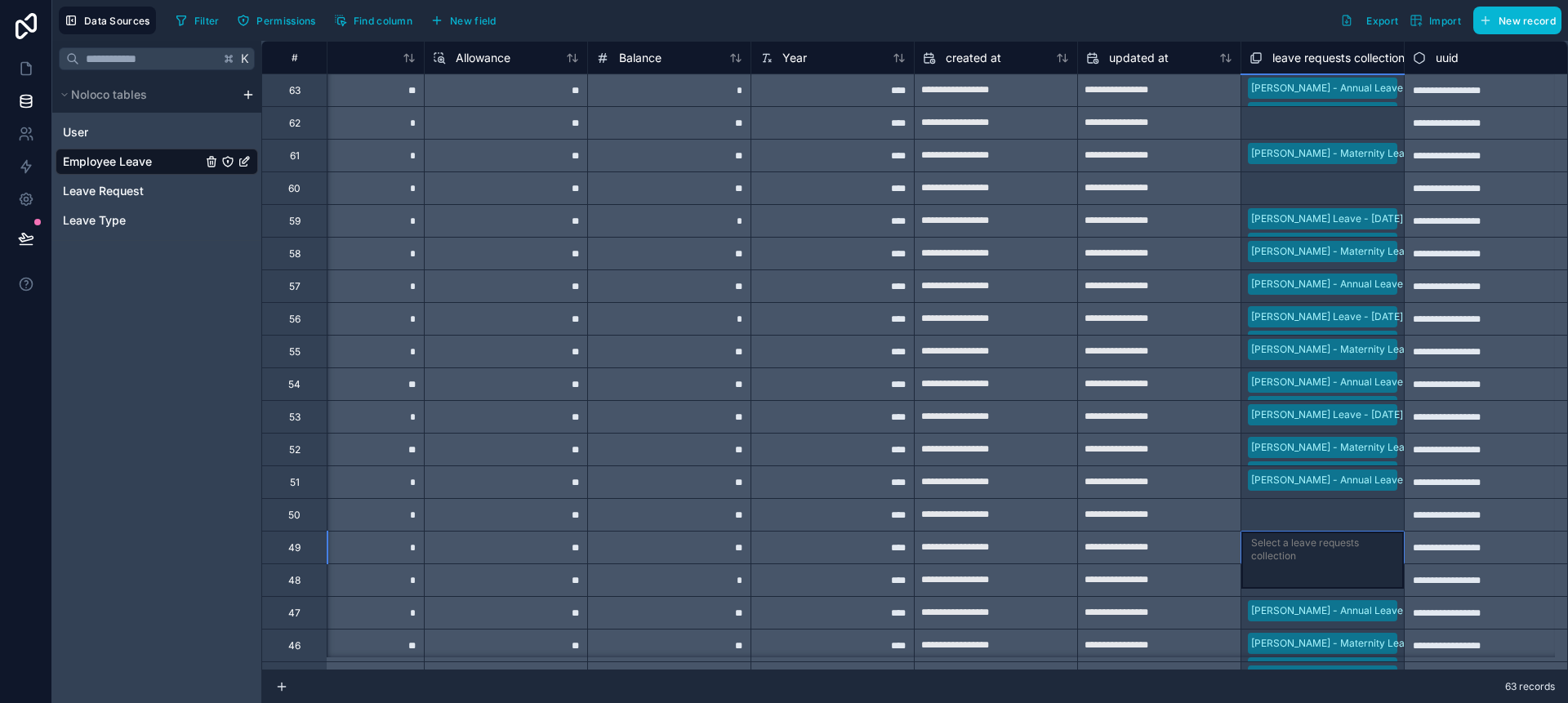
click at [1304, 537] on div "Select a leave requests collection" at bounding box center [1322, 549] width 143 height 26
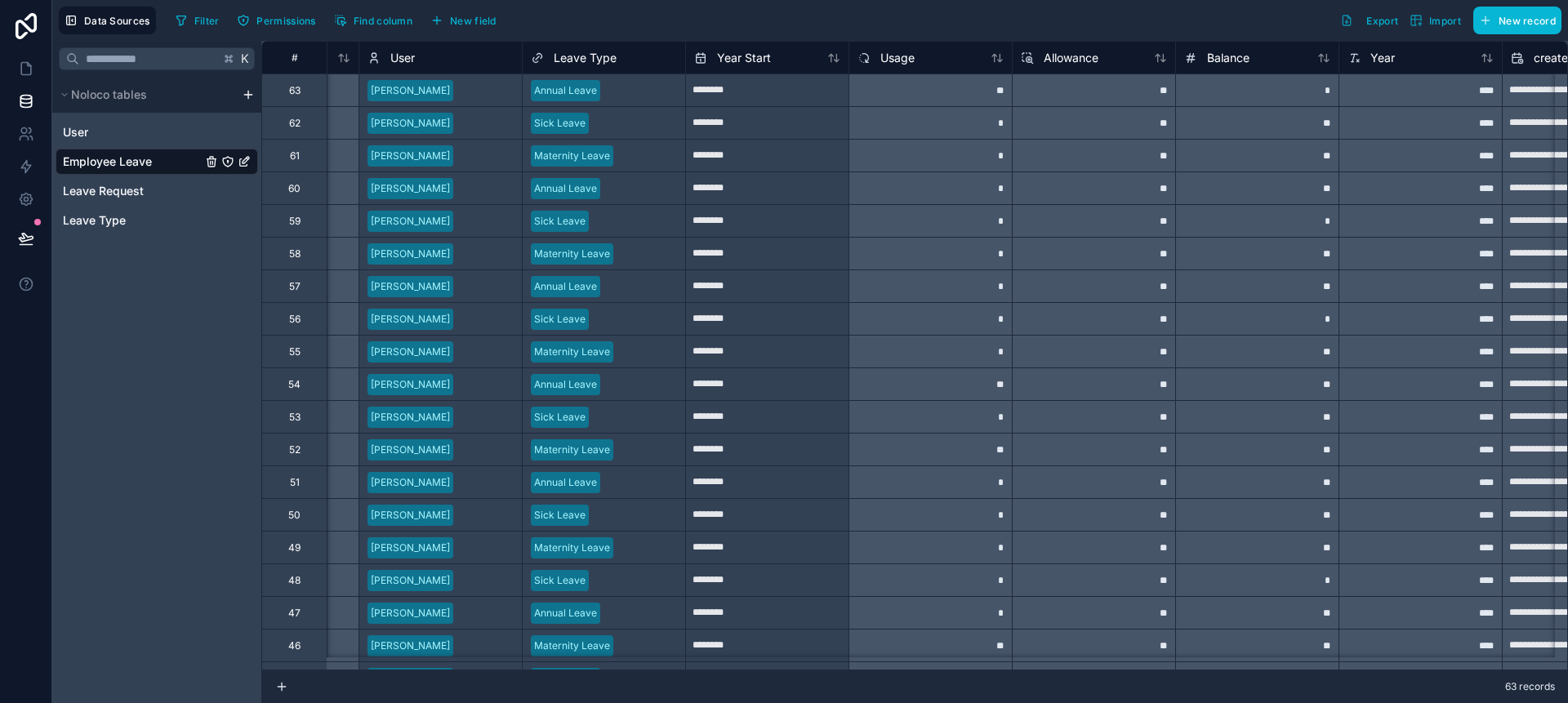
scroll to position [0, 138]
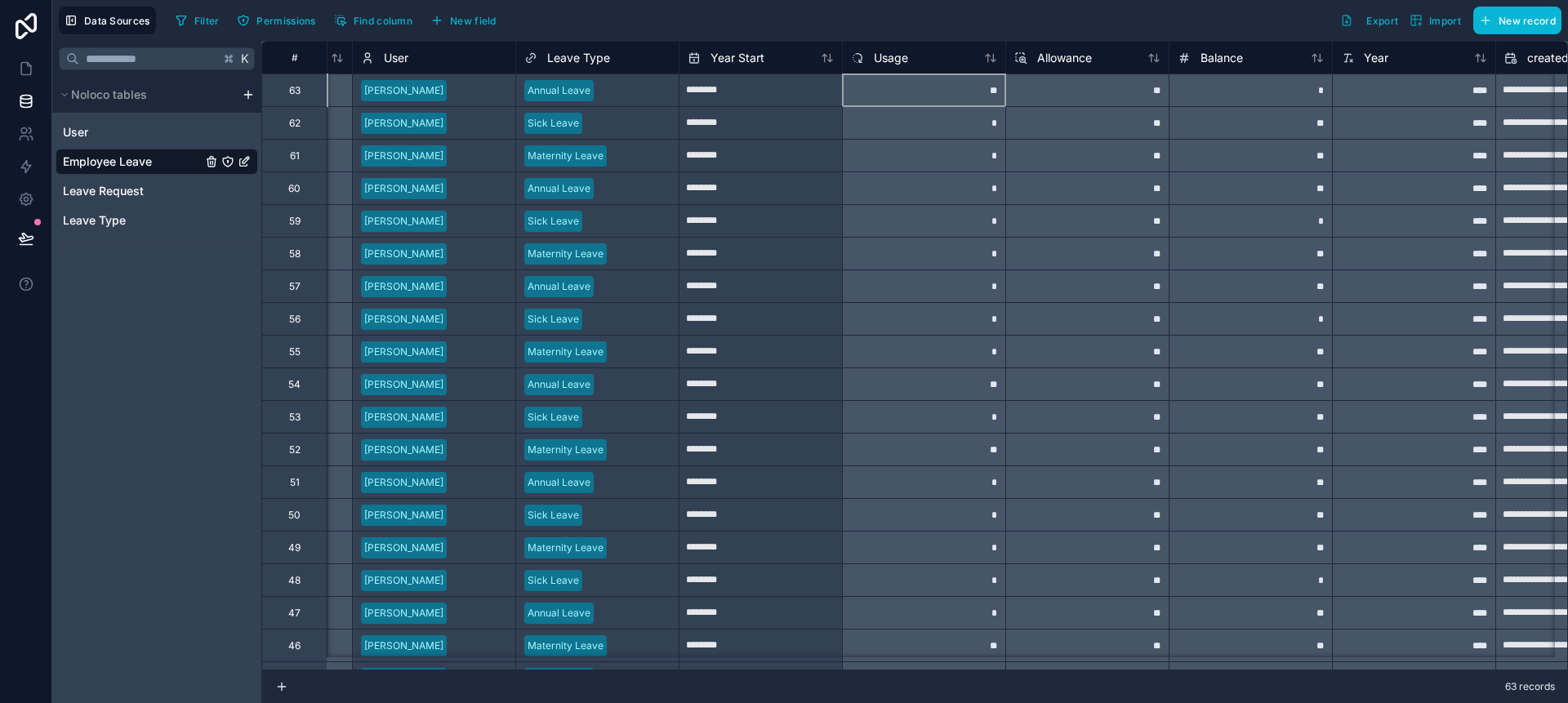
click at [963, 96] on div "**" at bounding box center [923, 89] width 163 height 32
click at [935, 91] on div "**" at bounding box center [923, 89] width 163 height 32
click at [1272, 89] on div "*" at bounding box center [1250, 89] width 163 height 32
click at [1106, 89] on div "**" at bounding box center [1086, 89] width 163 height 32
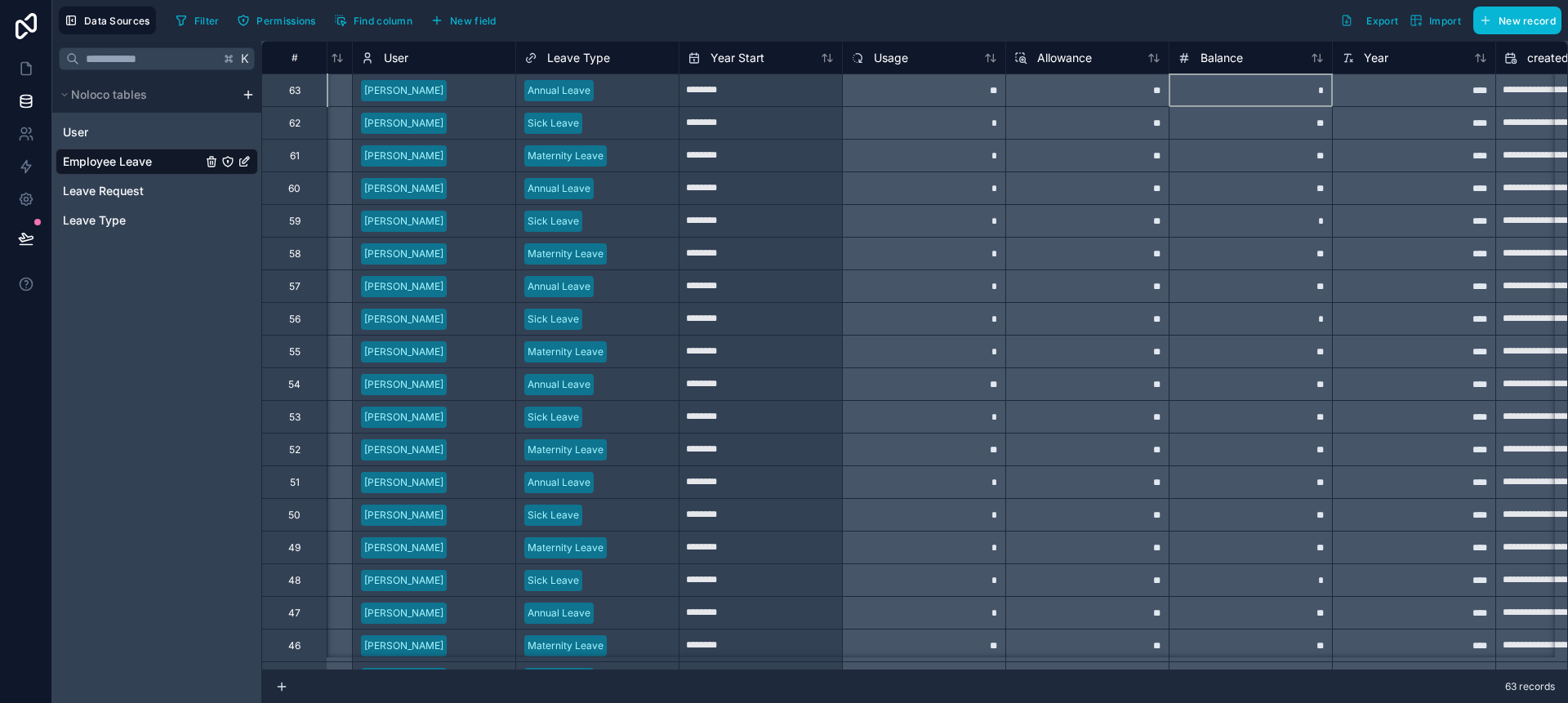
drag, startPoint x: 1328, startPoint y: 92, endPoint x: 1405, endPoint y: 92, distance: 77.0
click at [1337, 92] on div "**********" at bounding box center [1135, 89] width 2025 height 32
click at [1460, 92] on div "****" at bounding box center [1413, 89] width 163 height 32
click at [949, 88] on div "**" at bounding box center [923, 89] width 163 height 32
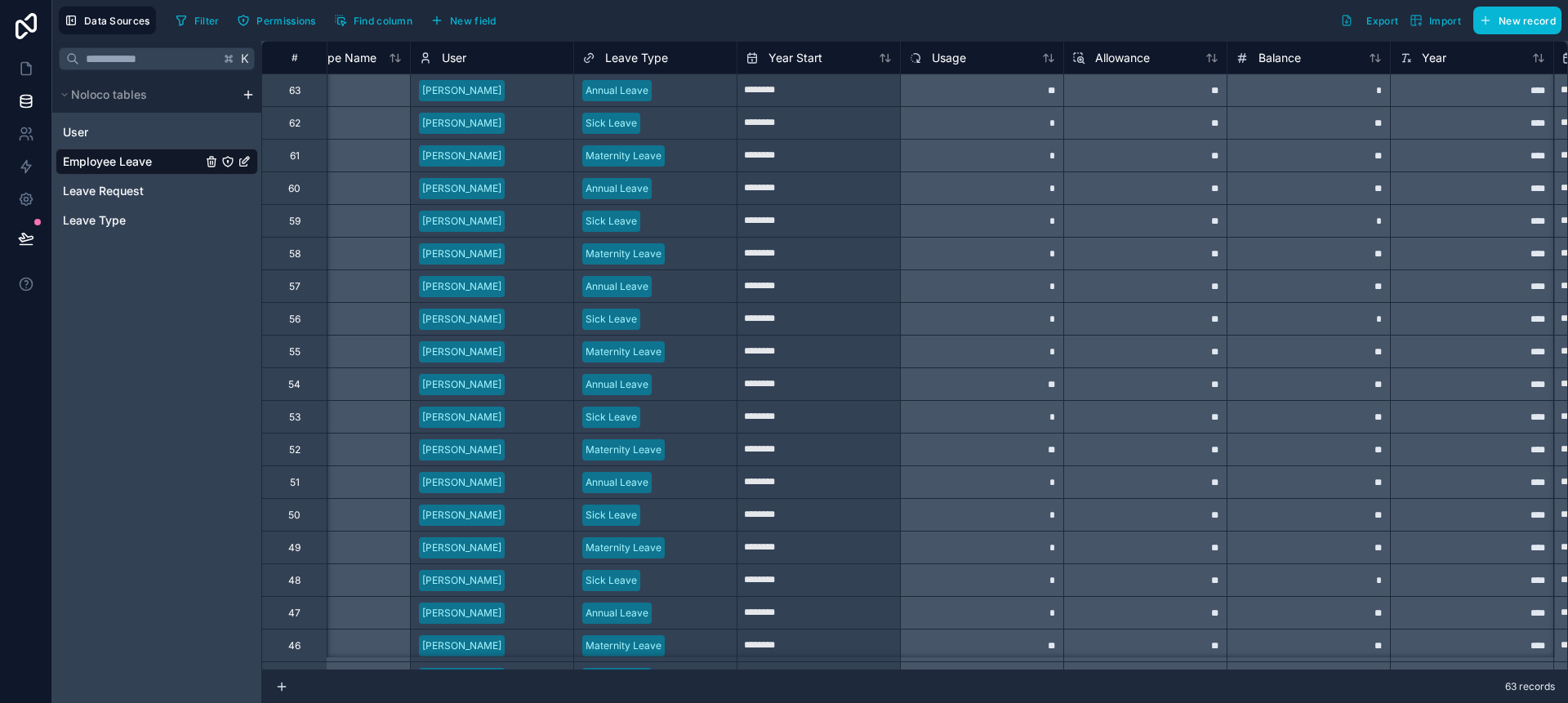
scroll to position [0, 0]
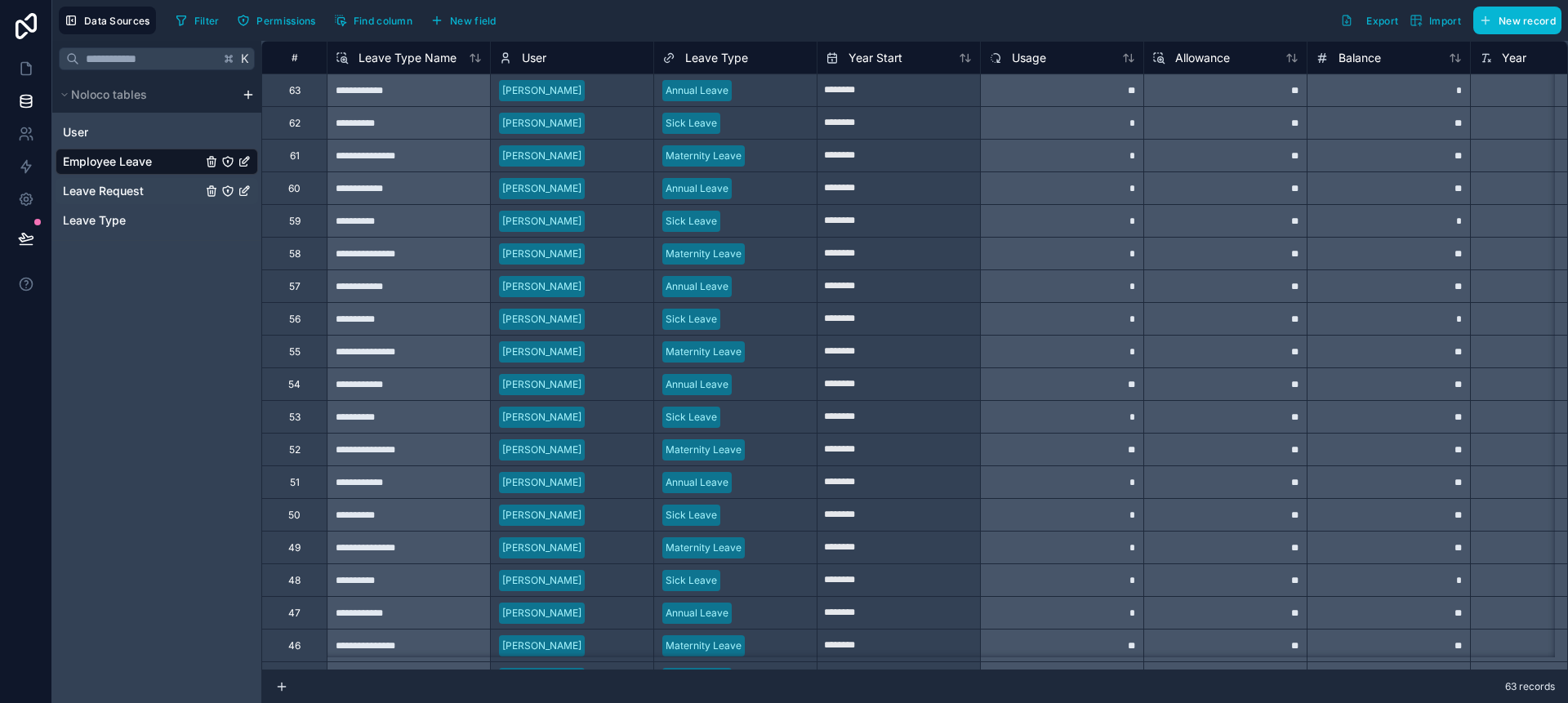
click at [103, 197] on span "Leave Request" at bounding box center [103, 191] width 81 height 17
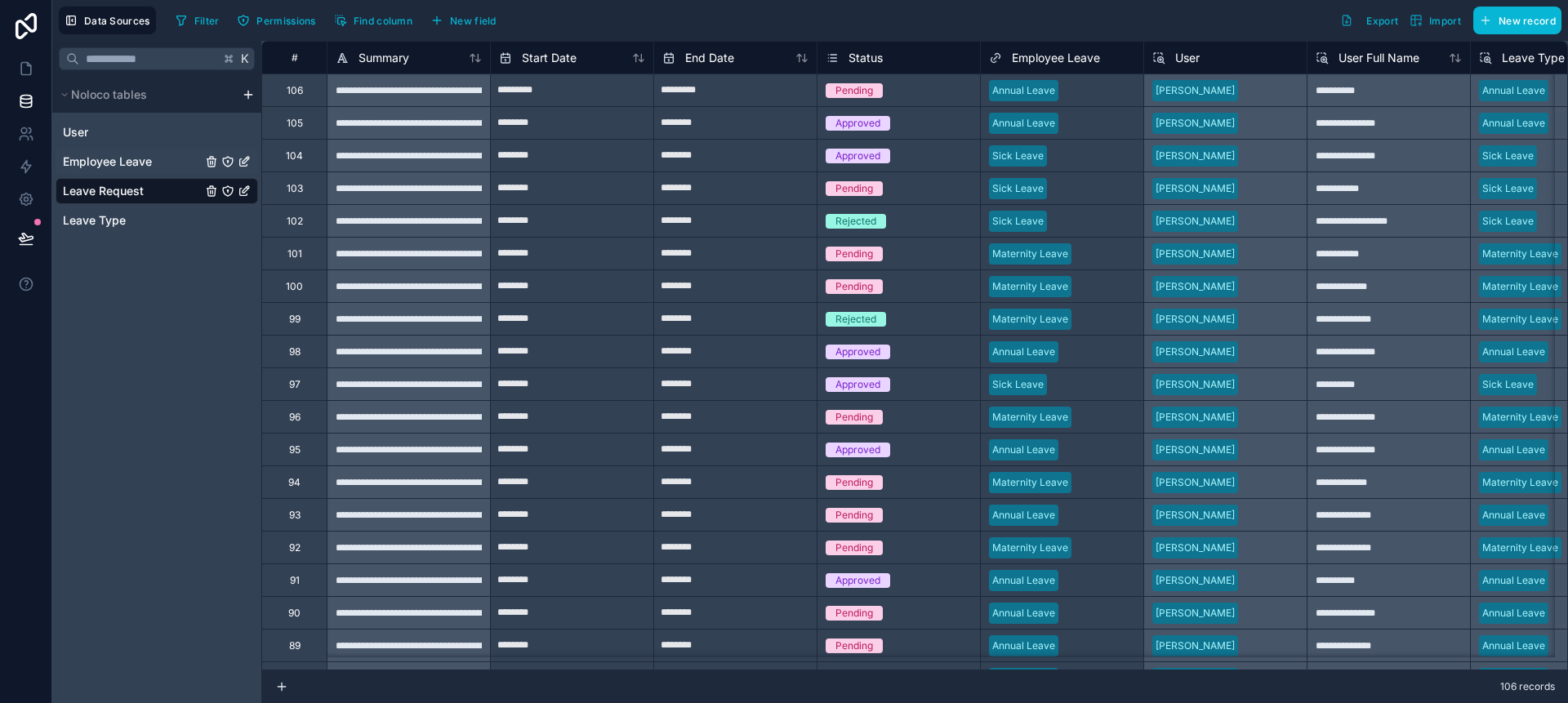
click at [105, 164] on span "Employee Leave" at bounding box center [107, 161] width 89 height 17
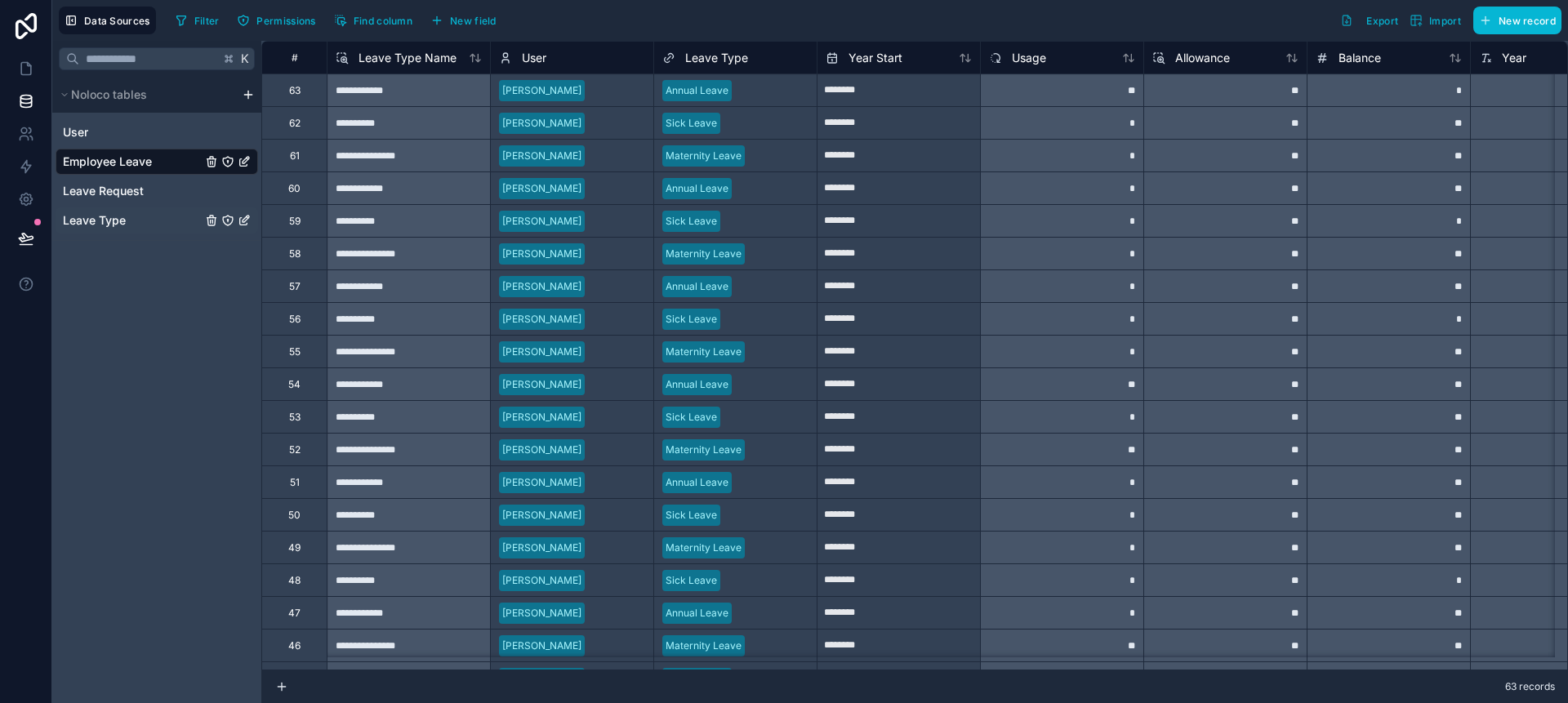
click at [107, 224] on span "Leave Type" at bounding box center [94, 220] width 63 height 17
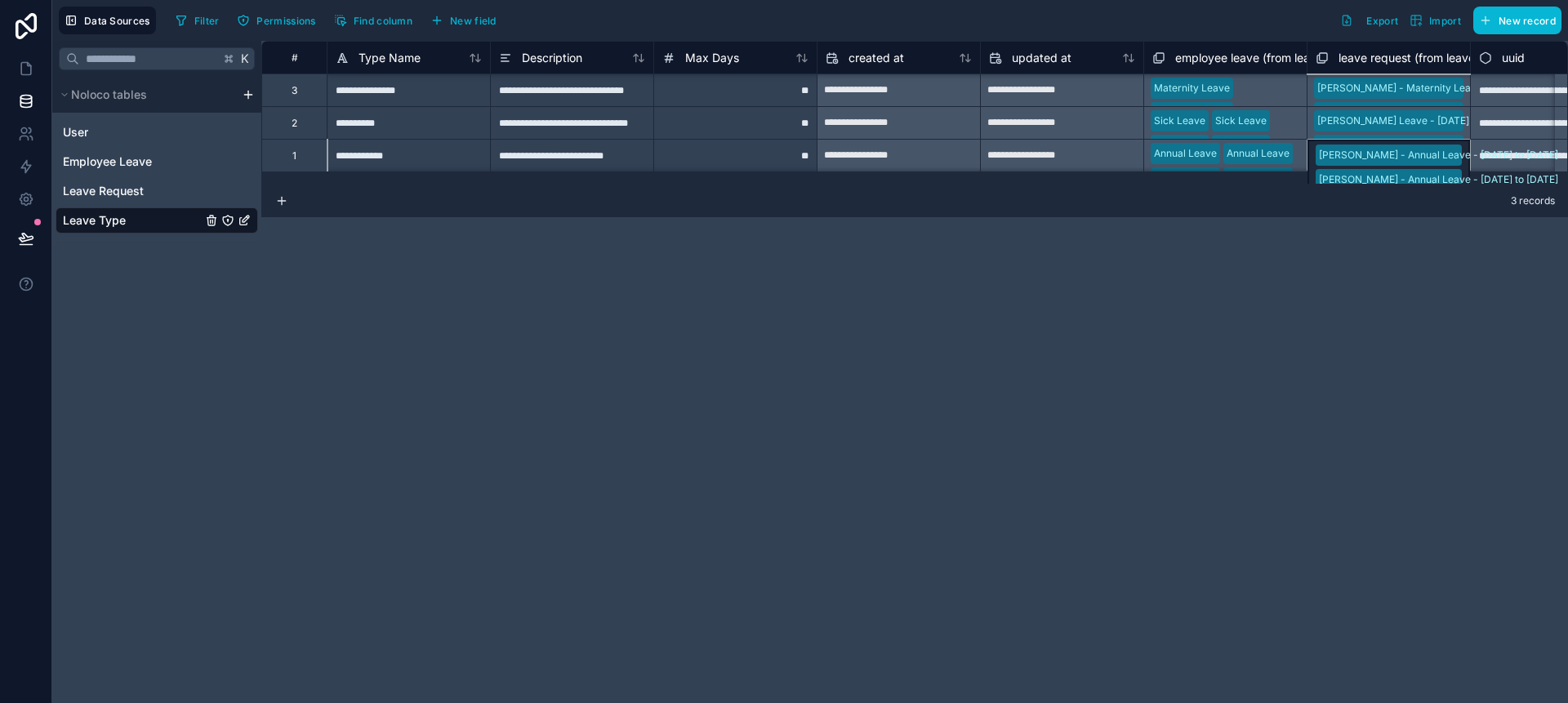
scroll to position [1, 0]
click at [1389, 157] on div "[PERSON_NAME] - Annual Leave - [DATE] to [DATE] [PERSON_NAME] - Annual Leave - …" at bounding box center [1388, 153] width 163 height 32
click at [1377, 159] on div "[PERSON_NAME] - Annual Leave - [DATE] to [DATE] [PERSON_NAME] - Annual Leave - …" at bounding box center [1388, 153] width 163 height 32
click at [85, 136] on span "User" at bounding box center [75, 132] width 25 height 17
